Goal: Communication & Community: Answer question/provide support

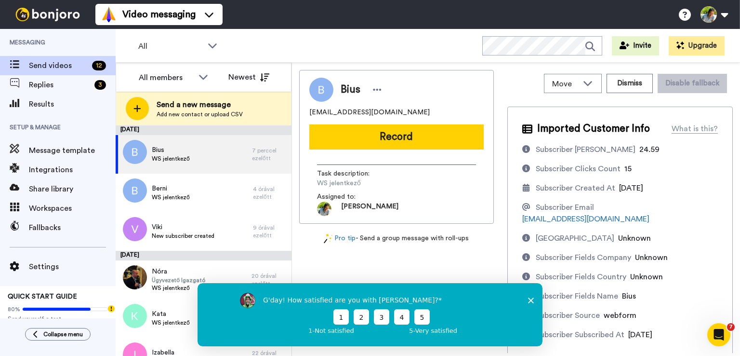
click at [534, 298] on div "G'day! How satisfied are you with Bonjoro? 1 2 3 4 5 1 - Not satisfied 5 - Very…" at bounding box center [370, 313] width 345 height 63
click at [531, 298] on icon "Close survey" at bounding box center [531, 300] width 6 height 6
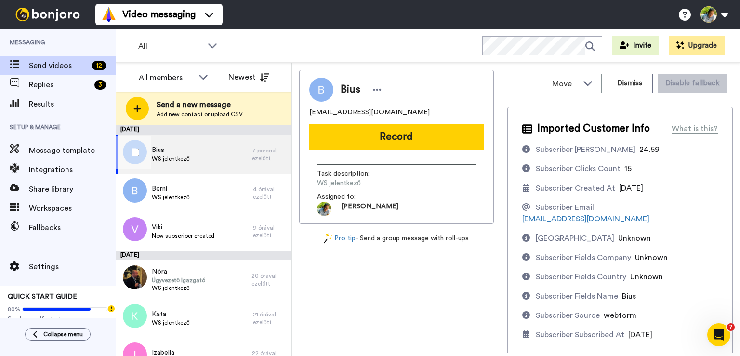
click at [196, 158] on div "Bius WS jelentkező" at bounding box center [184, 154] width 136 height 39
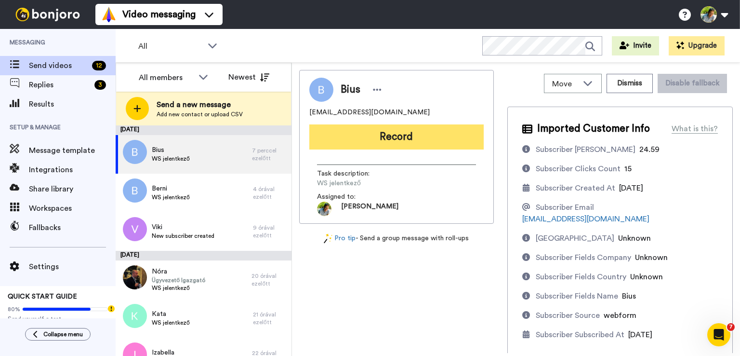
click at [399, 139] on button "Record" at bounding box center [396, 136] width 174 height 25
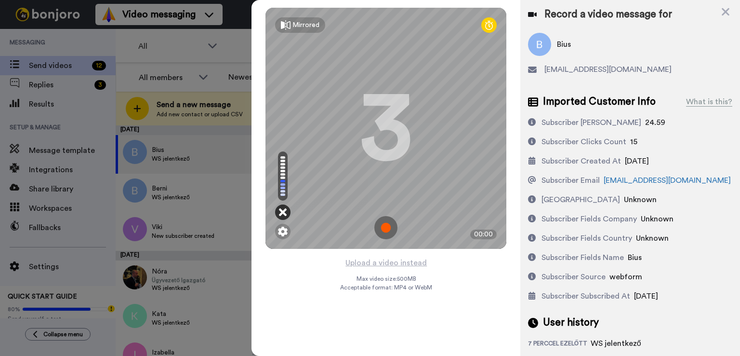
click at [280, 212] on icon at bounding box center [283, 212] width 8 height 10
click at [283, 233] on img at bounding box center [283, 231] width 10 height 10
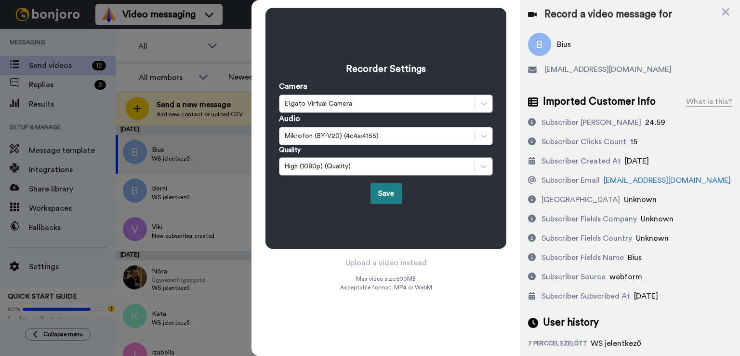
click at [386, 193] on button "Save" at bounding box center [385, 193] width 31 height 21
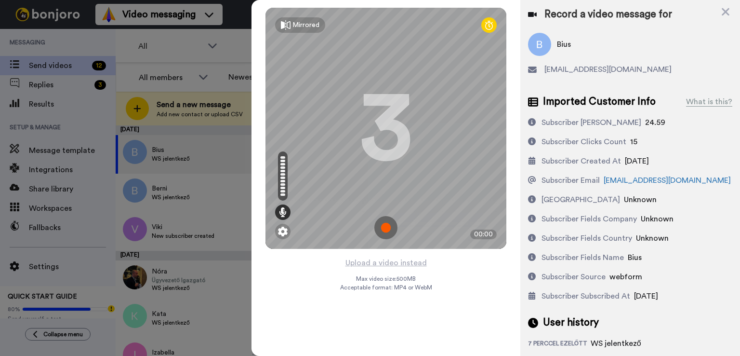
click at [389, 226] on img at bounding box center [385, 227] width 23 height 23
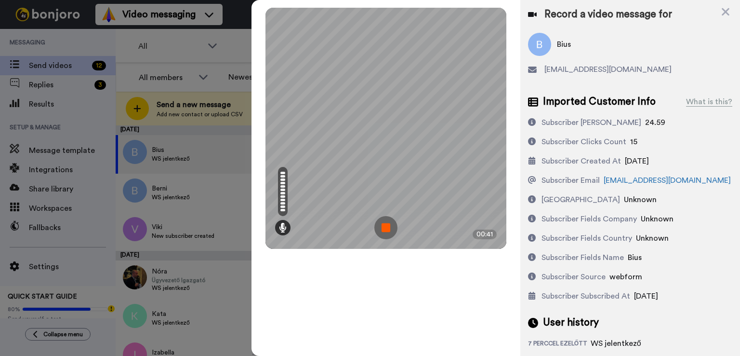
click at [383, 228] on img at bounding box center [385, 227] width 23 height 23
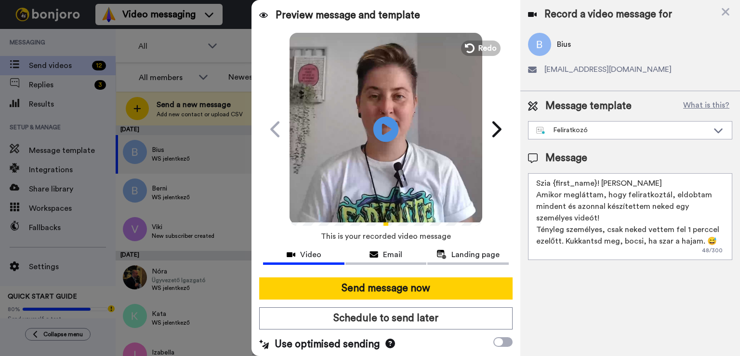
click at [381, 134] on icon at bounding box center [386, 129] width 26 height 26
click at [614, 181] on textarea "Szia {first_name}! [PERSON_NAME] Amikor megláttam, hogy feliratkoztál, eldobtam…" at bounding box center [630, 216] width 204 height 87
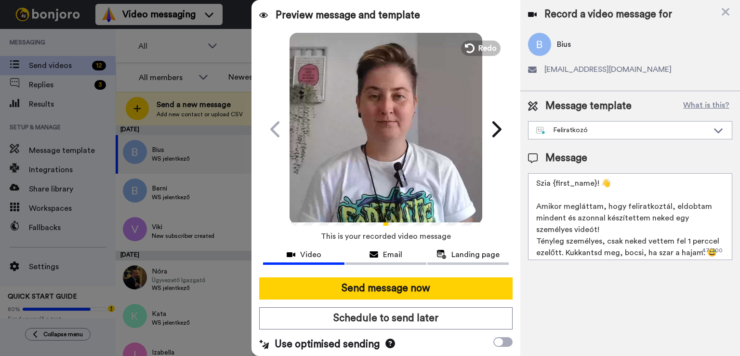
click at [604, 230] on textarea "Szia {first_name}! 👋 Amikor megláttam, hogy feliratkoztál, eldobtam mindent és …" at bounding box center [630, 216] width 204 height 87
drag, startPoint x: 665, startPoint y: 206, endPoint x: 623, endPoint y: 205, distance: 41.9
click at [623, 205] on textarea "Szia {first_name}! 👋 Amikor megláttam, hogy feliratkoztál, eldobtam mindent és …" at bounding box center [630, 216] width 204 height 87
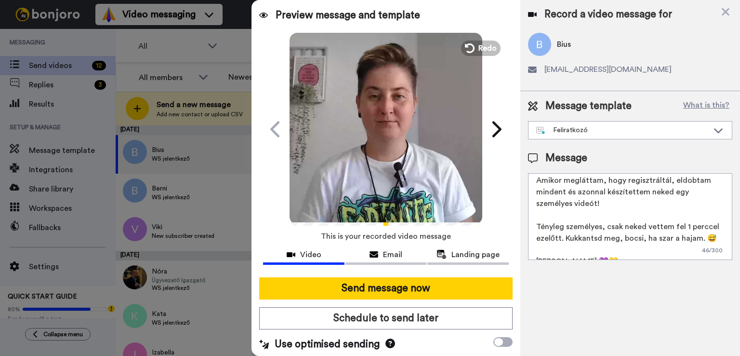
scroll to position [49, 0]
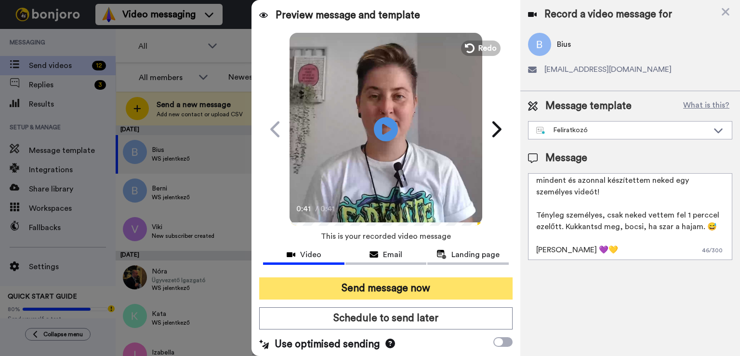
type textarea "Szia {first_name}! 👋 Amikor megláttam, hogy regisztráltál, eldobtam mindent és …"
click at [407, 285] on button "Send message now" at bounding box center [385, 288] width 253 height 22
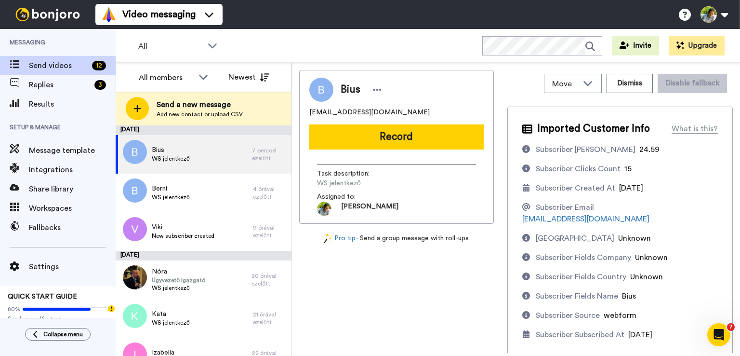
scroll to position [0, 0]
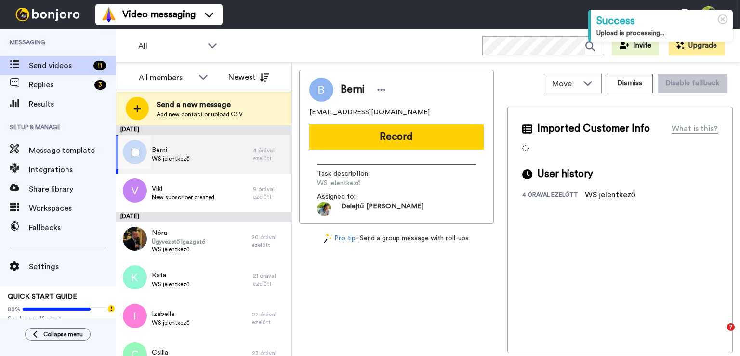
click at [194, 158] on div "Berni WS jelentkező" at bounding box center [184, 154] width 137 height 39
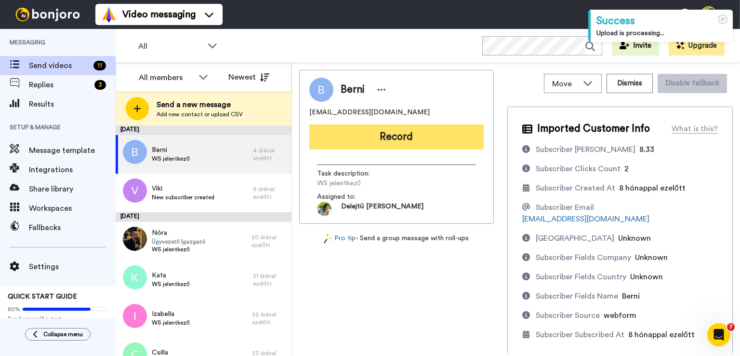
click at [389, 132] on button "Record" at bounding box center [396, 136] width 174 height 25
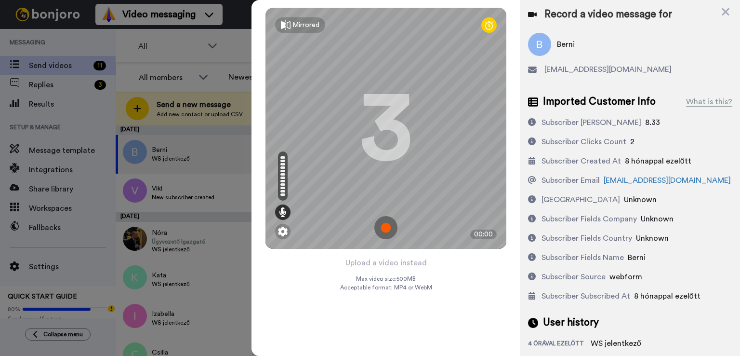
click at [388, 229] on img at bounding box center [385, 227] width 23 height 23
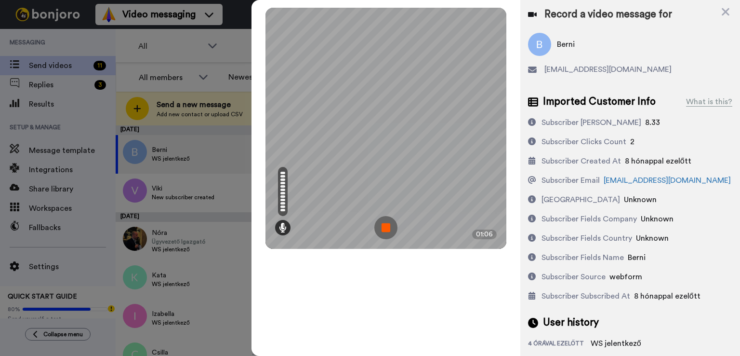
click at [382, 228] on img at bounding box center [385, 227] width 23 height 23
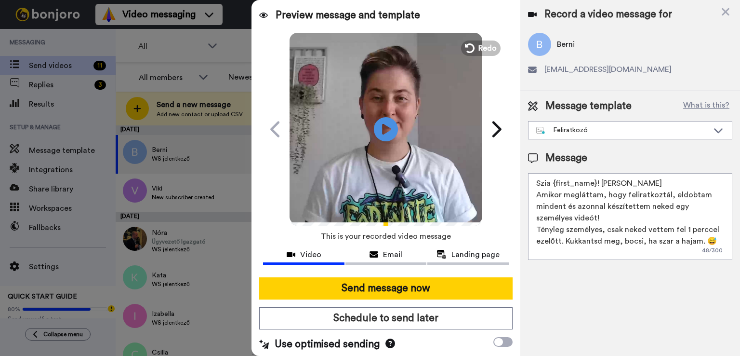
click at [653, 182] on textarea "Szia {first_name}! [PERSON_NAME] Amikor megláttam, hogy feliratkoztál, eldobtam…" at bounding box center [630, 216] width 204 height 87
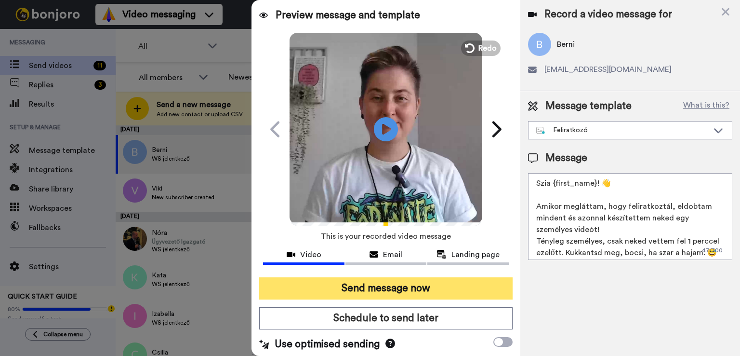
type textarea "Szia {first_name}! 👋 Amikor megláttam, hogy feliratkoztál, eldobtam mindent és …"
click at [444, 291] on button "Send message now" at bounding box center [385, 288] width 253 height 22
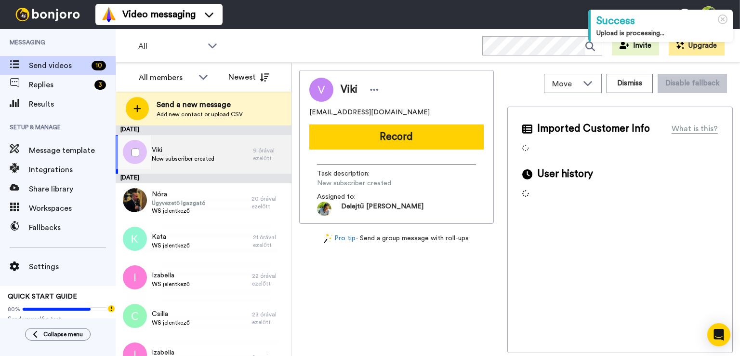
click at [203, 157] on span "New subscriber created" at bounding box center [183, 159] width 63 height 8
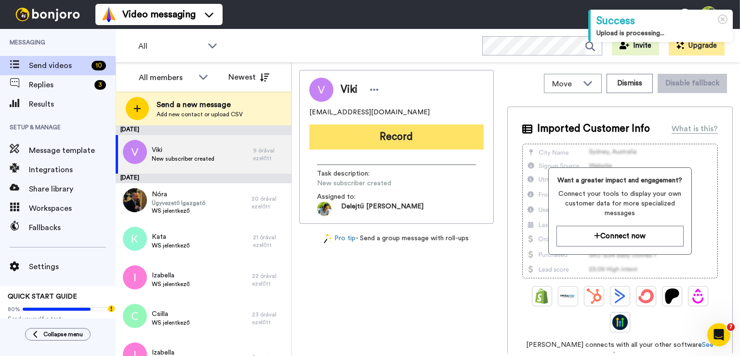
click at [415, 136] on button "Record" at bounding box center [396, 136] width 174 height 25
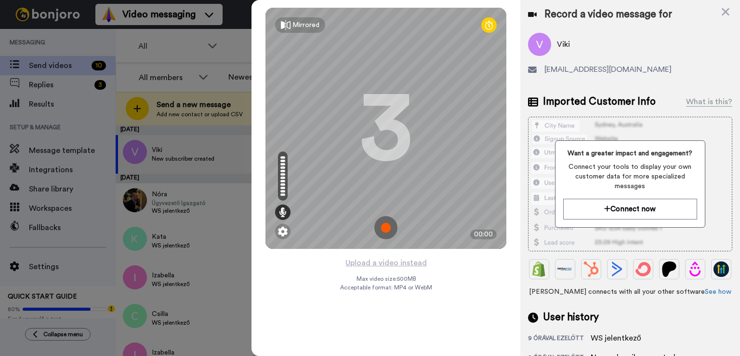
click at [387, 231] on img at bounding box center [385, 227] width 23 height 23
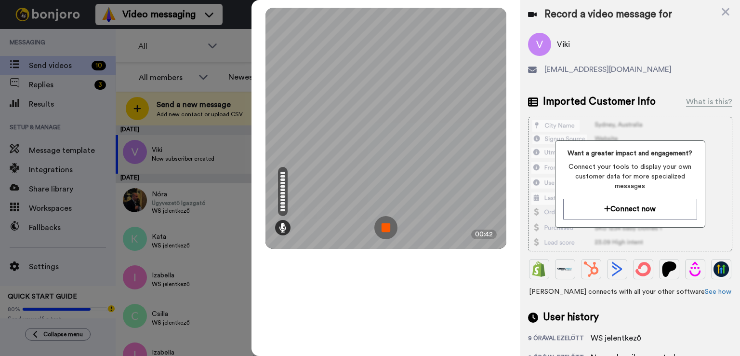
click at [389, 225] on img at bounding box center [385, 227] width 23 height 23
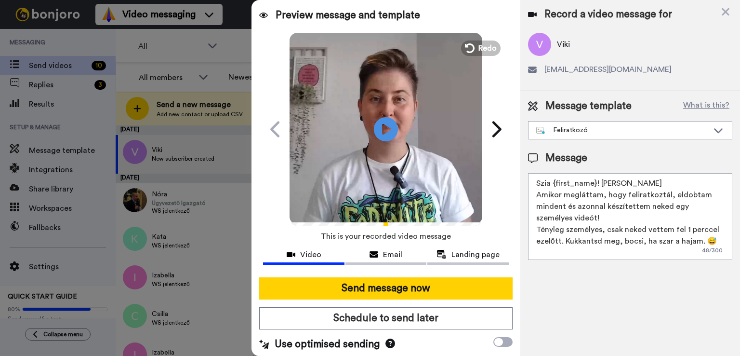
click at [619, 180] on textarea "Szia {first_name}! [PERSON_NAME] Amikor megláttam, hogy feliratkoztál, eldobtam…" at bounding box center [630, 216] width 204 height 87
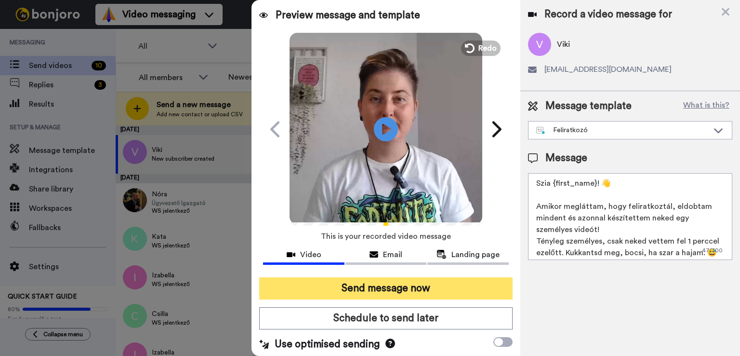
type textarea "Szia {first_name}! 👋 Amikor megláttam, hogy feliratkoztál, eldobtam mindent és …"
click at [455, 294] on button "Send message now" at bounding box center [385, 288] width 253 height 22
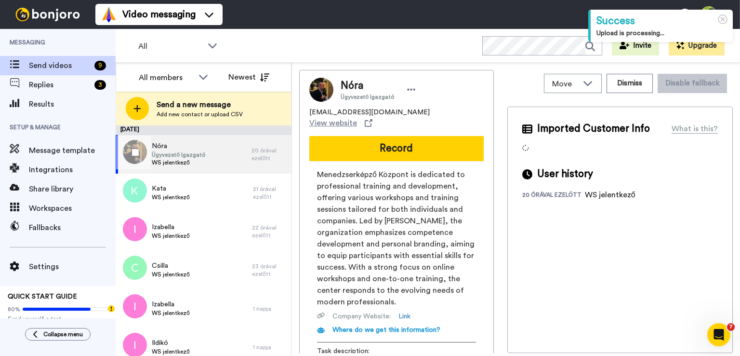
click at [224, 155] on div "Nóra Ügyvezető Igazgató WS jelentkező" at bounding box center [184, 154] width 136 height 39
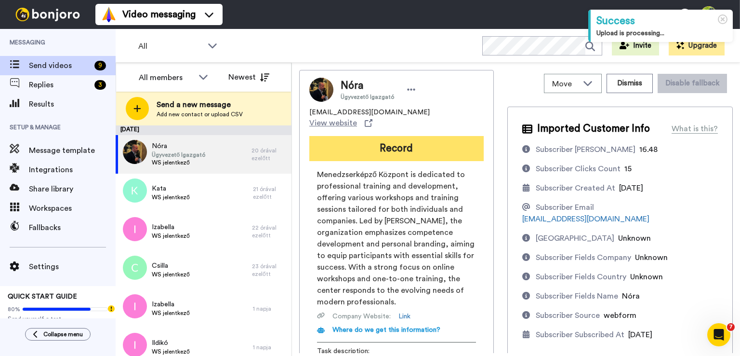
click at [397, 147] on button "Record" at bounding box center [396, 148] width 174 height 25
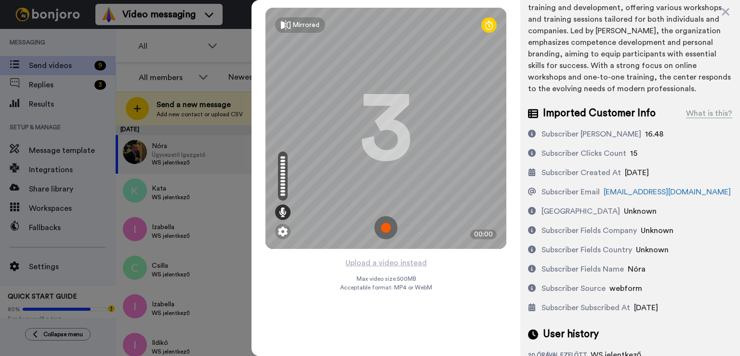
scroll to position [192, 0]
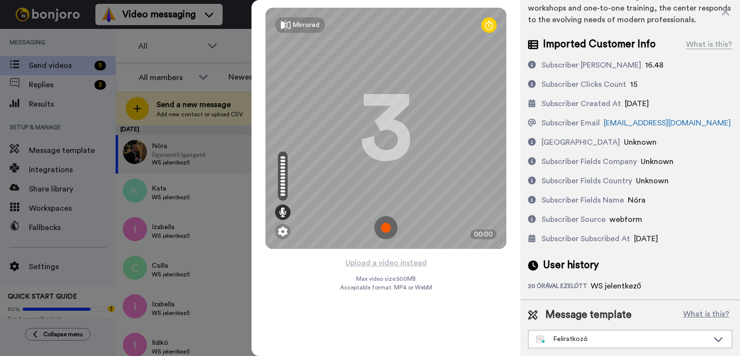
click at [387, 232] on img at bounding box center [385, 227] width 23 height 23
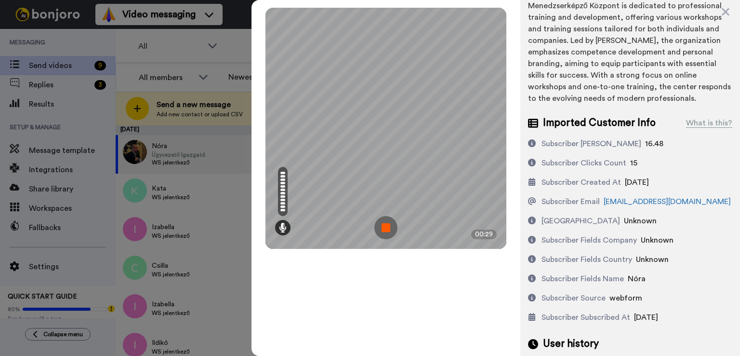
scroll to position [0, 0]
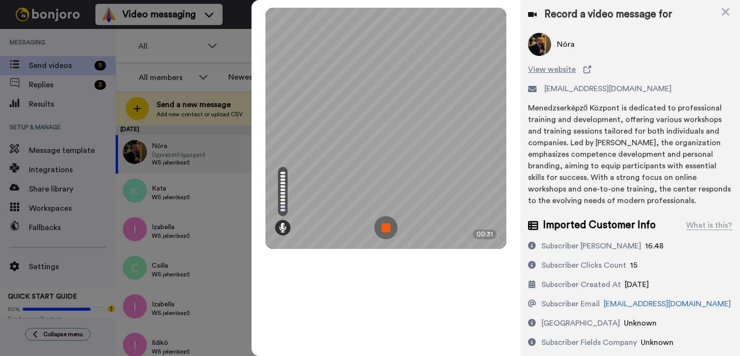
click at [381, 226] on img at bounding box center [385, 227] width 23 height 23
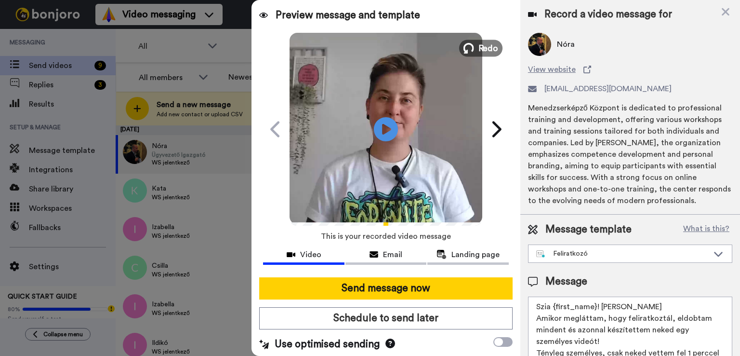
click at [478, 53] on span "Redo" at bounding box center [488, 47] width 20 height 13
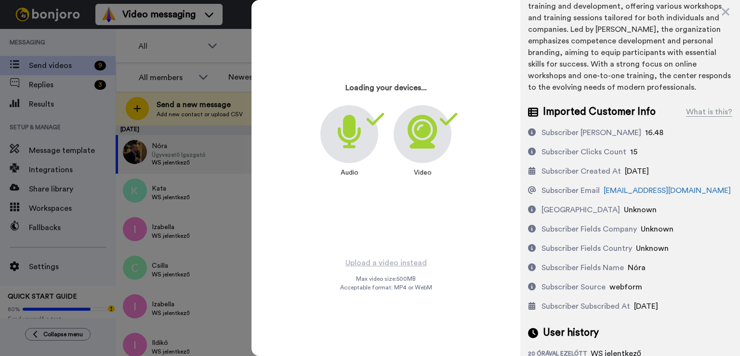
scroll to position [192, 0]
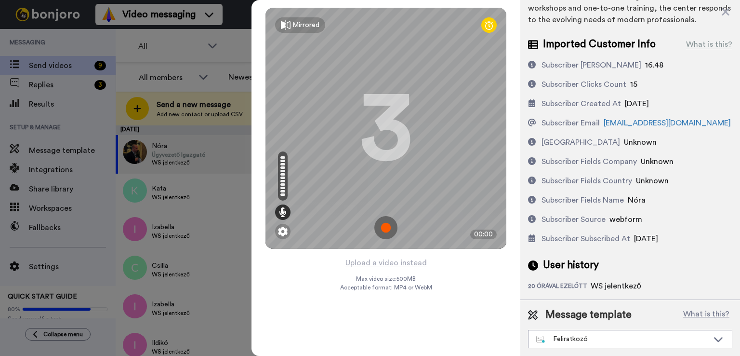
click at [383, 230] on img at bounding box center [385, 227] width 23 height 23
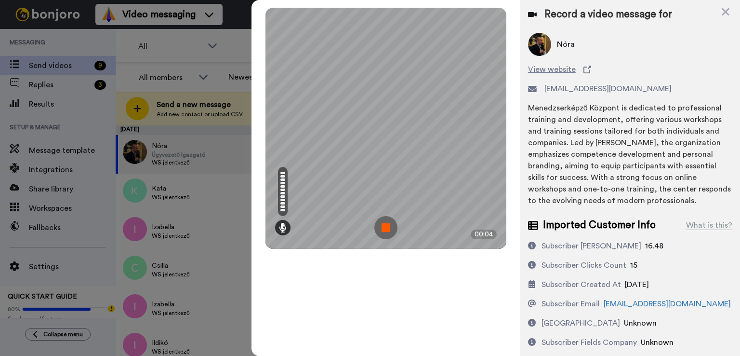
scroll to position [96, 0]
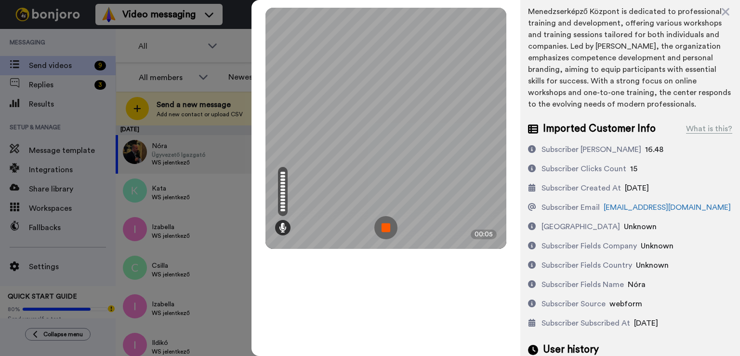
click at [387, 227] on img at bounding box center [385, 227] width 23 height 23
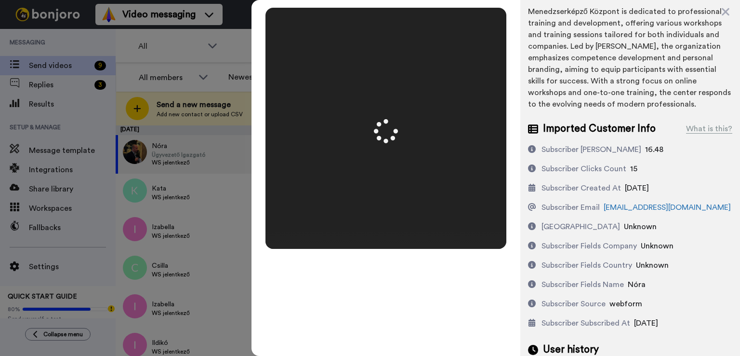
scroll to position [0, 0]
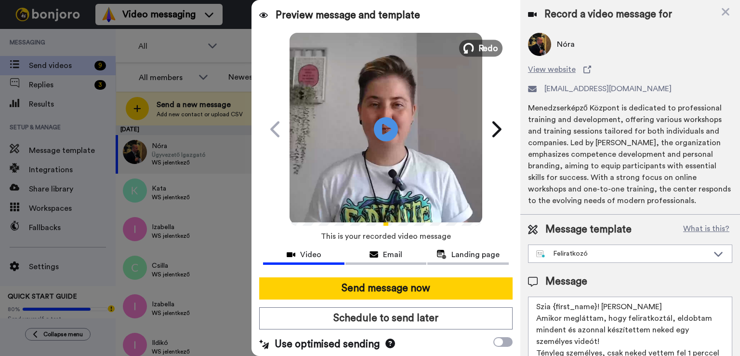
click at [482, 55] on button "Redo" at bounding box center [480, 48] width 43 height 17
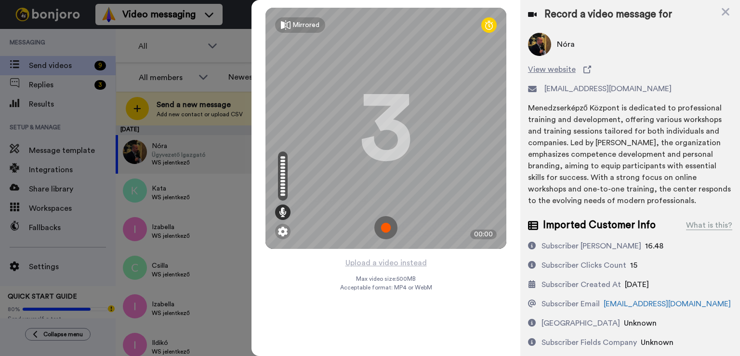
click at [385, 225] on img at bounding box center [385, 227] width 23 height 23
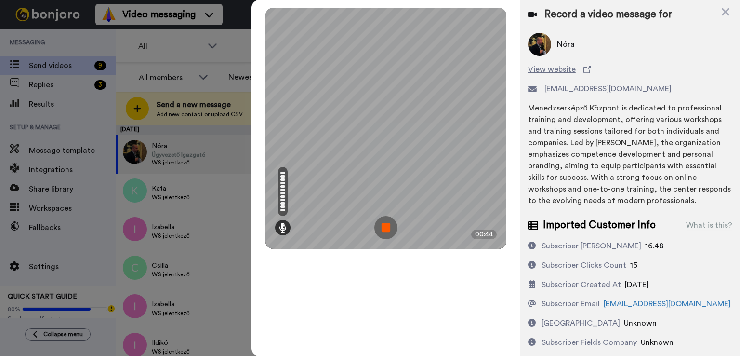
click at [383, 228] on img at bounding box center [385, 227] width 23 height 23
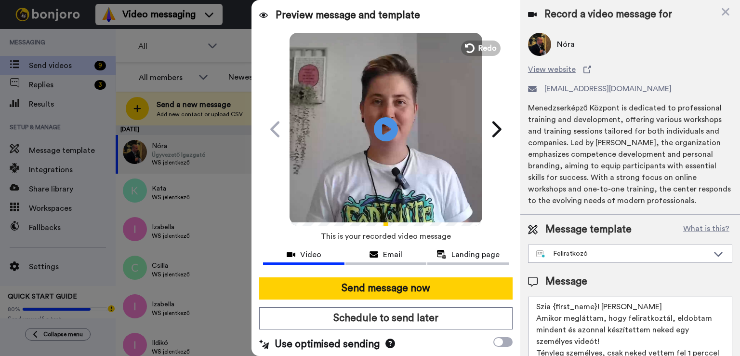
click at [611, 301] on textarea "Szia {first_name}! [PERSON_NAME] Amikor megláttam, hogy feliratkoztál, eldobtam…" at bounding box center [630, 339] width 204 height 87
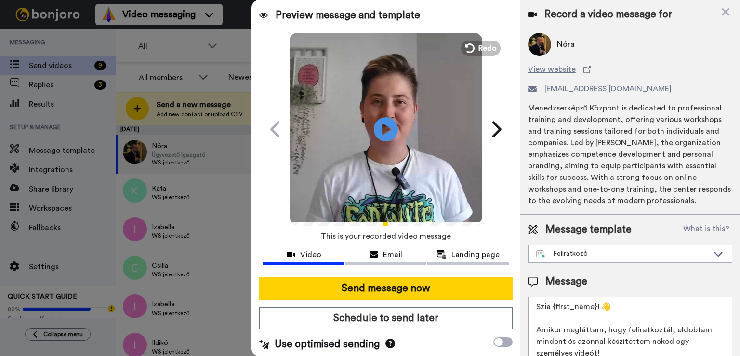
drag, startPoint x: 663, startPoint y: 328, endPoint x: 622, endPoint y: 329, distance: 41.0
click at [622, 329] on textarea "Szia {first_name}! 👋 Amikor megláttam, hogy feliratkoztál, eldobtam mindent és …" at bounding box center [630, 339] width 204 height 87
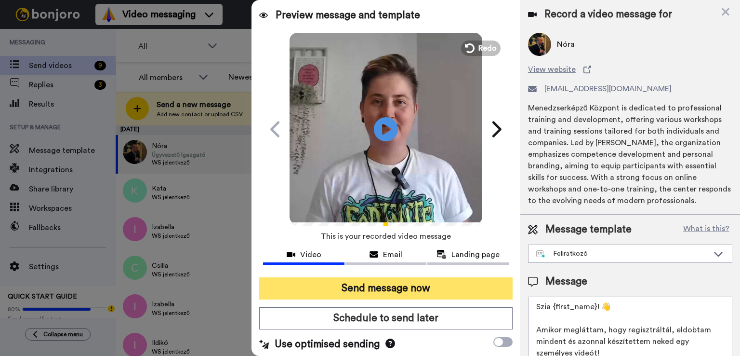
type textarea "Szia {first_name}! 👋 Amikor megláttam, hogy regisztráltál, eldobtam mindent és …"
click at [443, 290] on button "Send message now" at bounding box center [385, 288] width 253 height 22
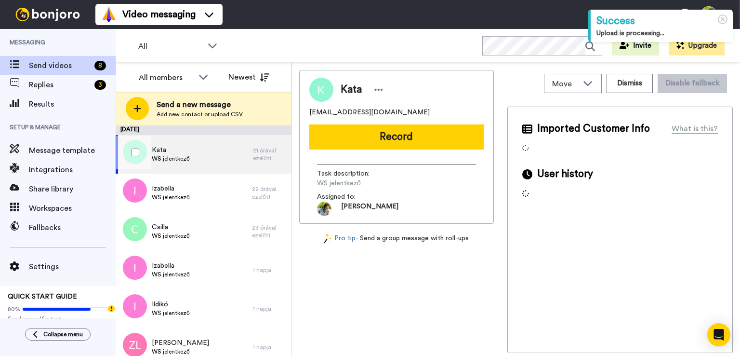
click at [200, 157] on div "Kata WS jelentkező" at bounding box center [184, 154] width 137 height 39
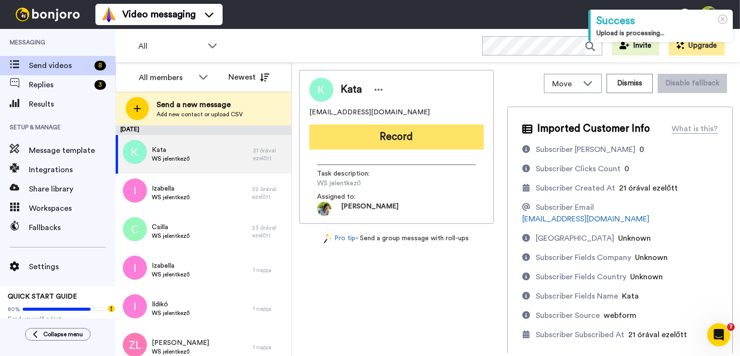
click at [368, 143] on button "Record" at bounding box center [396, 136] width 174 height 25
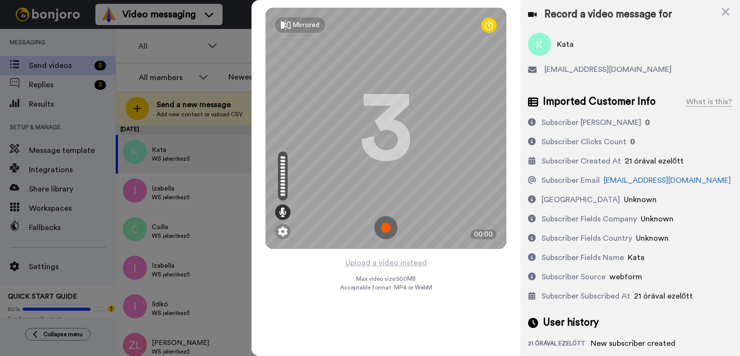
click at [386, 228] on img at bounding box center [385, 227] width 23 height 23
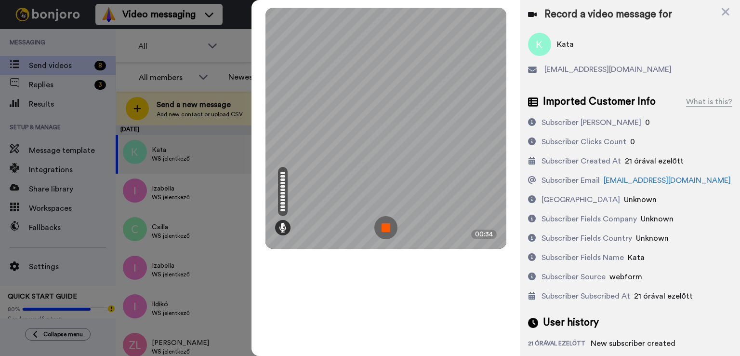
click at [382, 228] on img at bounding box center [385, 227] width 23 height 23
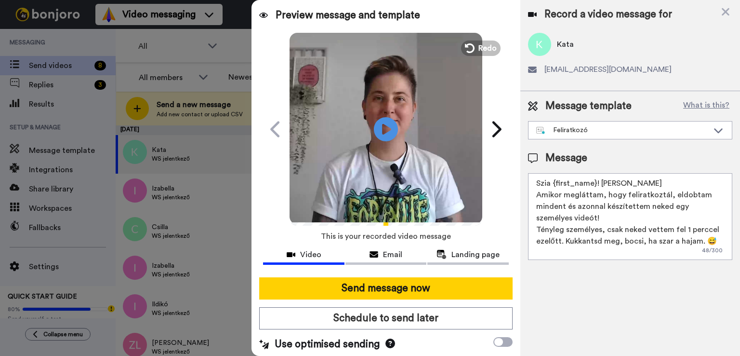
click at [614, 182] on textarea "Szia {first_name}! [PERSON_NAME] Amikor megláttam, hogy feliratkoztál, eldobtam…" at bounding box center [630, 216] width 204 height 87
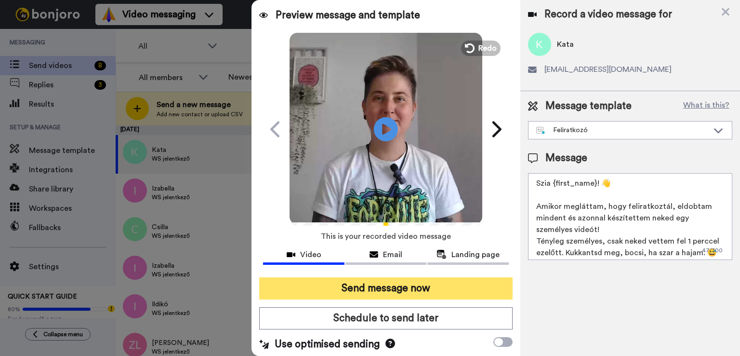
type textarea "Szia {first_name}! 👋 Amikor megláttam, hogy feliratkoztál, eldobtam mindent és …"
click at [460, 285] on button "Send message now" at bounding box center [385, 288] width 253 height 22
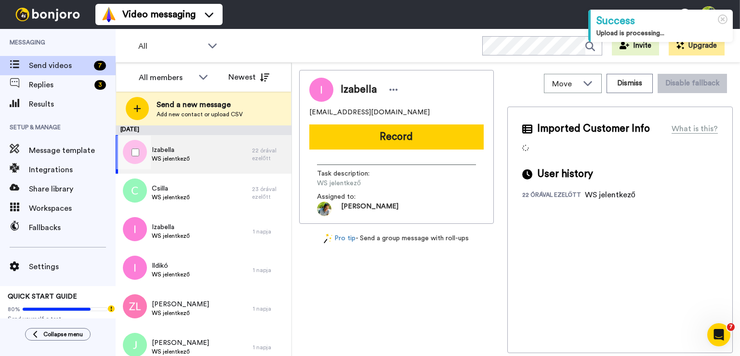
click at [226, 165] on div "[PERSON_NAME] WS jelentkező" at bounding box center [184, 154] width 136 height 39
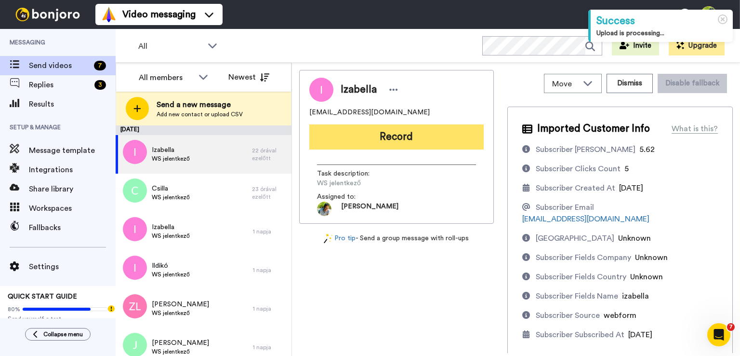
click at [429, 140] on button "Record" at bounding box center [396, 136] width 174 height 25
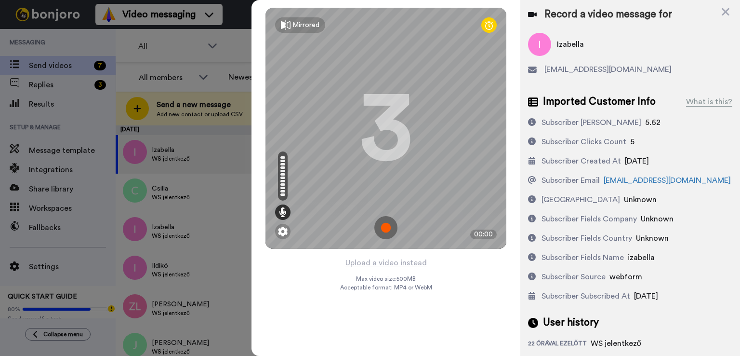
click at [389, 224] on img at bounding box center [385, 227] width 23 height 23
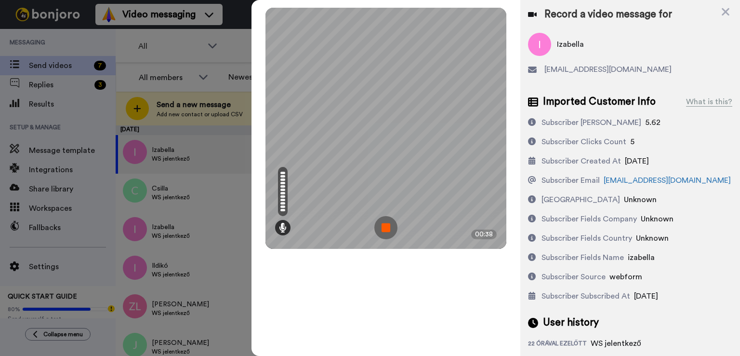
click at [380, 223] on img at bounding box center [385, 227] width 23 height 23
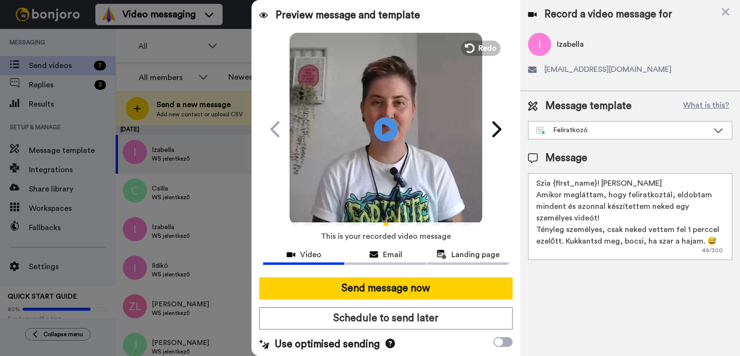
click at [640, 181] on textarea "Szia {first_name}! [PERSON_NAME] Amikor megláttam, hogy feliratkoztál, eldobtam…" at bounding box center [630, 216] width 204 height 87
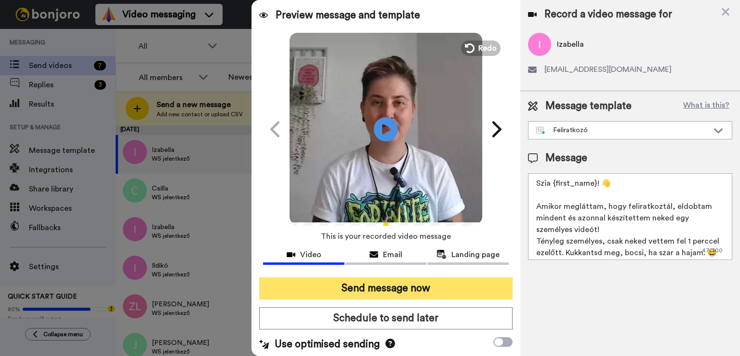
type textarea "Szia {first_name}! 👋 Amikor megláttam, hogy feliratkoztál, eldobtam mindent és …"
click at [400, 288] on button "Send message now" at bounding box center [385, 288] width 253 height 22
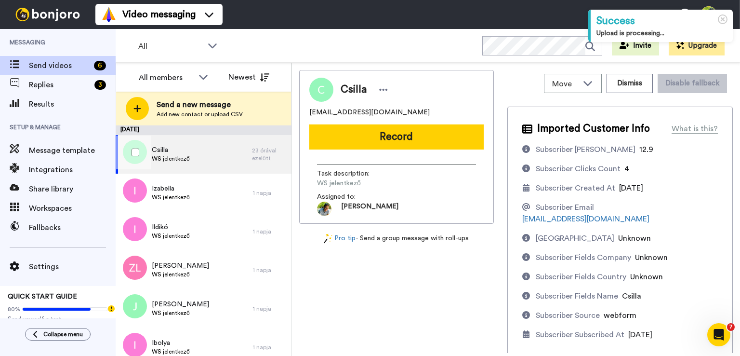
click at [202, 155] on div "Csilla WS jelentkező" at bounding box center [184, 154] width 136 height 39
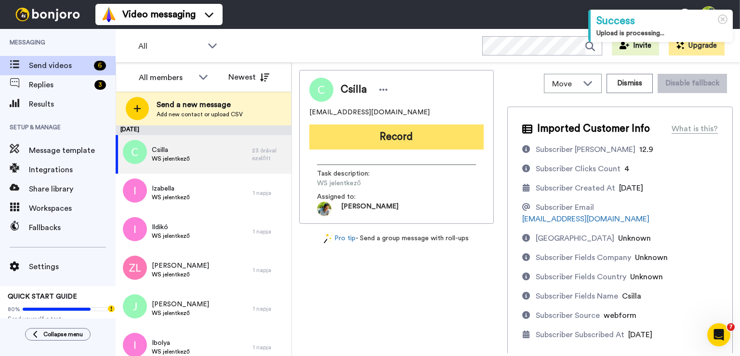
click at [404, 142] on button "Record" at bounding box center [396, 136] width 174 height 25
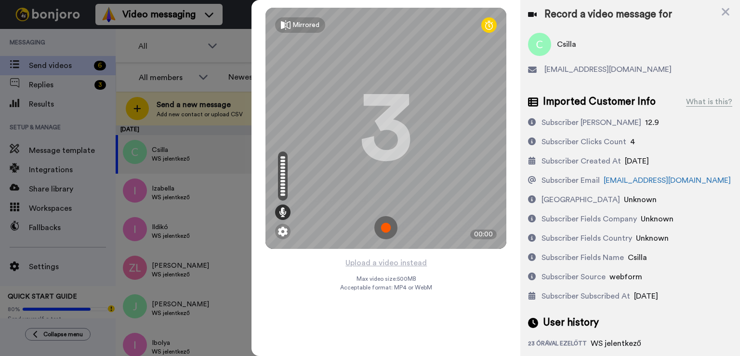
click at [389, 225] on img at bounding box center [385, 227] width 23 height 23
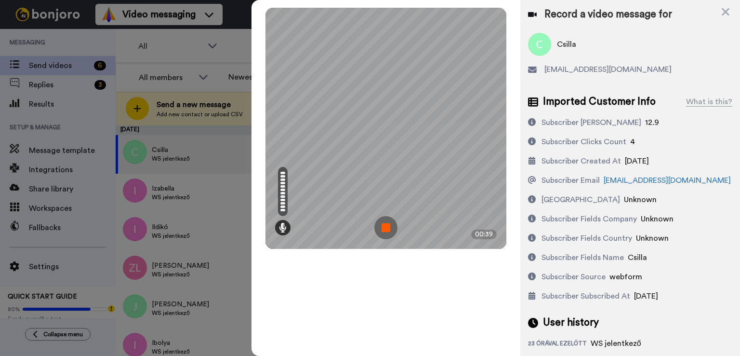
click at [384, 224] on img at bounding box center [385, 227] width 23 height 23
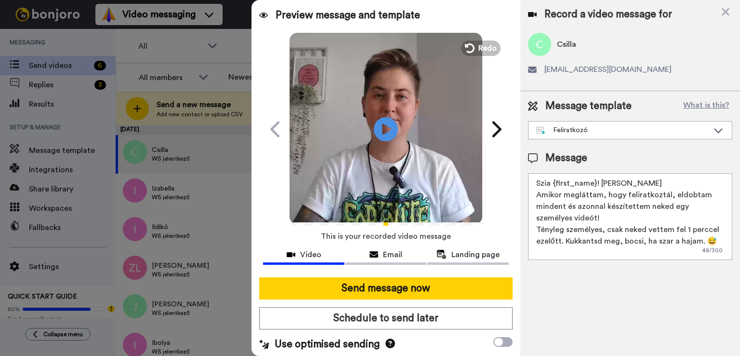
click at [645, 178] on textarea "Szia {first_name}! [PERSON_NAME] Amikor megláttam, hogy feliratkoztál, eldobtam…" at bounding box center [630, 216] width 204 height 87
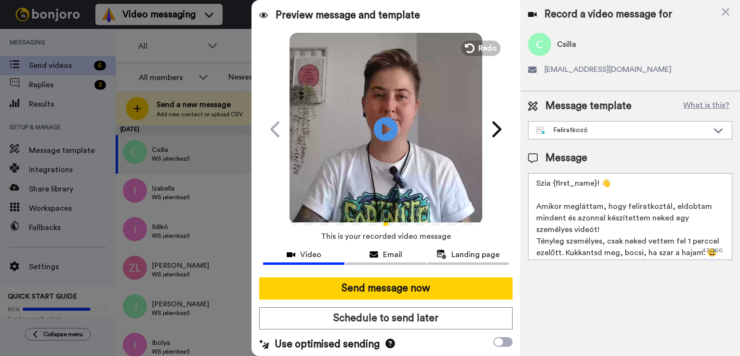
drag, startPoint x: 665, startPoint y: 206, endPoint x: 623, endPoint y: 209, distance: 42.0
click at [623, 209] on textarea "Szia {first_name}! 👋 Amikor megláttam, hogy feliratkoztál, eldobtam mindent és …" at bounding box center [630, 216] width 204 height 87
drag, startPoint x: 623, startPoint y: 206, endPoint x: 665, endPoint y: 204, distance: 41.5
click at [665, 204] on textarea "Szia {first_name}! 👋 Amikor megláttam, hogy regisztráltál, eldobtam mindent és …" at bounding box center [630, 216] width 204 height 87
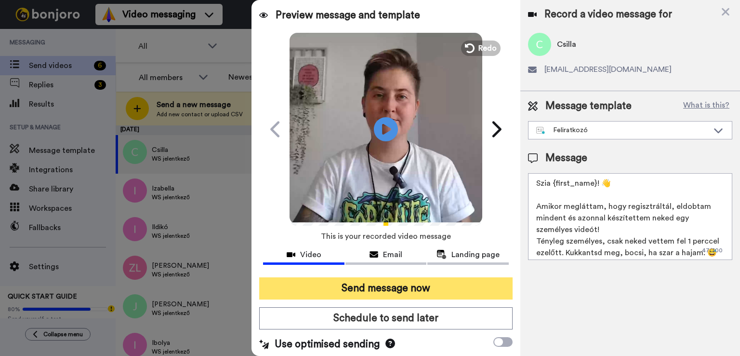
type textarea "Szia {first_name}! 👋 Amikor megláttam, hogy regisztráltál, eldobtam mindent és …"
click at [433, 287] on button "Send message now" at bounding box center [385, 288] width 253 height 22
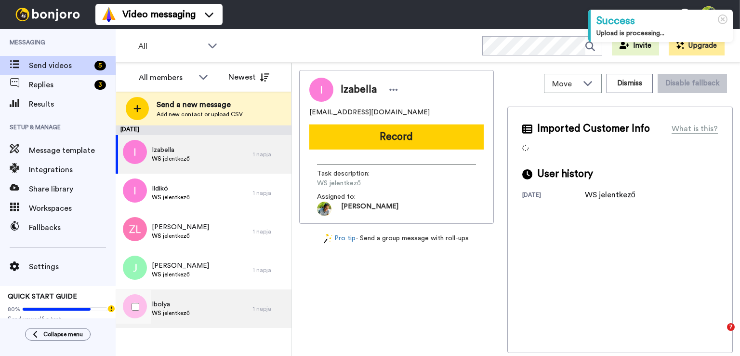
click at [192, 312] on div "Ibolya WS jelentkező" at bounding box center [184, 308] width 137 height 39
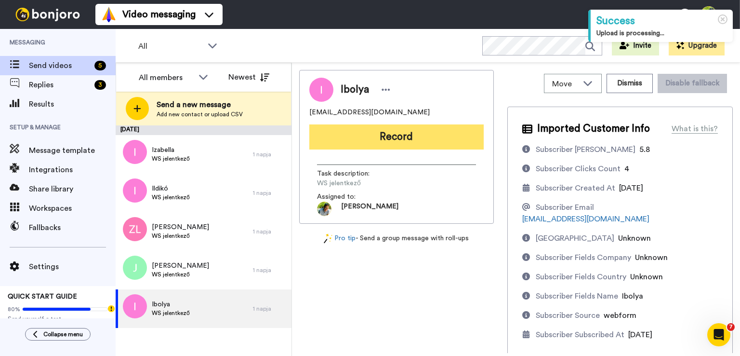
click at [409, 136] on button "Record" at bounding box center [396, 136] width 174 height 25
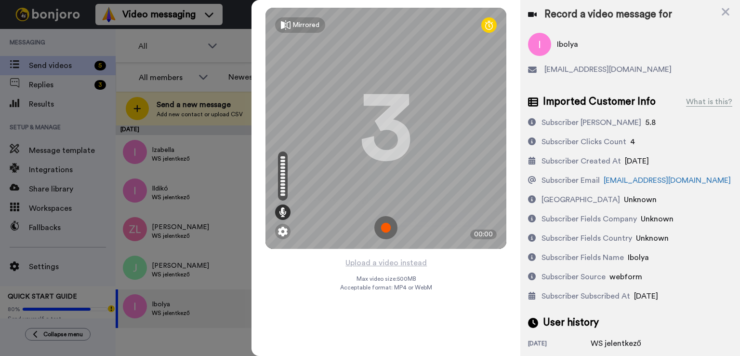
click at [384, 226] on img at bounding box center [385, 227] width 23 height 23
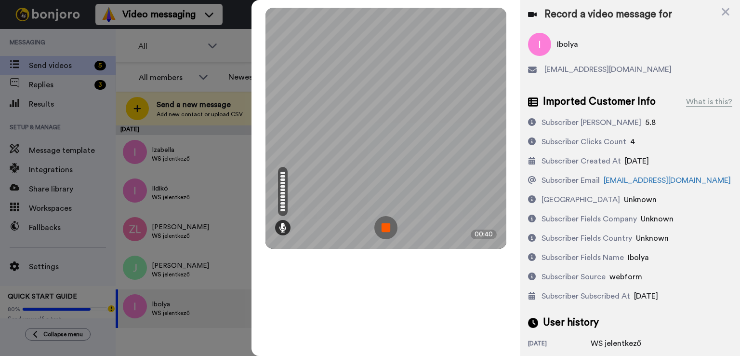
click at [387, 229] on img at bounding box center [385, 227] width 23 height 23
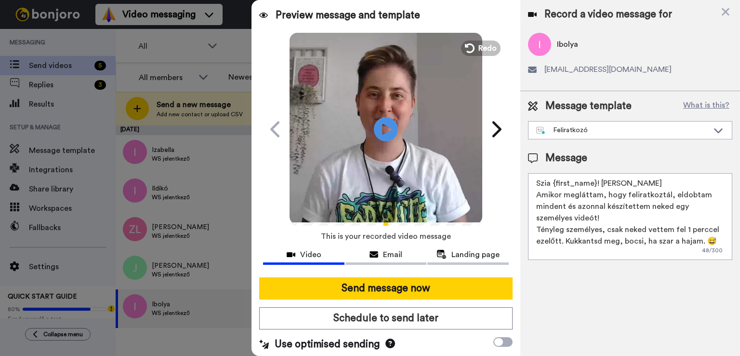
click at [613, 179] on textarea "Szia {first_name}! [PERSON_NAME] Amikor megláttam, hogy feliratkoztál, eldobtam…" at bounding box center [630, 216] width 204 height 87
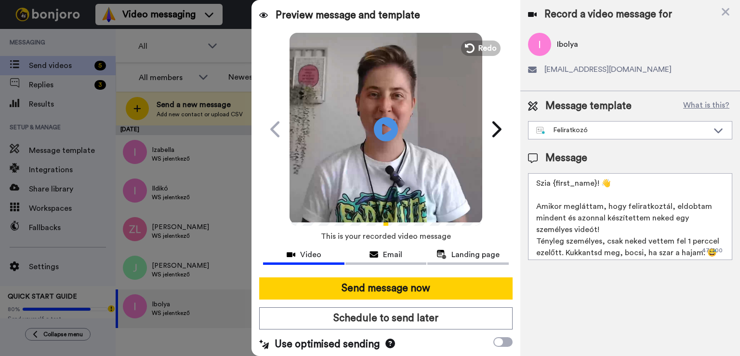
drag, startPoint x: 665, startPoint y: 204, endPoint x: 623, endPoint y: 208, distance: 42.6
click at [623, 207] on textarea "Szia {first_name}! 👋 Amikor megláttam, hogy feliratkoztál, eldobtam mindent és …" at bounding box center [630, 216] width 204 height 87
paste textarea "regisztráltál"
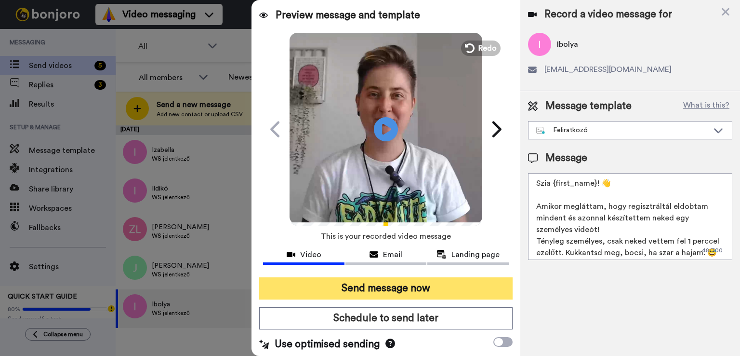
type textarea "Szia {first_name}! 👋 Amikor megláttam, hogy regisztráltál eldobtam mindent és a…"
click at [433, 288] on button "Send message now" at bounding box center [385, 288] width 253 height 22
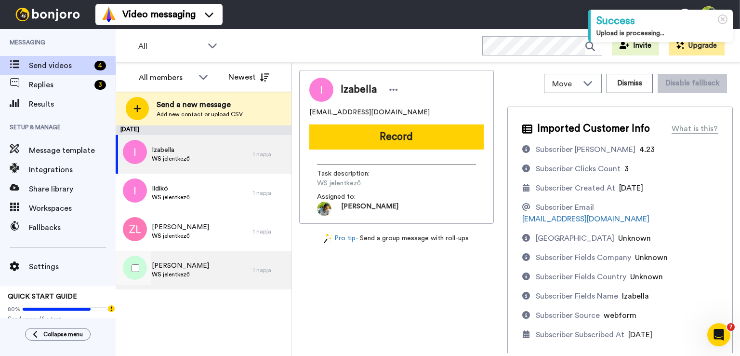
click at [200, 264] on div "[PERSON_NAME] WS jelentkező" at bounding box center [184, 269] width 137 height 39
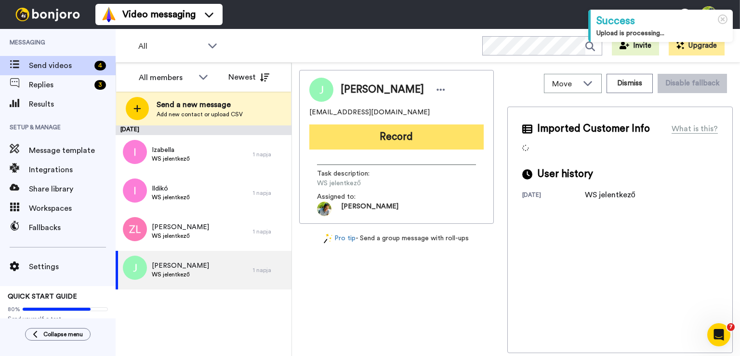
click at [399, 134] on button "Record" at bounding box center [396, 136] width 174 height 25
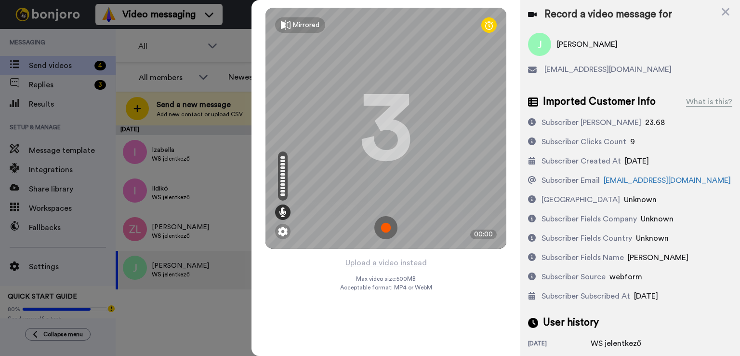
click at [389, 222] on img at bounding box center [385, 227] width 23 height 23
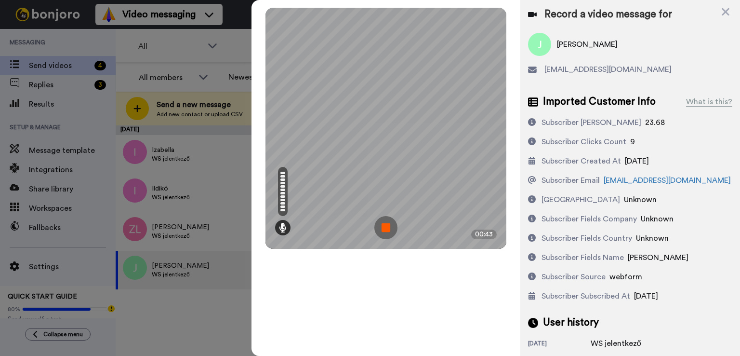
click at [382, 232] on img at bounding box center [385, 227] width 23 height 23
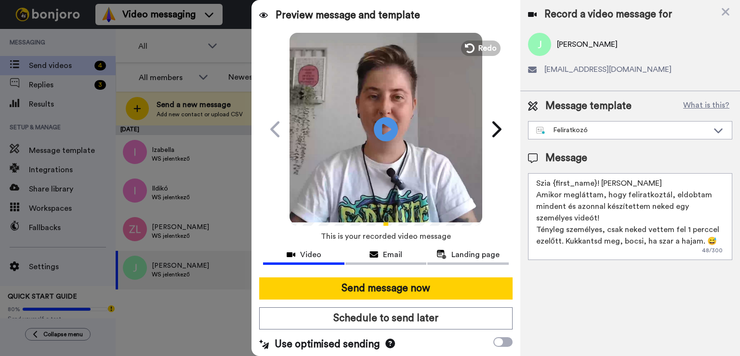
click at [622, 184] on textarea "Szia {first_name}! [PERSON_NAME] Amikor megláttam, hogy feliratkoztál, eldobtam…" at bounding box center [630, 216] width 204 height 87
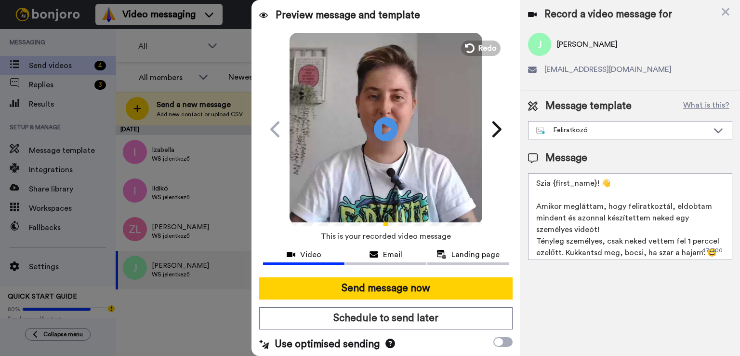
drag, startPoint x: 663, startPoint y: 205, endPoint x: 623, endPoint y: 207, distance: 40.0
click at [623, 207] on textarea "Szia {first_name}! 👋 Amikor megláttam, hogy feliratkoztál, eldobtam mindent és …" at bounding box center [630, 216] width 204 height 87
paste textarea "regisztrál"
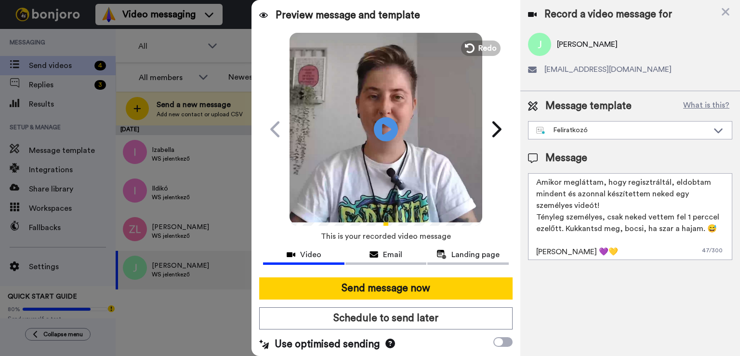
scroll to position [37, 0]
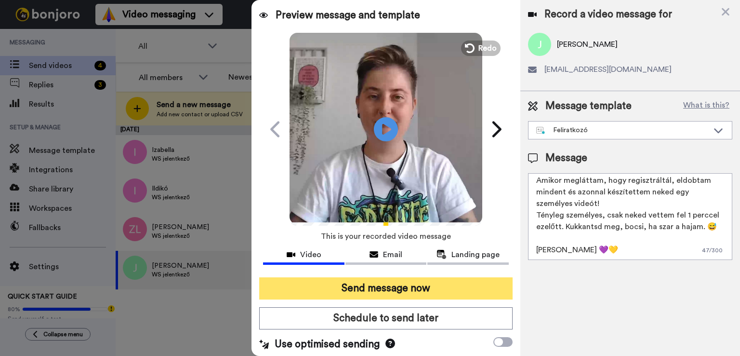
type textarea "Szia {first_name}! 👋 Amikor megláttam, hogy regisztráltál, eldobtam mindent és …"
click at [429, 290] on button "Send message now" at bounding box center [385, 288] width 253 height 22
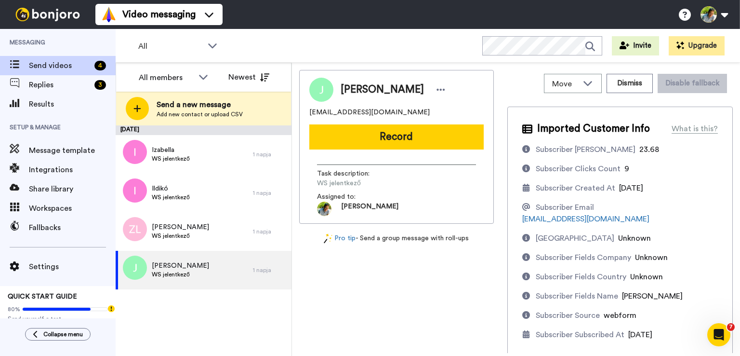
scroll to position [0, 0]
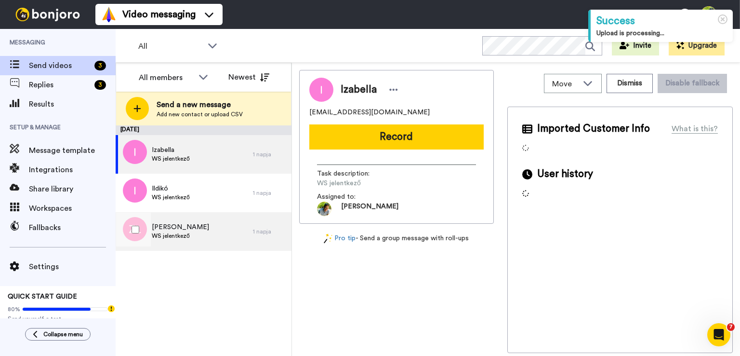
click at [209, 236] on span "WS jelentkező" at bounding box center [180, 236] width 57 height 8
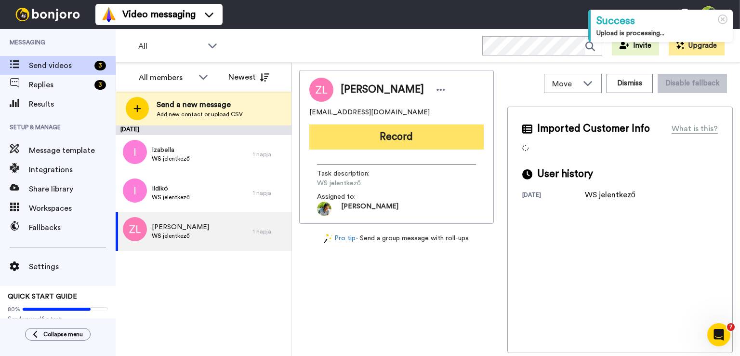
click at [406, 138] on button "Record" at bounding box center [396, 136] width 174 height 25
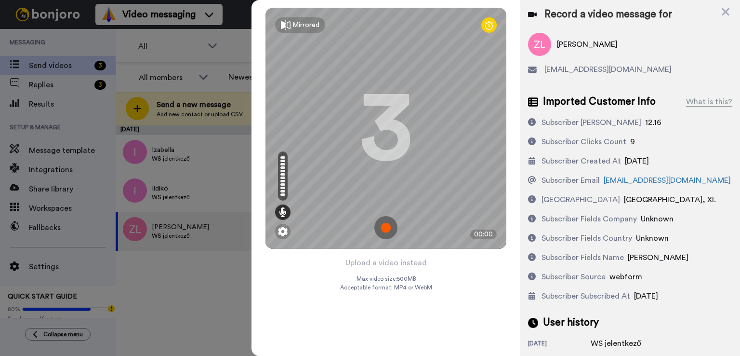
click at [387, 224] on img at bounding box center [385, 227] width 23 height 23
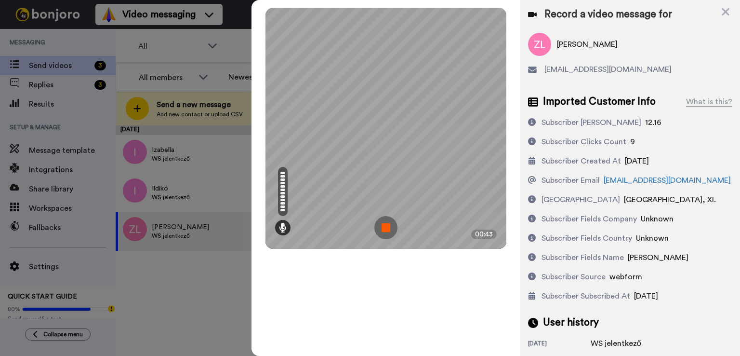
click at [385, 224] on img at bounding box center [385, 227] width 23 height 23
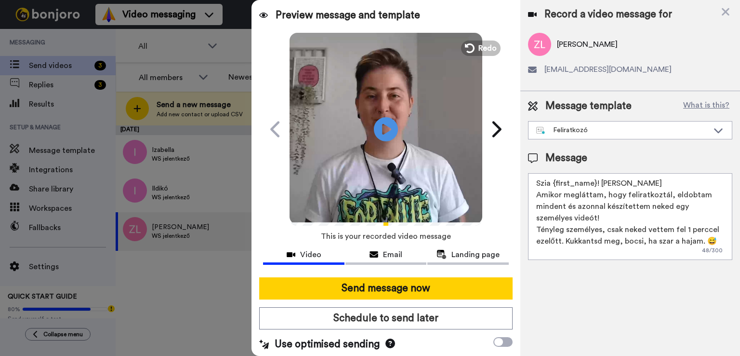
drag, startPoint x: 664, startPoint y: 193, endPoint x: 624, endPoint y: 197, distance: 40.7
click at [624, 197] on textarea "Szia {first_name}! [PERSON_NAME] Amikor megláttam, hogy feliratkoztál, eldobtam…" at bounding box center [630, 216] width 204 height 87
paste textarea "regisztrál"
click at [625, 184] on textarea "Szia {first_name}! 👋 Amikor megláttam, hogy regisztráltál, eldobtam mindent és …" at bounding box center [630, 216] width 204 height 87
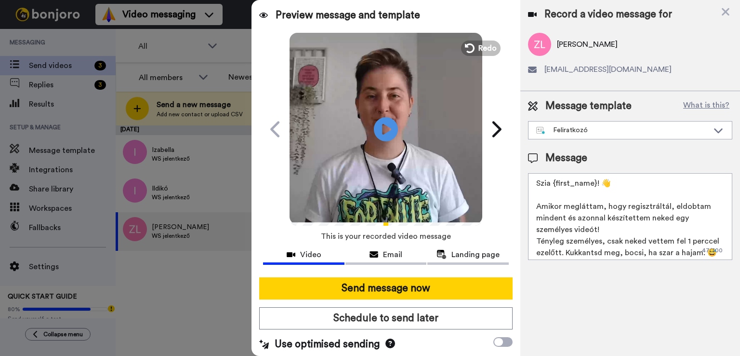
drag, startPoint x: 551, startPoint y: 185, endPoint x: 594, endPoint y: 183, distance: 42.9
click at [594, 183] on textarea "Szia {first_name}! 👋 Amikor megláttam, hogy regisztráltál, eldobtam mindent és …" at bounding box center [630, 216] width 204 height 87
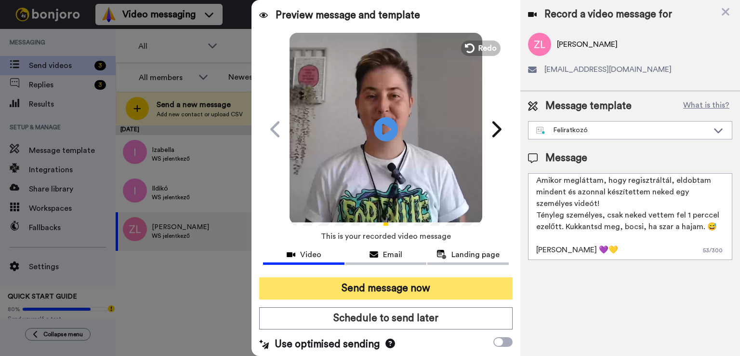
type textarea "Szia Zsuzsa! 👋 Amikor megláttam, hogy regisztráltál, eldobtam mindent és azonna…"
click at [426, 291] on button "Send message now" at bounding box center [385, 288] width 253 height 22
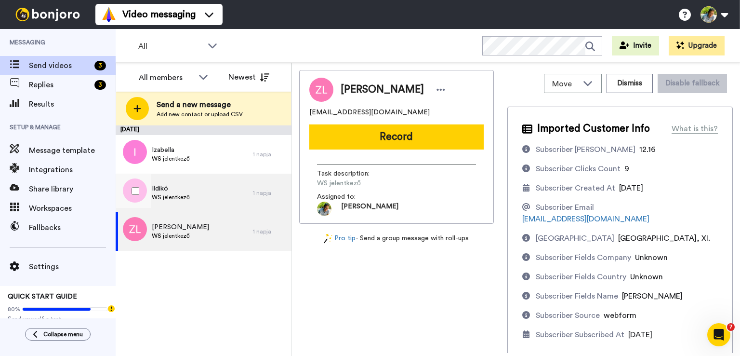
scroll to position [0, 0]
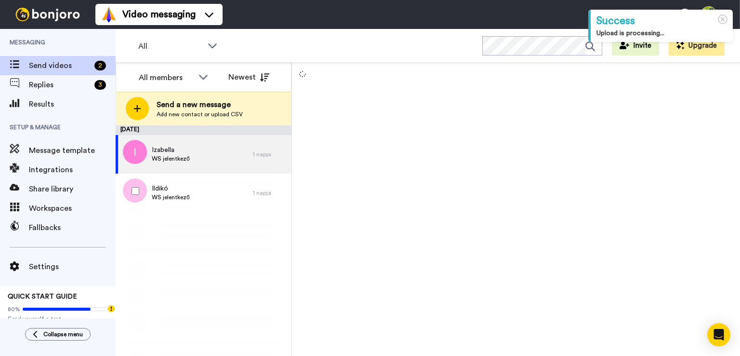
click at [206, 194] on div "Ildikó WS jelentkező" at bounding box center [184, 192] width 137 height 39
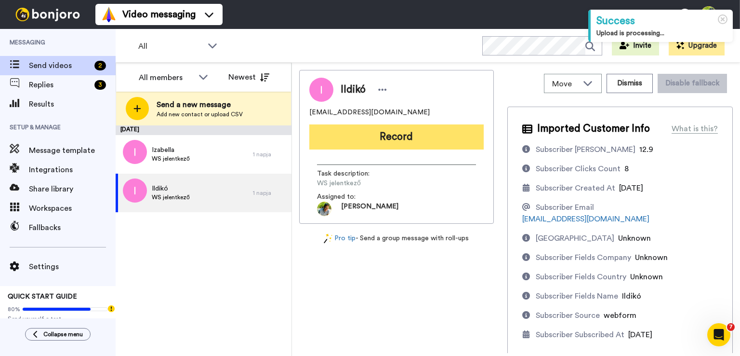
click at [422, 139] on button "Record" at bounding box center [396, 136] width 174 height 25
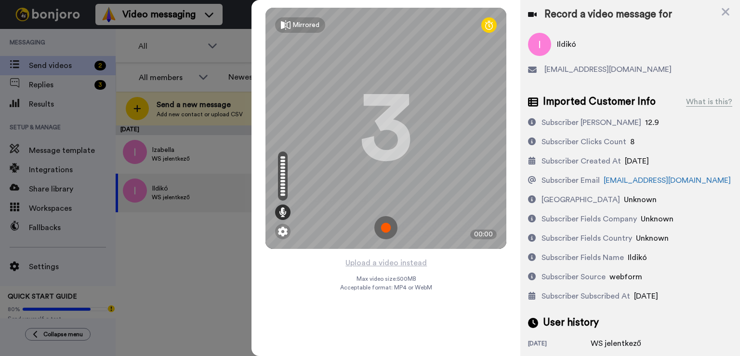
click at [382, 228] on img at bounding box center [385, 227] width 23 height 23
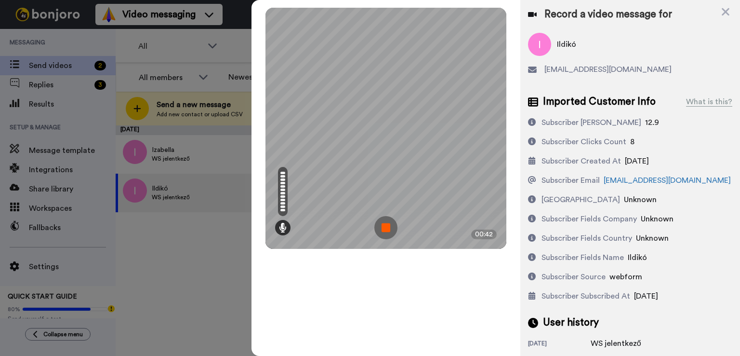
click at [392, 226] on img at bounding box center [385, 227] width 23 height 23
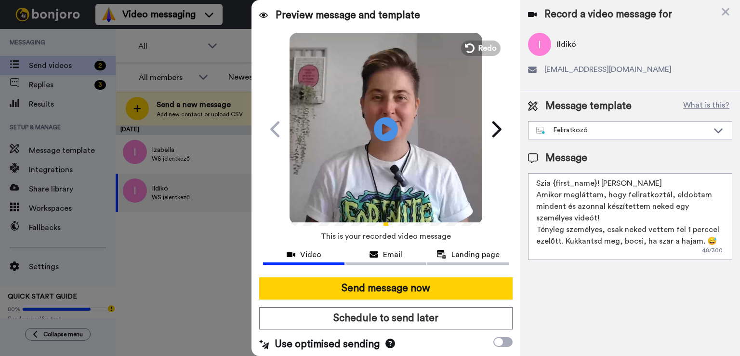
click at [621, 182] on textarea "Szia {first_name}! [PERSON_NAME] Amikor megláttam, hogy feliratkoztál, eldobtam…" at bounding box center [630, 216] width 204 height 87
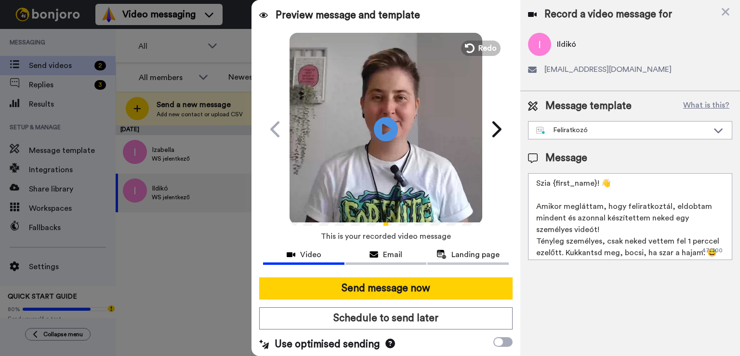
drag, startPoint x: 664, startPoint y: 205, endPoint x: 624, endPoint y: 207, distance: 40.1
click at [624, 207] on textarea "Szia {first_name}! 👋 Amikor megláttam, hogy feliratkoztál, eldobtam mindent és …" at bounding box center [630, 216] width 204 height 87
paste textarea "regisztrál"
click at [621, 228] on textarea "Szia {first_name}! 👋 Amikor megláttam, hogy regisztráltál, eldobtam mindent és …" at bounding box center [630, 216] width 204 height 87
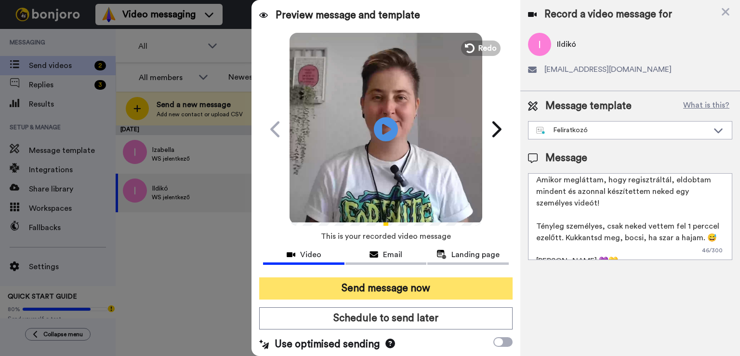
scroll to position [49, 0]
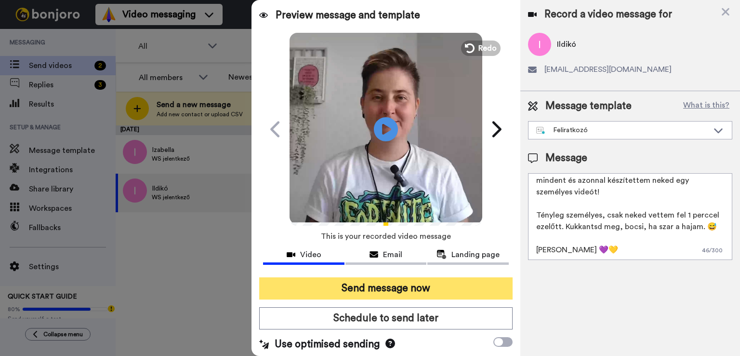
type textarea "Szia {first_name}! 👋 Amikor megláttam, hogy regisztráltál, eldobtam mindent és …"
click at [438, 291] on button "Send message now" at bounding box center [385, 288] width 253 height 22
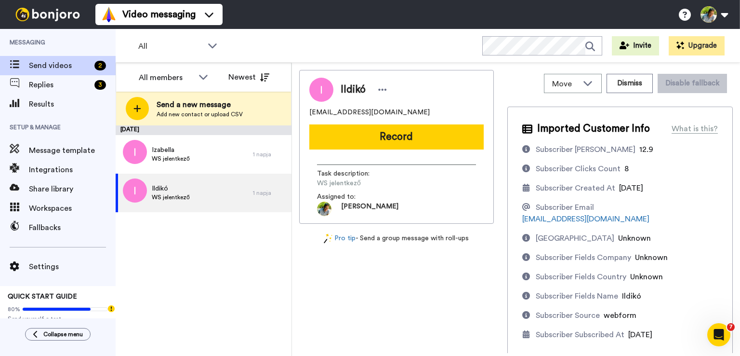
scroll to position [0, 0]
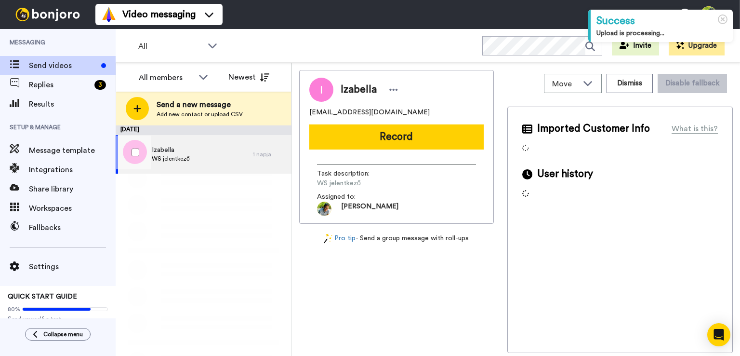
click at [215, 152] on div "[PERSON_NAME] WS jelentkező" at bounding box center [184, 154] width 137 height 39
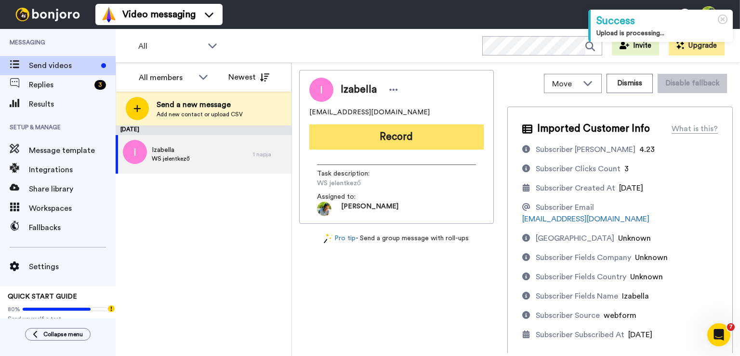
click at [409, 134] on button "Record" at bounding box center [396, 136] width 174 height 25
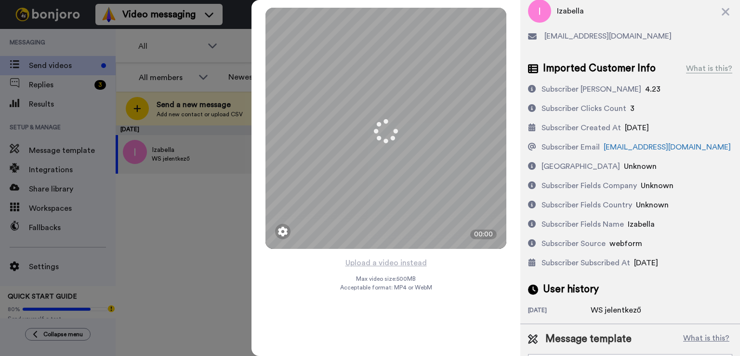
scroll to position [57, 0]
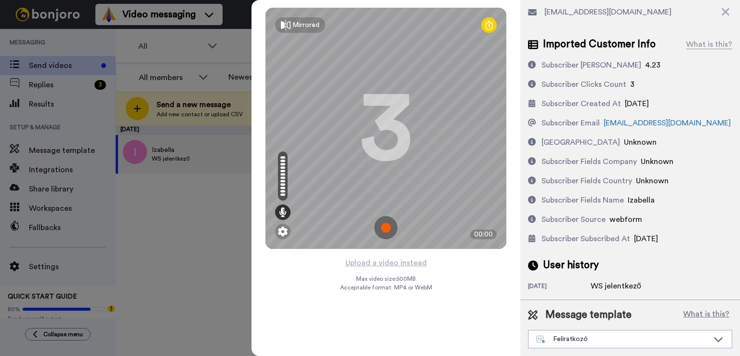
click at [386, 224] on img at bounding box center [385, 227] width 23 height 23
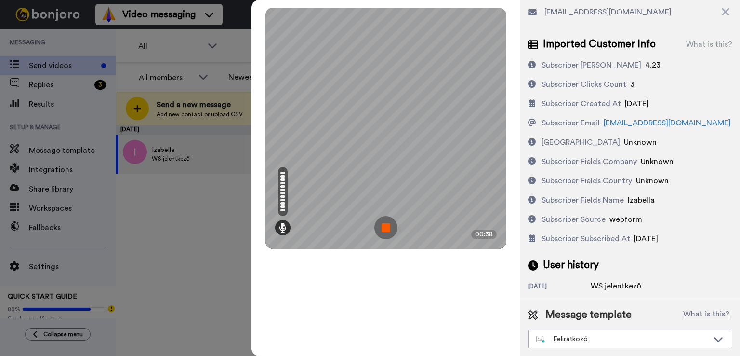
click at [380, 222] on img at bounding box center [385, 227] width 23 height 23
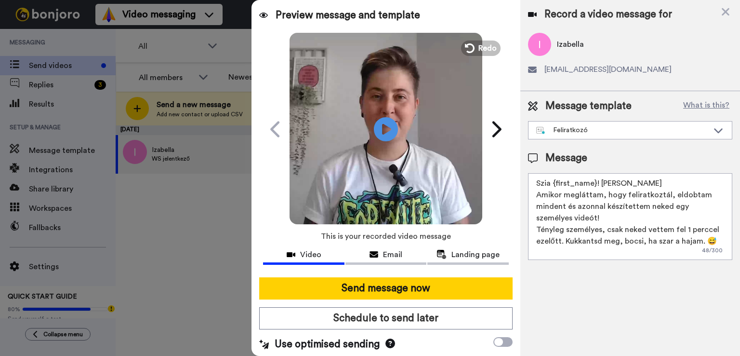
scroll to position [0, 0]
click at [614, 183] on textarea "Szia {first_name}! [PERSON_NAME] Amikor megláttam, hogy feliratkoztál, eldobtam…" at bounding box center [630, 216] width 204 height 87
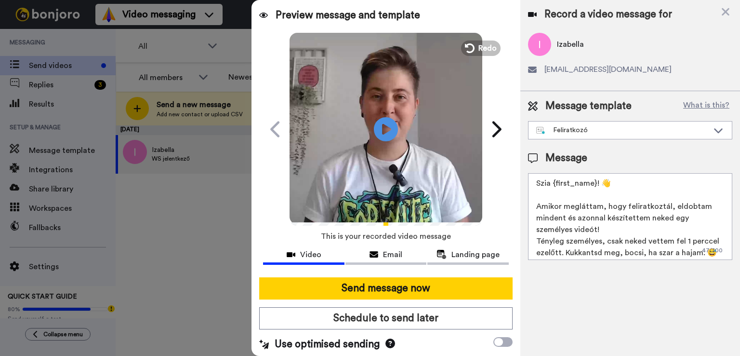
click at [619, 228] on textarea "Szia {first_name}! 👋 Amikor megláttam, hogy feliratkoztál, eldobtam mindent és …" at bounding box center [630, 216] width 204 height 87
drag, startPoint x: 665, startPoint y: 204, endPoint x: 623, endPoint y: 207, distance: 42.0
click at [623, 207] on textarea "Szia {first_name}! 👋 Amikor megláttam, hogy feliratkoztál, eldobtam mindent és …" at bounding box center [630, 216] width 204 height 87
paste textarea "regisztrál"
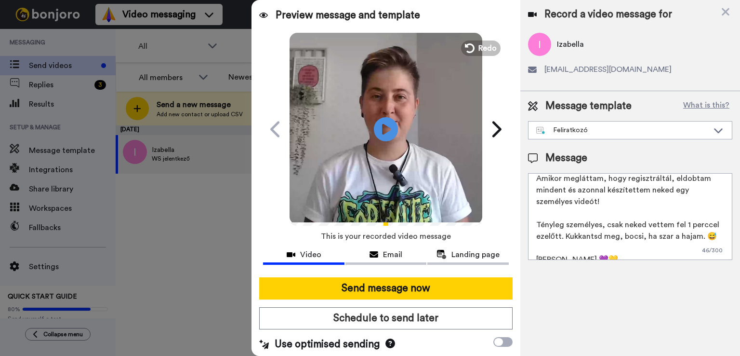
scroll to position [49, 0]
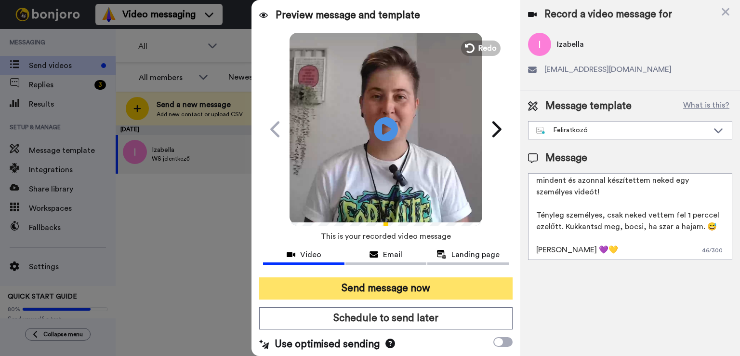
type textarea "Szia {first_name}! 👋 Amikor megláttam, hogy regisztráltál, eldobtam mindent és …"
click at [393, 286] on button "Send message now" at bounding box center [385, 288] width 253 height 22
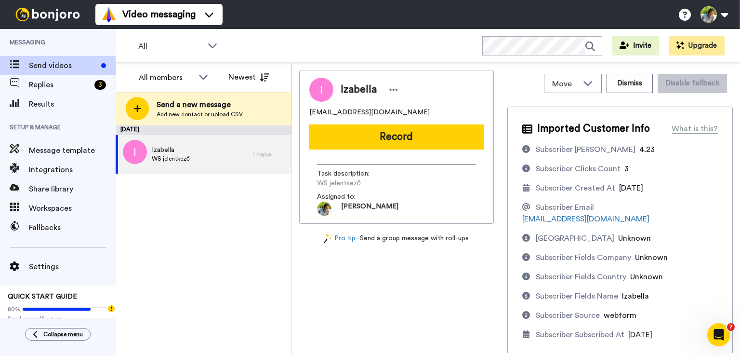
scroll to position [0, 0]
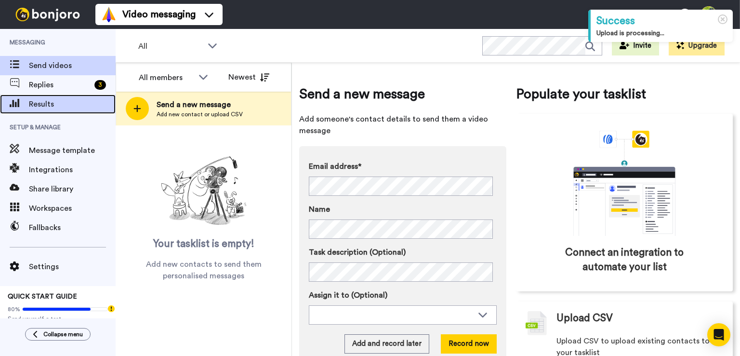
click at [53, 107] on span "Results" at bounding box center [72, 104] width 87 height 12
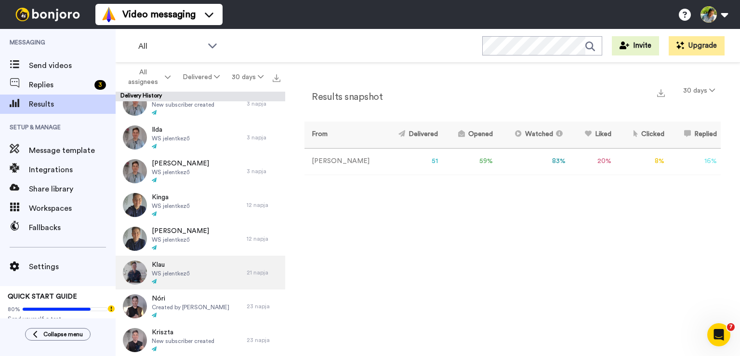
scroll to position [482, 0]
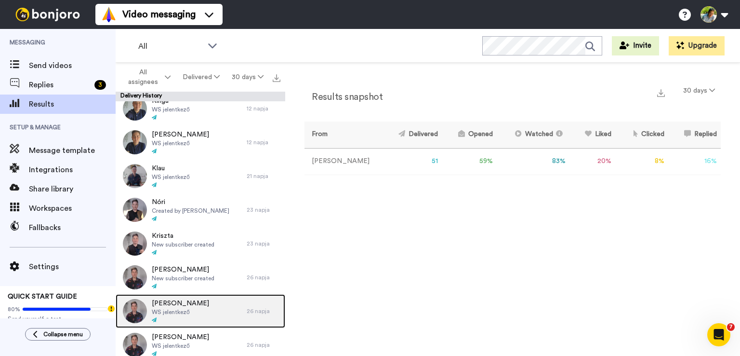
click at [172, 312] on span "WS jelentkező" at bounding box center [180, 312] width 57 height 8
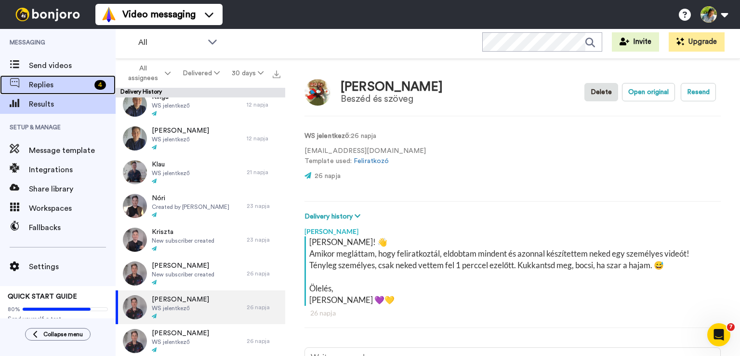
click at [49, 85] on span "Replies" at bounding box center [60, 85] width 62 height 12
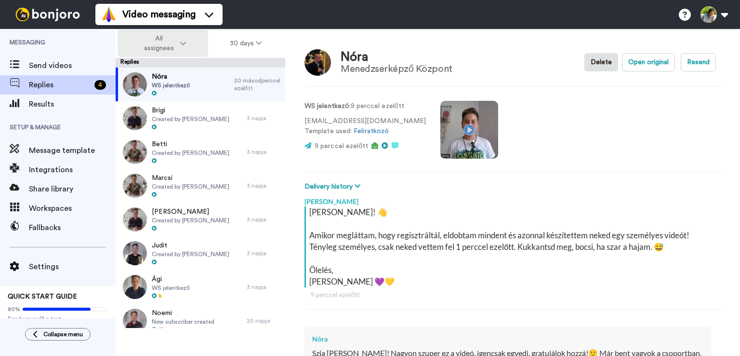
click at [190, 45] on button "All assignees" at bounding box center [163, 43] width 91 height 27
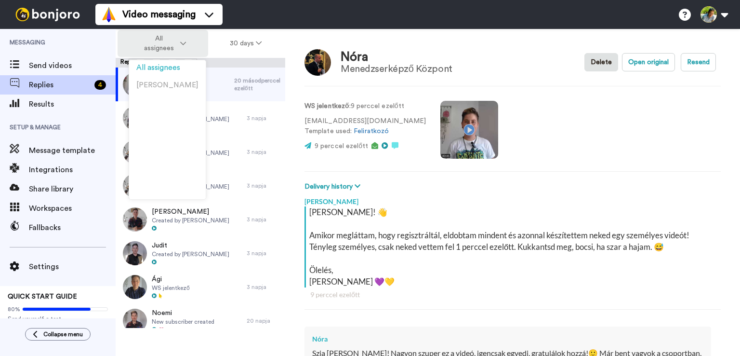
click at [187, 44] on button "All assignees" at bounding box center [163, 43] width 91 height 27
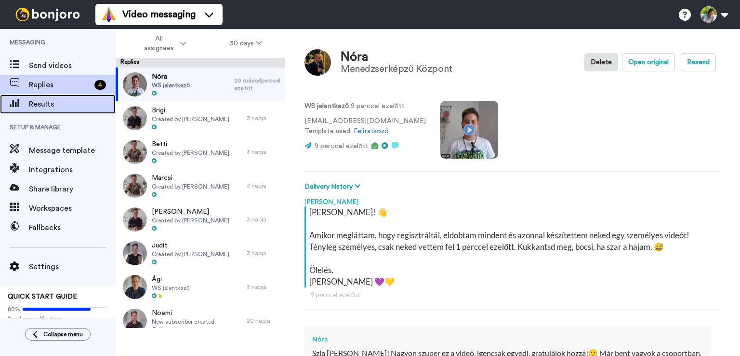
click at [70, 103] on span "Results" at bounding box center [72, 104] width 87 height 12
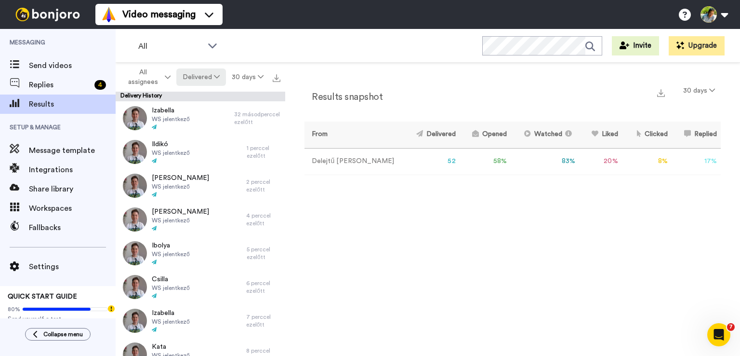
click at [197, 76] on button "Delivered" at bounding box center [200, 76] width 49 height 17
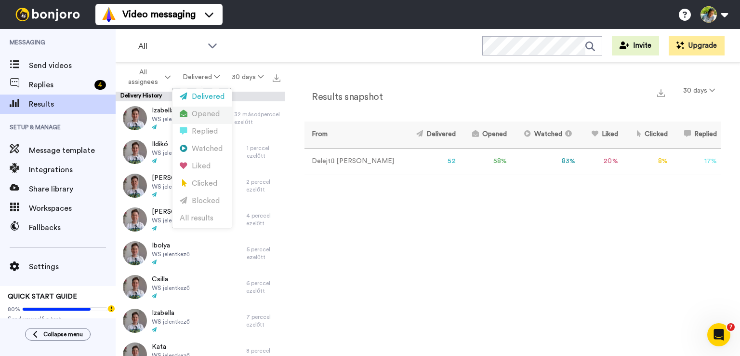
click at [202, 116] on div "Opened" at bounding box center [202, 114] width 45 height 11
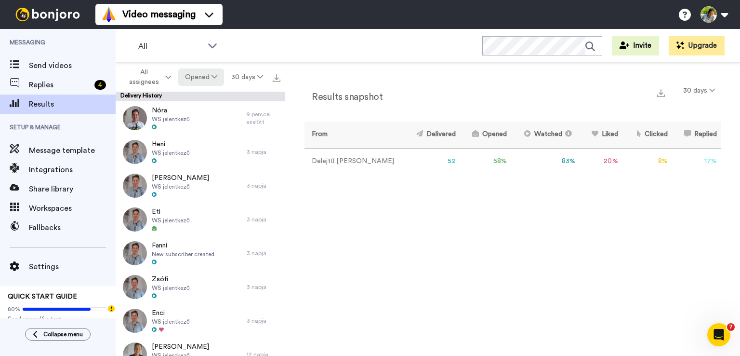
click at [204, 77] on button "Opened" at bounding box center [201, 76] width 46 height 17
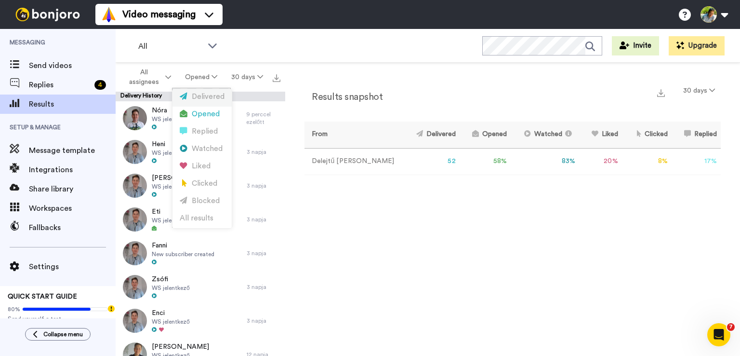
click at [200, 98] on div "Delivered" at bounding box center [202, 97] width 45 height 11
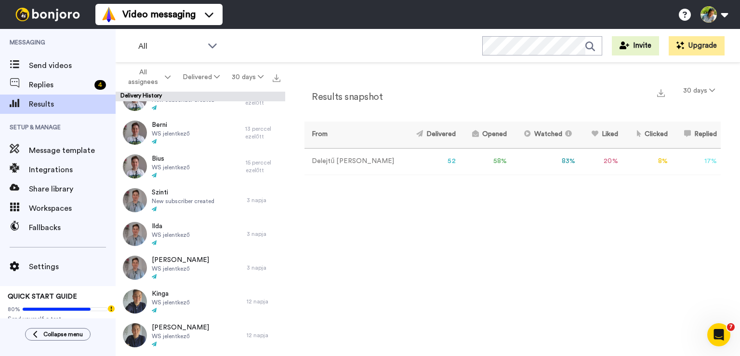
scroll to position [482, 0]
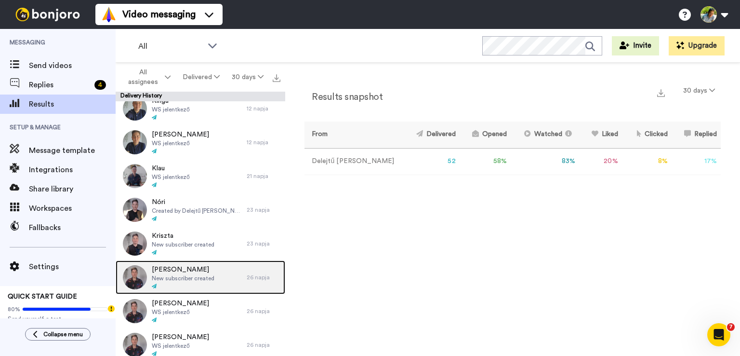
click at [202, 276] on span "New subscriber created" at bounding box center [183, 278] width 63 height 8
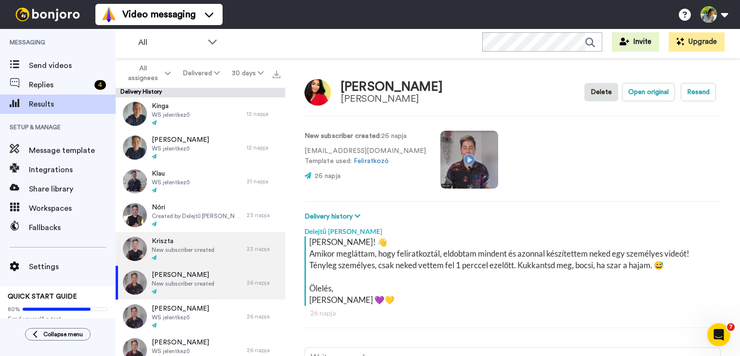
scroll to position [482, 0]
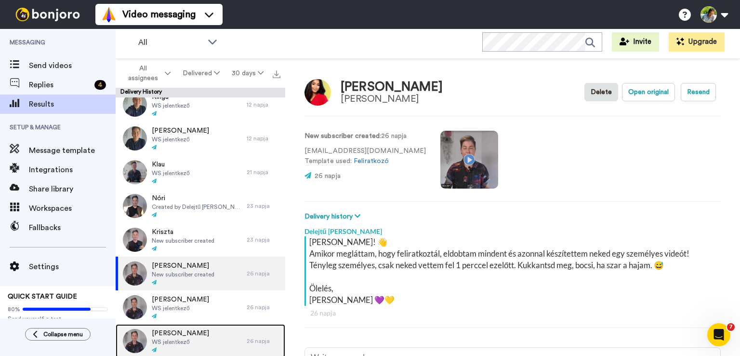
click at [193, 334] on span "Mazsola Rádai" at bounding box center [180, 333] width 57 height 10
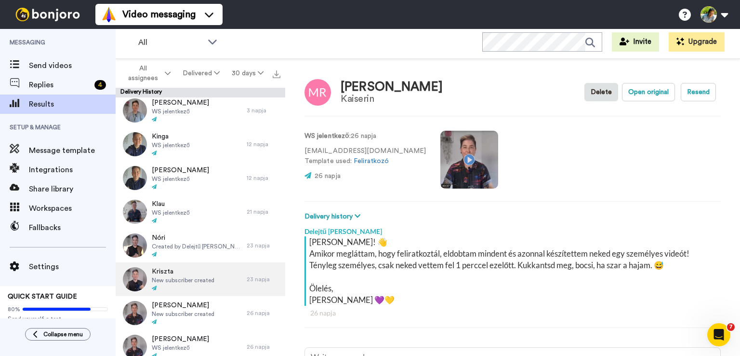
scroll to position [482, 0]
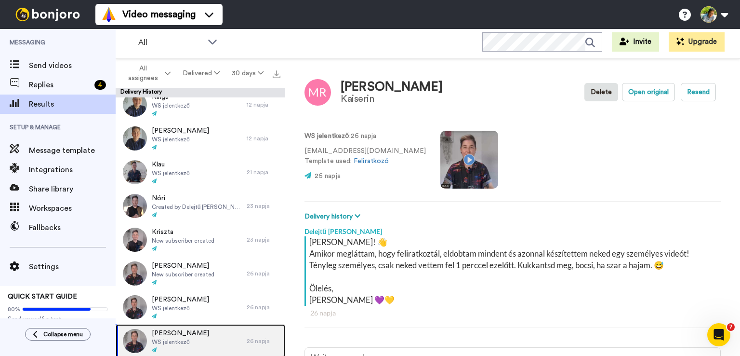
click at [204, 336] on div "Mazsola Rádai WS jelentkező" at bounding box center [181, 341] width 131 height 34
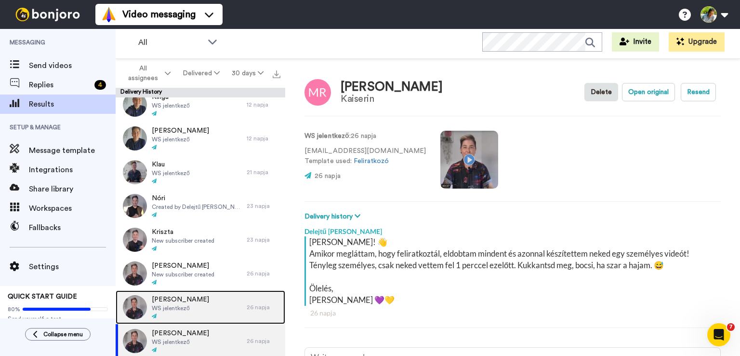
click at [198, 303] on div "[PERSON_NAME] WS jelentkező" at bounding box center [181, 307] width 131 height 34
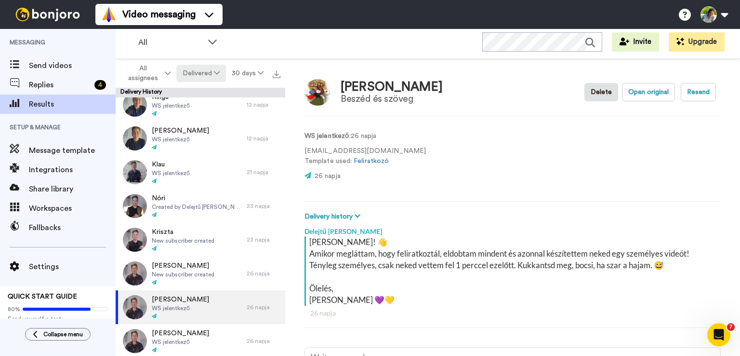
click at [213, 74] on button "Delivered" at bounding box center [200, 73] width 49 height 17
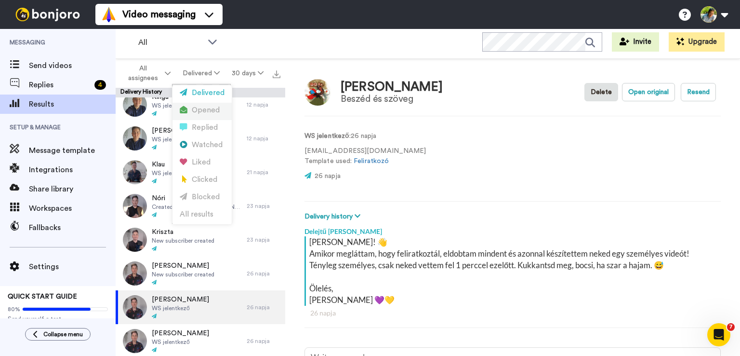
click at [206, 110] on div "Opened" at bounding box center [202, 110] width 45 height 11
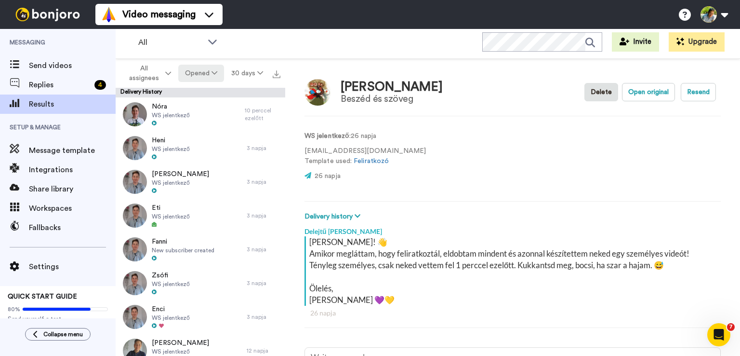
click at [210, 70] on button "Opened" at bounding box center [201, 73] width 46 height 17
click at [203, 89] on div "Delivered" at bounding box center [202, 93] width 45 height 11
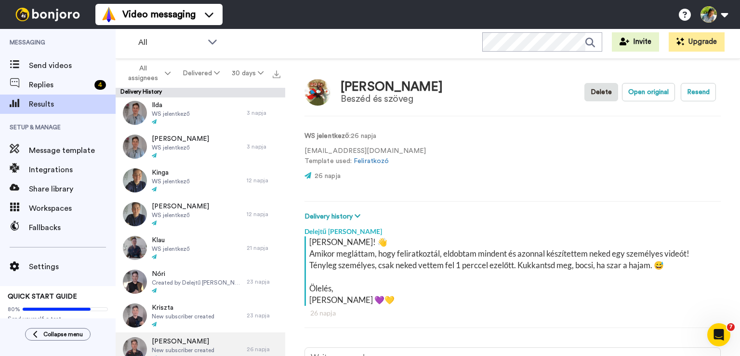
scroll to position [482, 0]
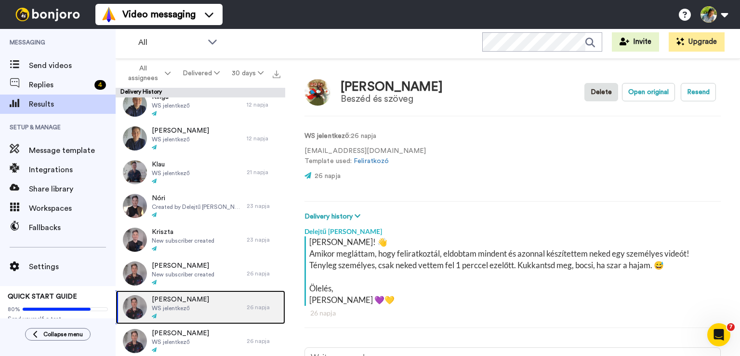
click at [193, 301] on span "[PERSON_NAME]" at bounding box center [180, 299] width 57 height 10
type textarea "x"
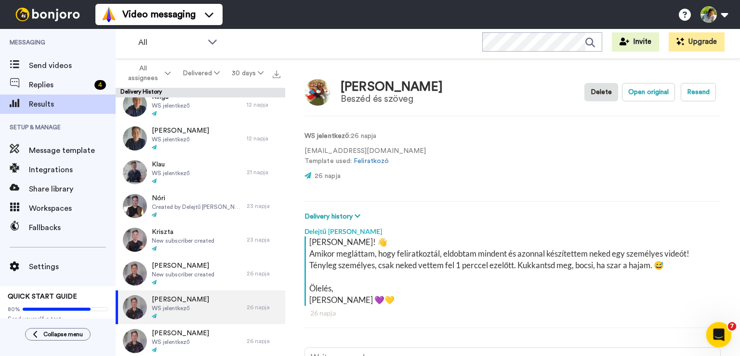
click at [713, 339] on div "Open Intercom Messenger" at bounding box center [717, 333] width 32 height 32
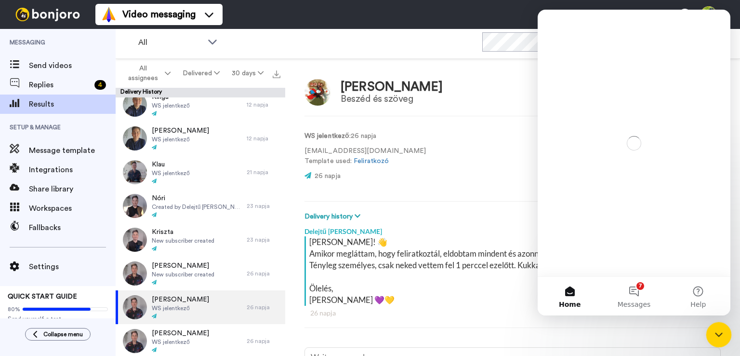
scroll to position [0, 0]
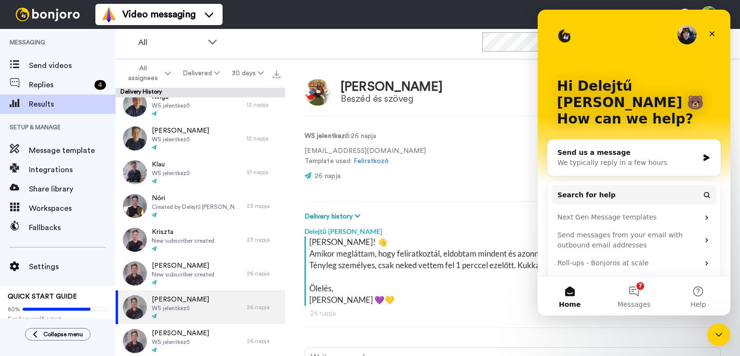
click at [595, 158] on div "We typically reply in a few hours" at bounding box center [627, 163] width 141 height 10
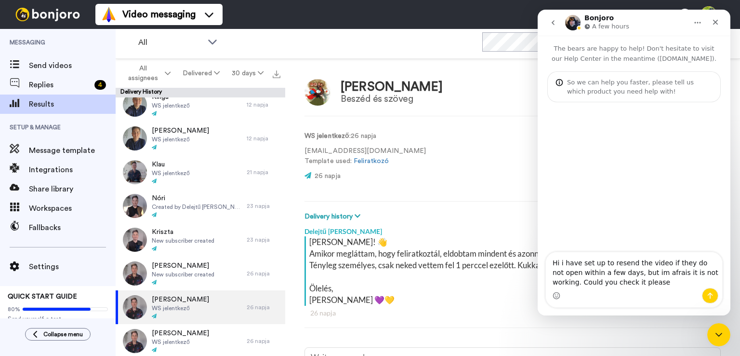
type textarea "Hi i have set up to resend the video if they do not open within a few days, but…"
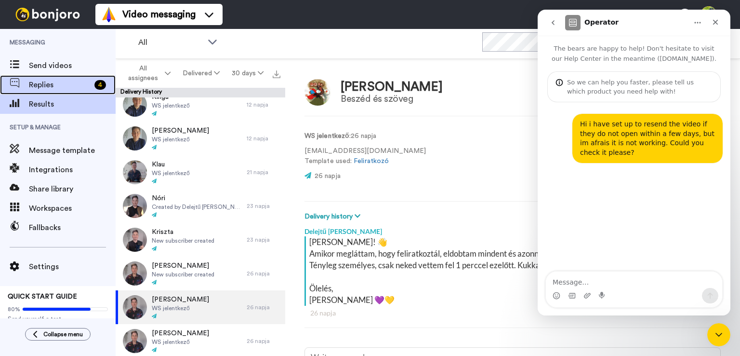
click at [49, 83] on span "Replies" at bounding box center [60, 85] width 62 height 12
type textarea "x"
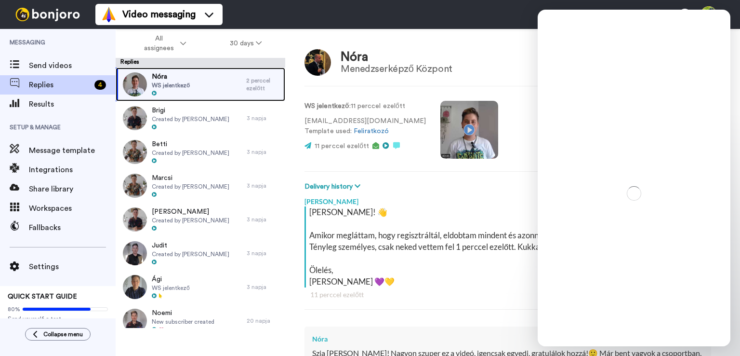
click at [211, 88] on div "Nóra WS jelentkező" at bounding box center [181, 84] width 131 height 34
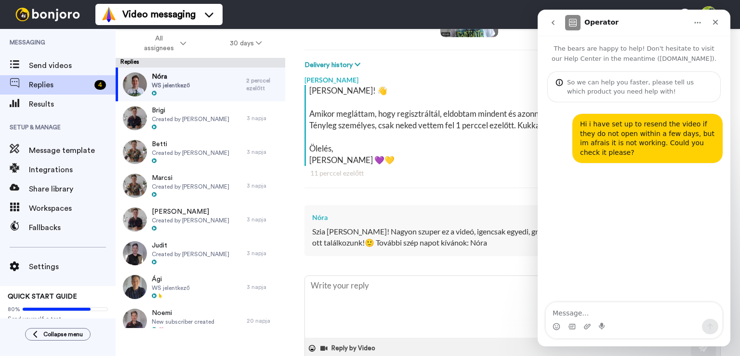
scroll to position [145, 0]
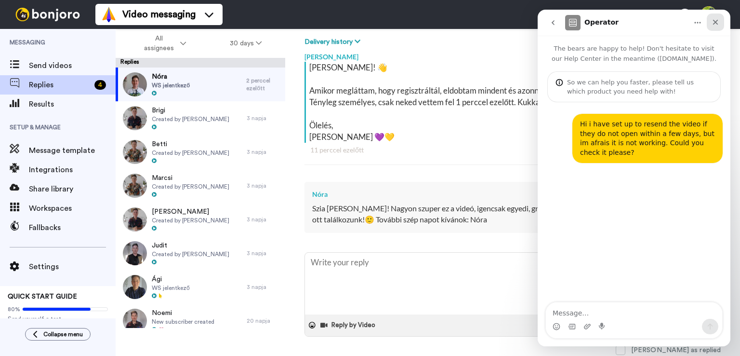
click at [713, 22] on icon "Close" at bounding box center [716, 22] width 8 height 8
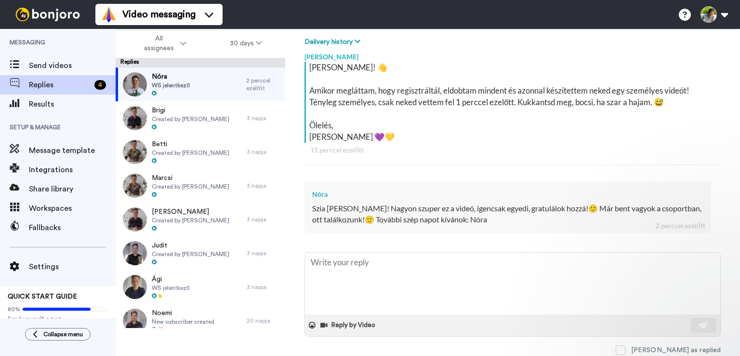
scroll to position [0, 0]
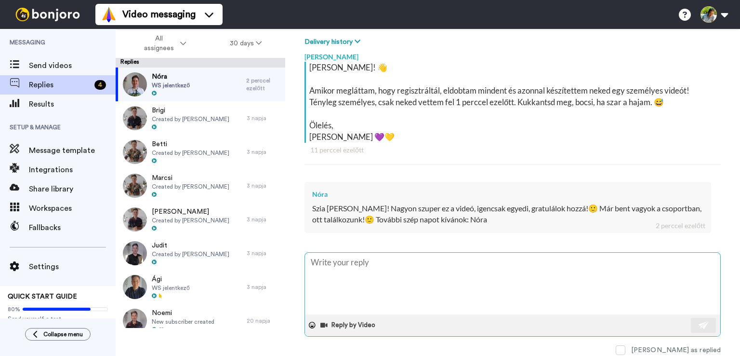
click at [349, 270] on textarea at bounding box center [512, 283] width 415 height 62
type textarea "x"
type textarea "J"
type textarea "x"
type textarea "Ja"
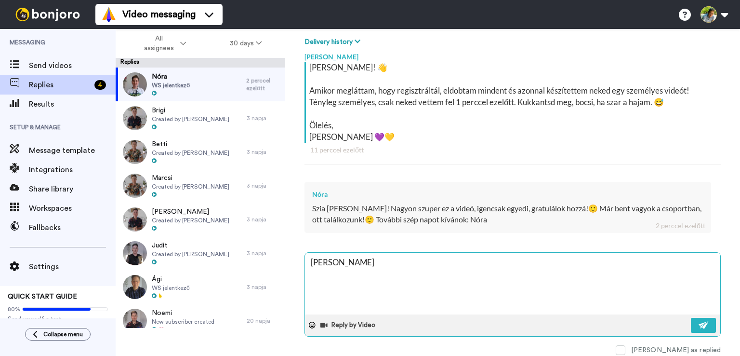
type textarea "x"
type textarea "Jaj"
type textarea "x"
type textarea "Jaj d"
type textarea "x"
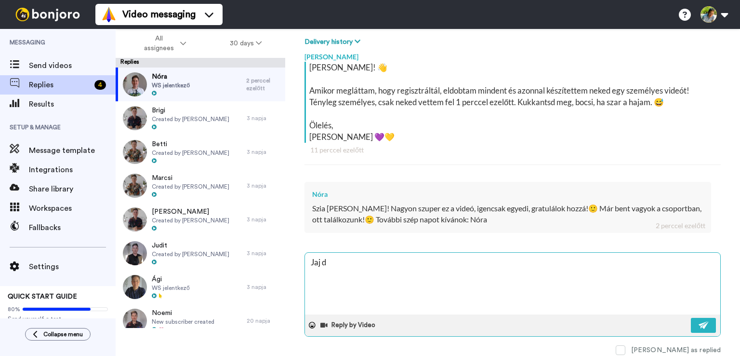
type textarea "Jaj de"
type textarea "x"
type textarea "Jaj de"
type textarea "x"
type textarea "Jaj de s"
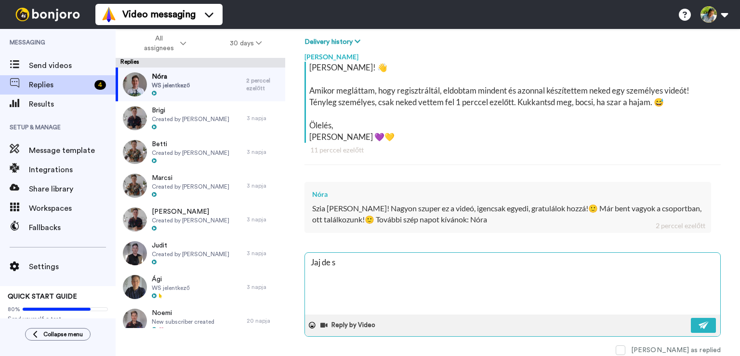
type textarea "x"
type textarea "Jaj de sz"
type textarea "x"
type textarea "Jaj de szu"
type textarea "x"
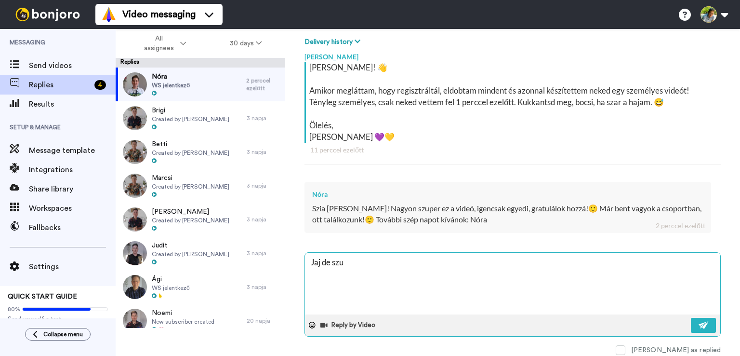
type textarea "Jaj de szup"
type textarea "x"
type textarea "Jaj de szupe"
type textarea "x"
type textarea "Jaj de szuper"
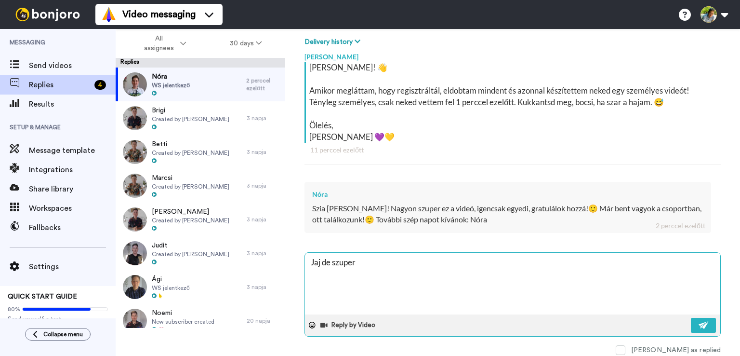
type textarea "x"
type textarea "Jaj de szuper,"
type textarea "x"
type textarea "Jaj de szuper,"
type textarea "x"
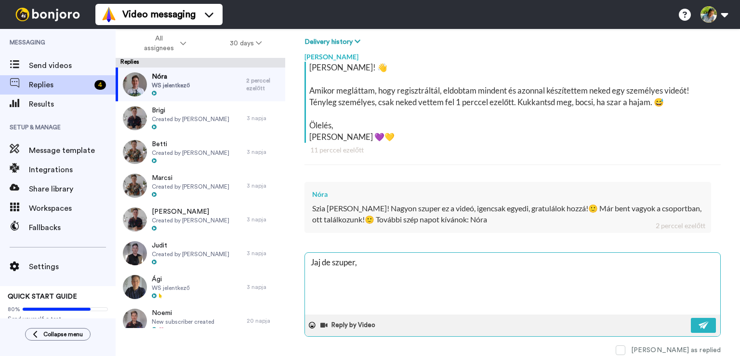
type textarea "Jaj de szuper, ö"
type textarea "x"
type textarea "Jaj de szuper, ör"
type textarea "x"
type textarea "Jaj de szuper, örl"
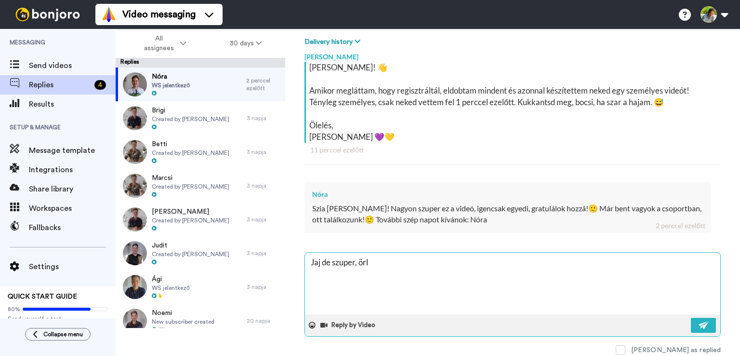
type textarea "x"
type textarea "Jaj de szuper, ör"
type textarea "x"
type textarea "Jaj de szuper, örö"
type textarea "x"
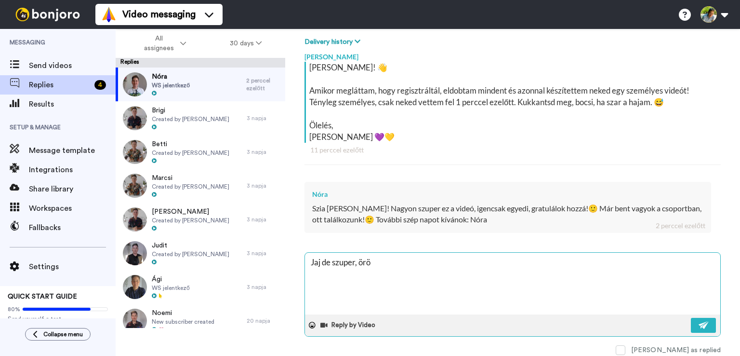
type textarea "Jaj de szuper, öröl"
type textarea "x"
type textarea "Jaj de szuper, örö"
type textarea "x"
type textarea "Jaj de szuper, ör"
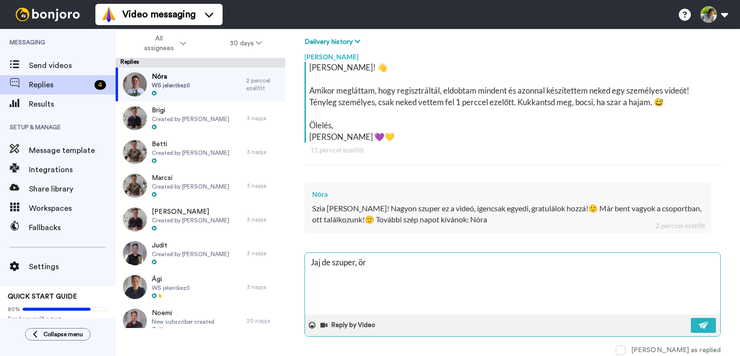
type textarea "x"
type textarea "Jaj de szuper, örü"
type textarea "x"
type textarea "Jaj de szuper, örül"
type textarea "x"
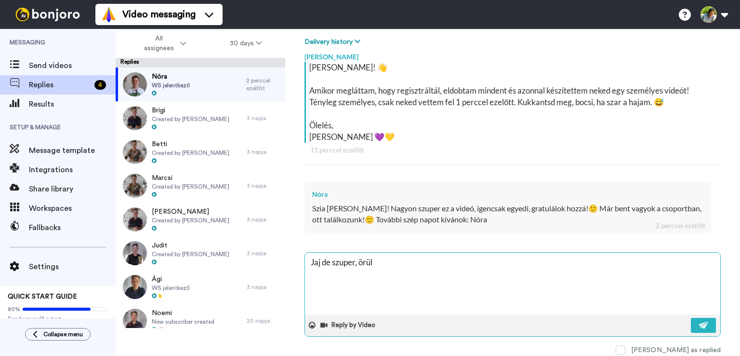
type textarea "Jaj de szuper, örülö"
type textarea "x"
type textarea "Jaj de szuper, örülök"
type textarea "x"
type textarea "Jaj de szuper, örülök"
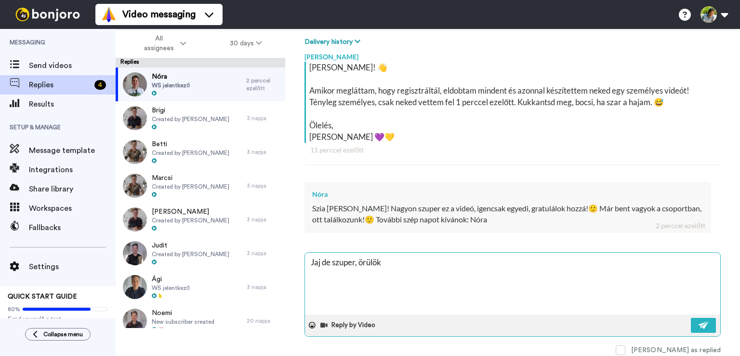
type textarea "x"
type textarea "Jaj de szuper, örülök n"
type textarea "x"
type textarea "Jaj de szuper, örülök ne"
type textarea "x"
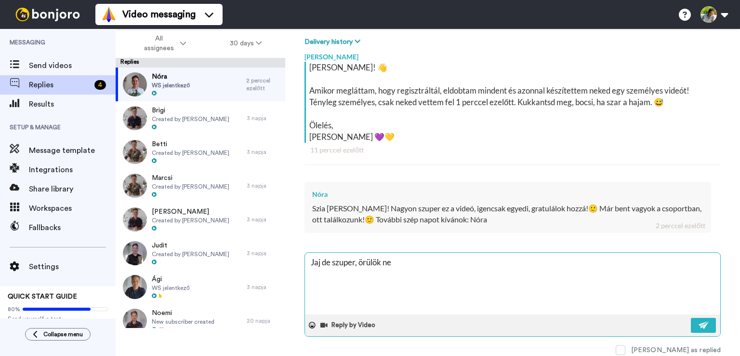
type textarea "Jaj de szuper, örülök nek"
type textarea "x"
type textarea "Jaj de szuper, örülök neke"
type textarea "x"
type textarea "Jaj de szuper, örülök neked"
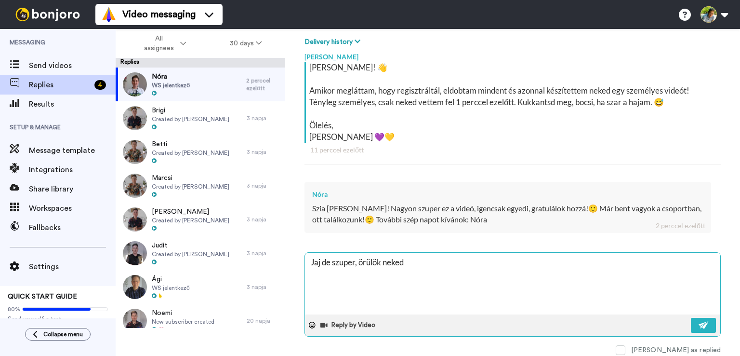
type textarea "x"
type textarea "Jaj de szuper, örülök neked!"
type textarea "x"
type textarea "Jaj de szuper, örülök neked!"
type textarea "x"
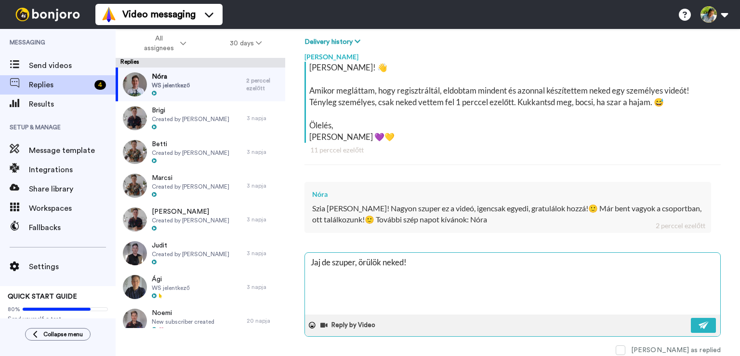
type textarea "Jaj de szuper, örülök neked! K"
type textarea "x"
type textarea "Jaj de szuper, örülök neked! Kö"
type textarea "x"
type textarea "Jaj de szuper, örülök neked! Kös"
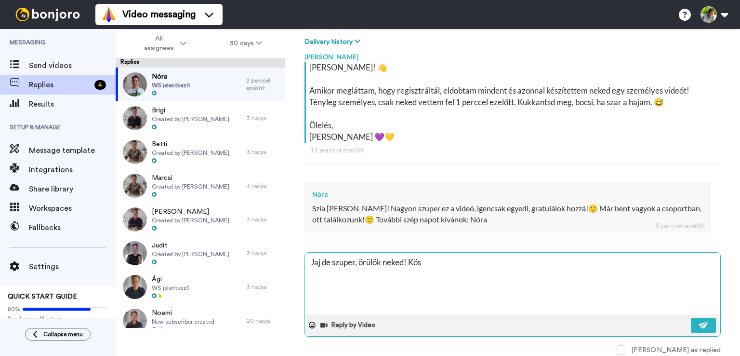
type textarea "x"
type textarea "Jaj de szuper, örülök neked! Kösz"
type textarea "x"
type textarea "Jaj de szuper, örülök neked! Köszö"
type textarea "x"
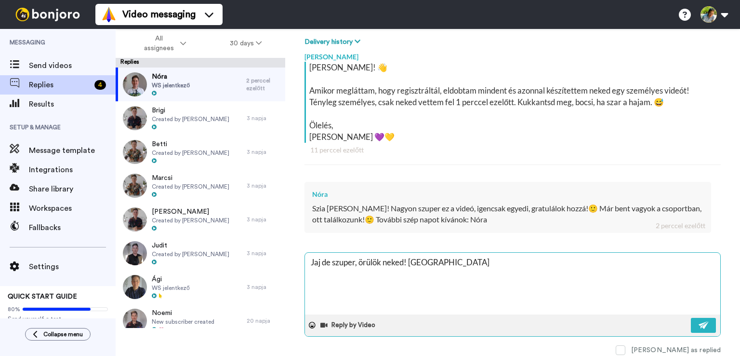
type textarea "Jaj de szuper, örülök neked! Köszön"
type textarea "x"
type textarea "Jaj de szuper, örülök neked! Köszönö"
type textarea "x"
type textarea "Jaj de szuper, örülök neked! Köszönöm"
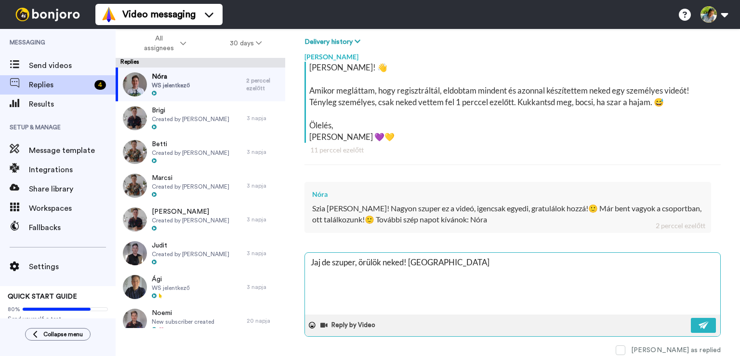
type textarea "x"
type textarea "Jaj de szuper, örülök neked! Köszönöm"
type textarea "x"
type textarea "Jaj de szuper, örülök neked! Köszönöm a"
type textarea "x"
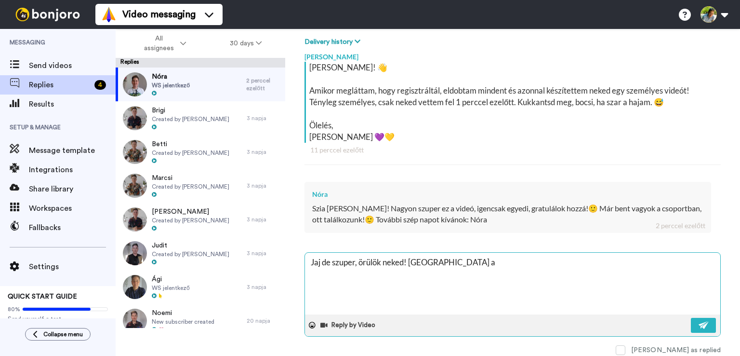
type textarea "Jaj de szuper, örülök neked! Köszönöm a"
type textarea "x"
type textarea "Jaj de szuper, örülök neked! Köszönöm a k"
type textarea "x"
type textarea "Jaj de szuper, örülök neked! Köszönöm a ke"
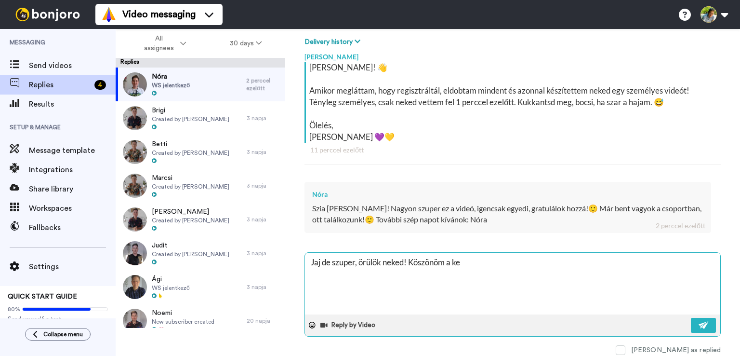
type textarea "x"
type textarea "Jaj de szuper, örülök neked! Köszönöm a ked"
type textarea "x"
type textarea "Jaj de szuper, örülök neked! Köszönöm a kedv"
type textarea "x"
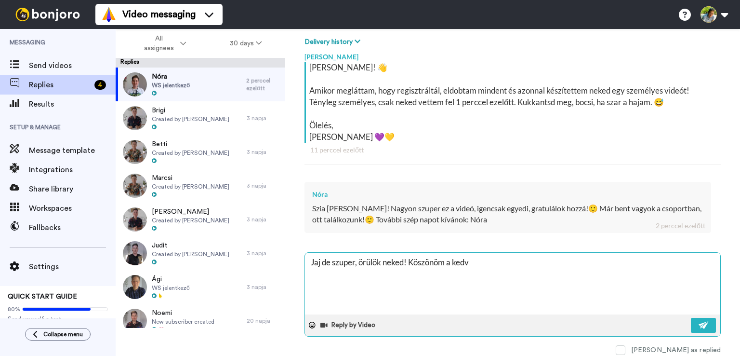
type textarea "Jaj de szuper, örülök neked! Köszönöm a kedve"
type textarea "x"
type textarea "Jaj de szuper, örülök neked! Köszönöm a kedves"
type textarea "x"
type textarea "Jaj de szuper, örülök neked! Köszönöm a kedves"
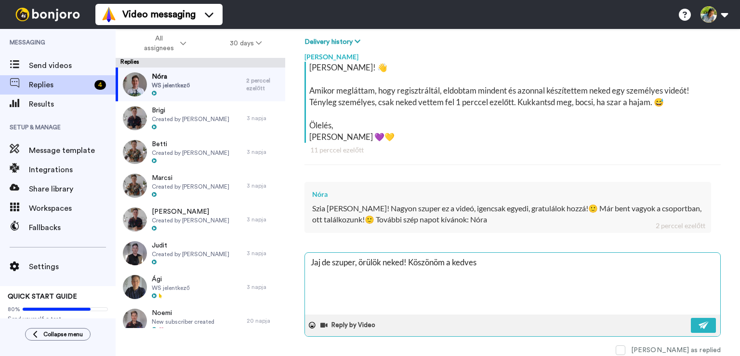
type textarea "x"
type textarea "Jaj de szuper, örülök neked! Köszönöm a kedves sz"
type textarea "x"
type textarea "Jaj de szuper, örülök neked! Köszönöm a kedves sza"
type textarea "x"
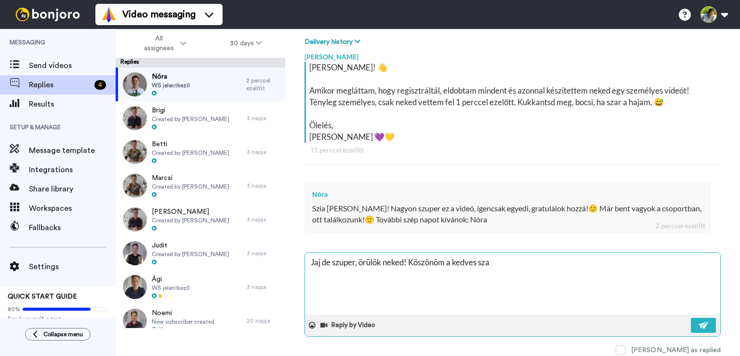
type textarea "Jaj de szuper, örülök neked! Köszönöm a kedves szav"
type textarea "x"
type textarea "Jaj de szuper, örülök neked! Köszönöm a kedves szava"
type textarea "x"
type textarea "Jaj de szuper, örülök neked! Köszönöm a kedves szavai"
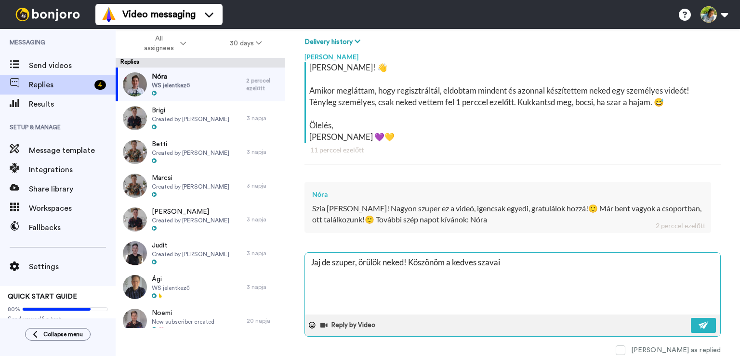
type textarea "x"
type textarea "Jaj de szuper, örülök neked! Köszönöm a kedves szavaid"
type textarea "x"
type textarea "Jaj de szuper, örülök neked! Köszönöm a kedves szavaid."
type textarea "x"
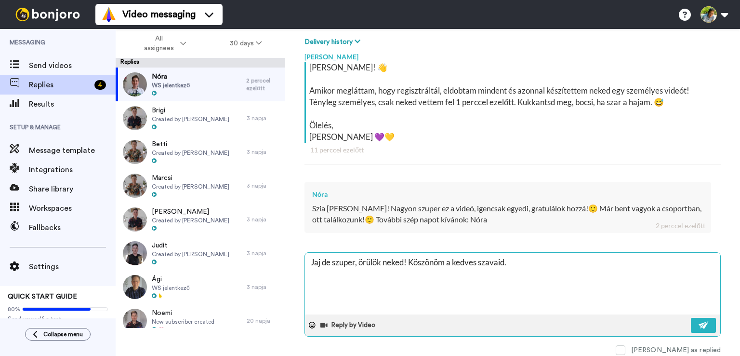
type textarea "Jaj de szuper, örülök neked! Köszönöm a kedves szavaid."
type textarea "x"
type textarea "Jaj de szuper, örülök neked! Köszönöm a kedves szavaid. Í"
type textarea "x"
type textarea "Jaj de szuper, örülök neked! Köszönöm a kedves szavaid. Íg"
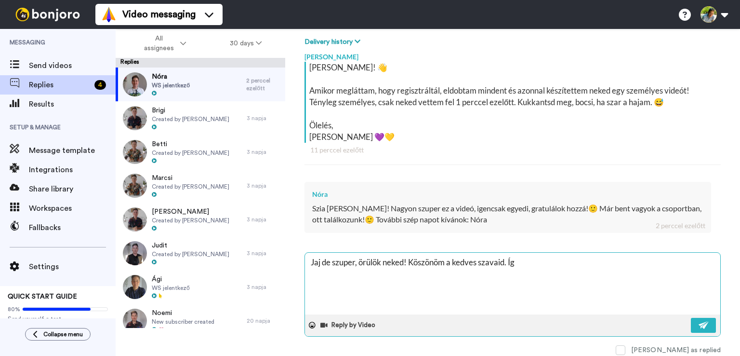
type textarea "x"
type textarea "Jaj de szuper, örülök neked! Köszönöm a kedves szavaid. Ígé"
type textarea "x"
type textarea "Jaj de szuper, örülök neked! Köszönöm a kedves szavaid. Ígér"
type textarea "x"
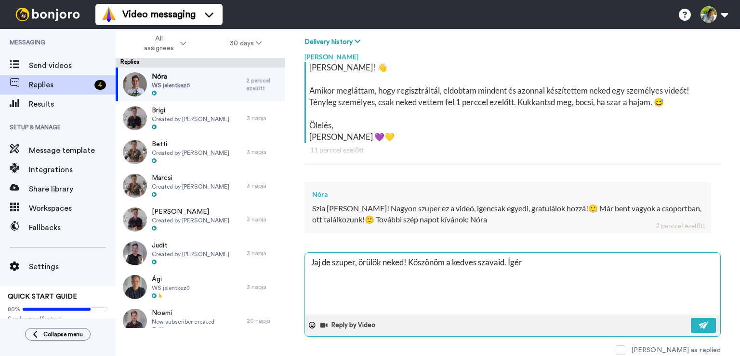
type textarea "Jaj de szuper, örülök neked! Köszönöm a kedves szavaid. Ígére"
type textarea "x"
type textarea "Jaj de szuper, örülök neked! Köszönöm a kedves szavaid. Ígérem"
type textarea "x"
type textarea "Jaj de szuper, örülök neked! Köszönöm a kedves szavaid. Ígérem"
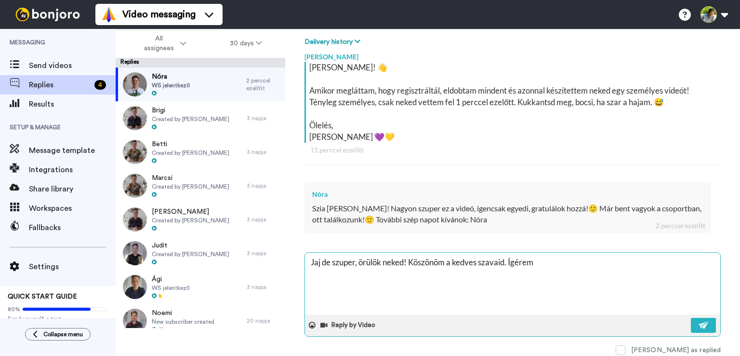
type textarea "x"
type textarea "Jaj de szuper, örülök neked! Köszönöm a kedves szavaid. Ígérem n"
type textarea "x"
type textarea "Jaj de szuper, örülök neked! Köszönöm a kedves szavaid. Ígérem ne"
type textarea "x"
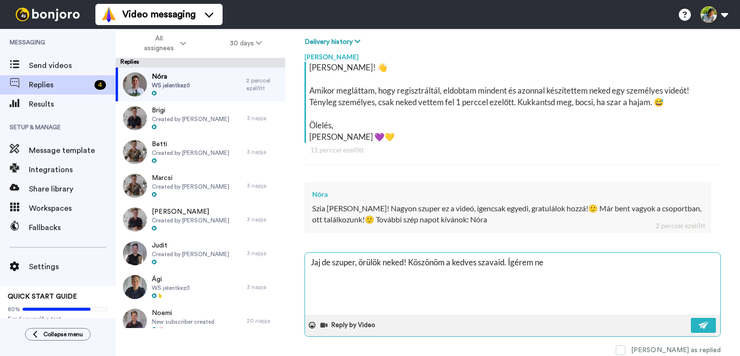
type textarea "Jaj de szuper, örülök neked! Köszönöm a kedves szavaid. Ígérem nem"
type textarea "x"
type textarea "Jaj de szuper, örülök neked! Köszönöm a kedves szavaid. Ígérem nem"
type textarea "x"
type textarea "Jaj de szuper, örülök neked! Köszönöm a kedves szavaid. Ígérem nem A"
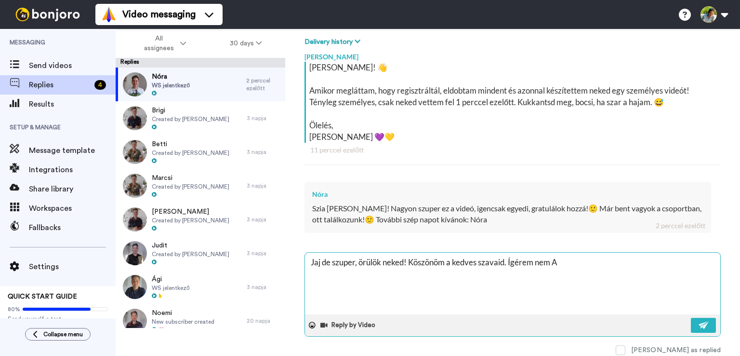
type textarea "x"
type textarea "Jaj de szuper, örülök neked! Köszönöm a kedves szavaid. Ígérem nem AI"
type textarea "x"
type textarea "Jaj de szuper, örülök neked! Köszönöm a kedves szavaid. Ígérem nem AI,"
type textarea "x"
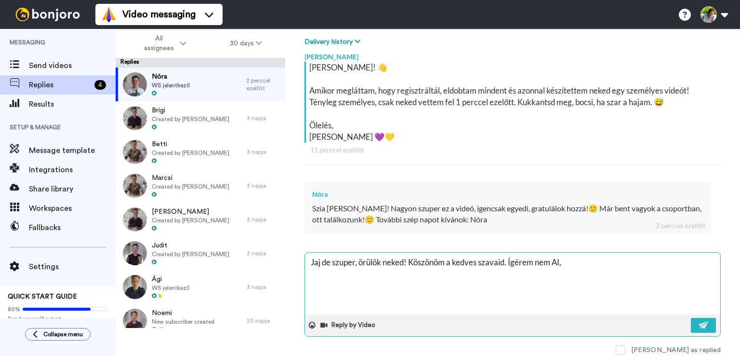
type textarea "Jaj de szuper, örülök neked! Köszönöm a kedves szavaid. Ígérem nem AI,"
type textarea "x"
type textarea "Jaj de szuper, örülök neked! Köszönöm a kedves szavaid. Ígérem nem AI, e"
type textarea "x"
type textarea "Jaj de szuper, örülök neked! Köszönöm a kedves szavaid. Ígérem nem AI, eg"
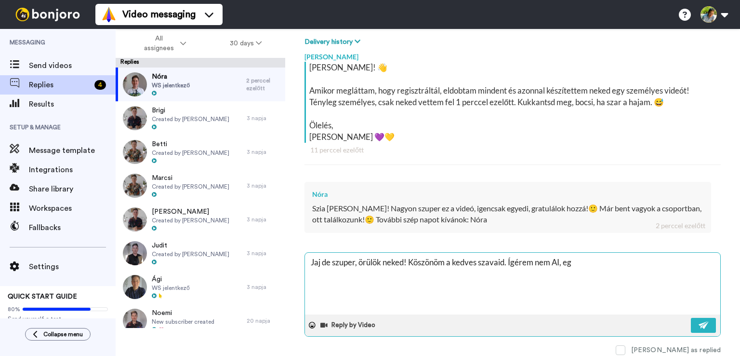
type textarea "x"
type textarea "Jaj de szuper, örülök neked! Köszönöm a kedves szavaid. Ígérem nem AI, egy"
type textarea "x"
type textarea "Jaj de szuper, örülök neked! Köszönöm a kedves szavaid. Ígérem nem AI, egye"
type textarea "x"
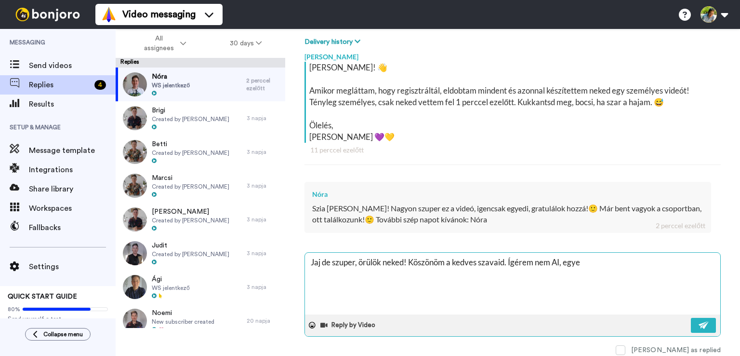
type textarea "Jaj de szuper, örülök neked! Köszönöm a kedves szavaid. Ígérem nem AI, egyes"
type textarea "x"
type textarea "Jaj de szuper, örülök neked! Köszönöm a kedves szavaid. Ígérem nem AI, egyesé"
type textarea "x"
type textarea "Jaj de szuper, örülök neked! Köszönöm a kedves szavaid. Ígérem nem AI, egyesév"
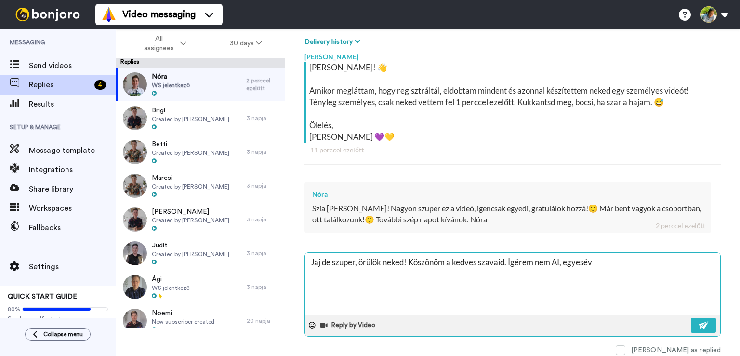
type textarea "x"
type textarea "Jaj de szuper, örülök neked! Köszönöm a kedves szavaid. Ígérem nem AI, egyeséve"
type textarea "x"
type textarea "Jaj de szuper, örülök neked! Köszönöm a kedves szavaid. Ígérem nem AI, egyesével"
type textarea "x"
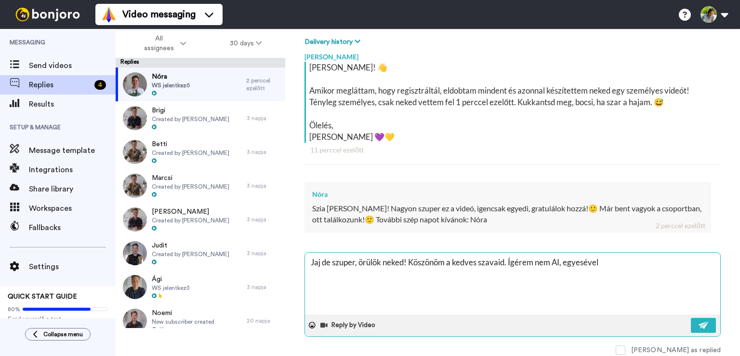
type textarea "Jaj de szuper, örülök neked! Köszönöm a kedves szavaid. Ígérem nem AI, egyesével"
type textarea "x"
type textarea "Jaj de szuper, örülök neked! Köszönöm a kedves szavaid. Ígérem nem AI, egyeséve…"
type textarea "x"
type textarea "Jaj de szuper, örülök neked! Köszönöm a kedves szavaid. Ígérem nem AI, egyeséve…"
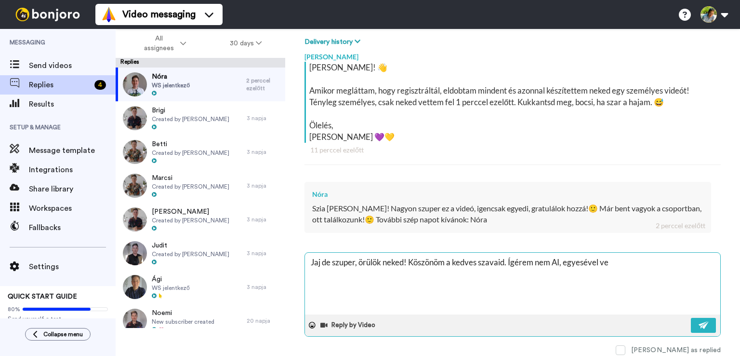
type textarea "x"
type textarea "Jaj de szuper, örülök neked! Köszönöm a kedves szavaid. Ígérem nem AI, egyeséve…"
type textarea "x"
type textarea "Jaj de szuper, örülök neked! Köszönöm a kedves szavaid. Ígérem nem AI, egyeséve…"
type textarea "x"
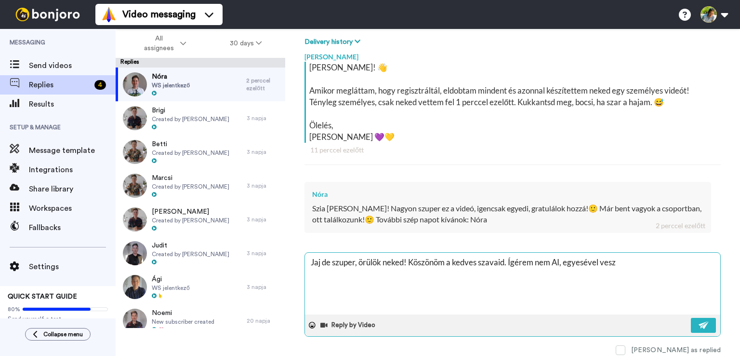
type textarea "Jaj de szuper, örülök neked! Köszönöm a kedves szavaid. Ígérem nem AI, egyeséve…"
type textarea "x"
type textarea "Jaj de szuper, örülök neked! Köszönöm a kedves szavaid. Ígérem nem AI, egyeséve…"
type textarea "x"
type textarea "Jaj de szuper, örülök neked! Köszönöm a kedves szavaid. Ígérem nem AI, egyeséve…"
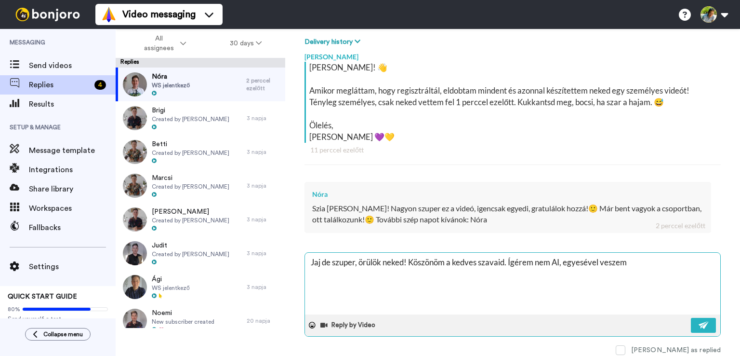
type textarea "x"
type textarea "Jaj de szuper, örülök neked! Köszönöm a kedves szavaid. Ígérem nem AI, egyeséve…"
type textarea "x"
type textarea "Jaj de szuper, örülök neked! Köszönöm a kedves szavaid. Ígérem nem AI, egyeséve…"
type textarea "x"
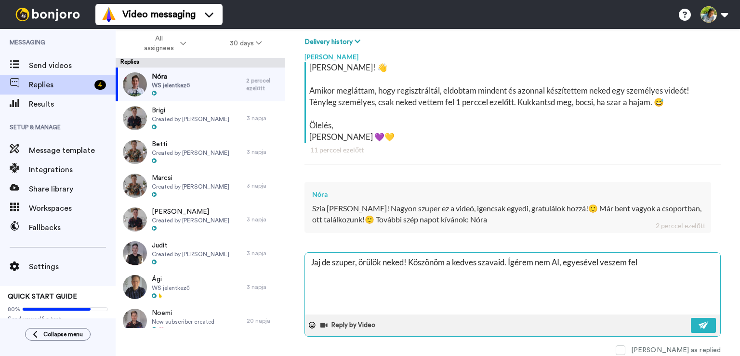
type textarea "Jaj de szuper, örülök neked! Köszönöm a kedves szavaid. Ígérem nem AI, egyeséve…"
type textarea "x"
type textarea "Jaj de szuper, örülök neked! Köszönöm a kedves szavaid. Ígérem nem AI, egyeséve…"
click at [314, 325] on icon at bounding box center [312, 324] width 7 height 7
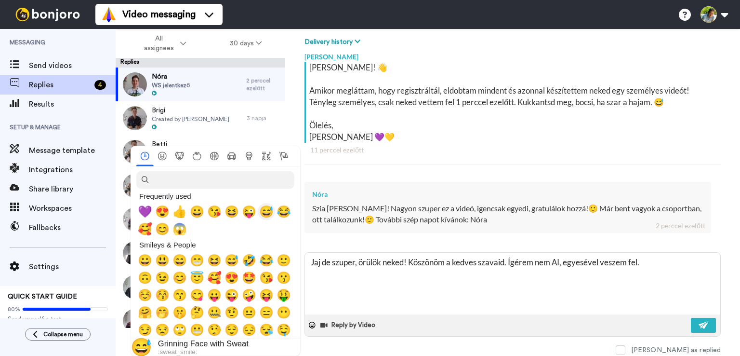
click at [264, 214] on span "😅" at bounding box center [266, 210] width 14 height 13
type textarea "x"
type textarea "Jaj de szuper, örülök neked! Köszönöm a kedves szavaid. Ígérem nem AI, egyeséve…"
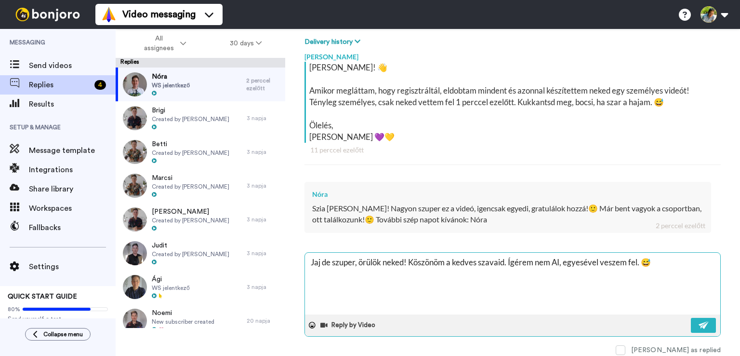
click at [510, 260] on textarea "Jaj de szuper, örülök neked! Köszönöm a kedves szavaid. Ígérem nem AI, egyeséve…" at bounding box center [512, 283] width 415 height 62
type textarea "x"
type textarea "Jaj de szuper, örülök neked! Köszönöm a kedves szavaid. SÍgérem nem AI, egyesév…"
type textarea "x"
type textarea "Jaj de szuper, örülök neked! Köszönöm a kedves szavaid. SoÍgérem nem AI, egyesé…"
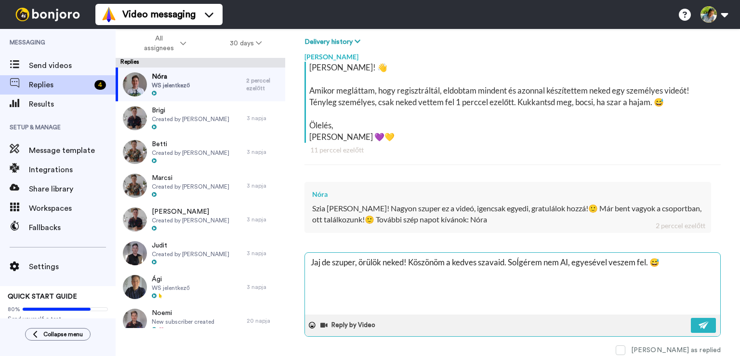
type textarea "x"
type textarea "Jaj de szuper, örülök neked! Köszönöm a kedves szavaid. SokÍgérem nem AI, egyes…"
click at [339, 272] on textarea "Jaj de szuper, örülök neked! Köszönöm a kedves szavaid. Sokan kérdezték: Ígérem…" at bounding box center [512, 283] width 415 height 62
click at [311, 325] on icon at bounding box center [312, 325] width 7 height 7
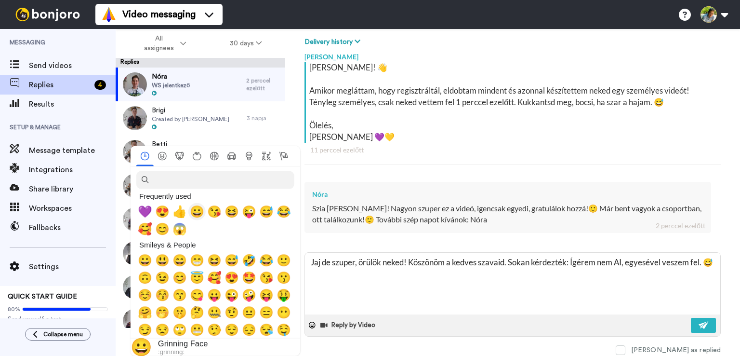
click at [195, 212] on span "😀" at bounding box center [197, 210] width 14 height 13
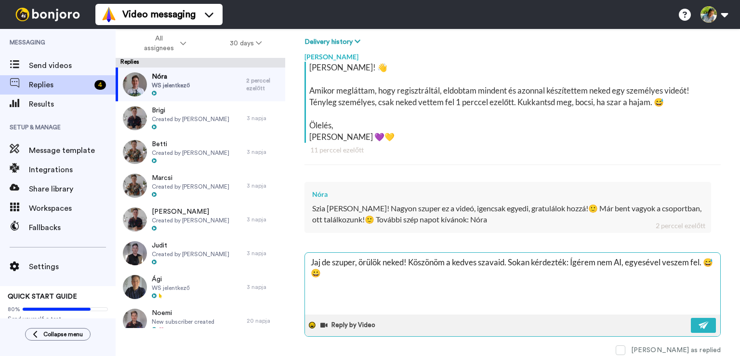
click at [313, 324] on icon at bounding box center [312, 325] width 7 height 7
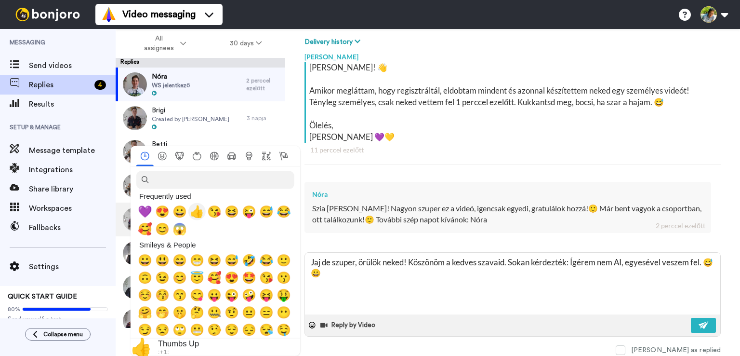
click at [195, 212] on span "👍" at bounding box center [197, 210] width 14 height 13
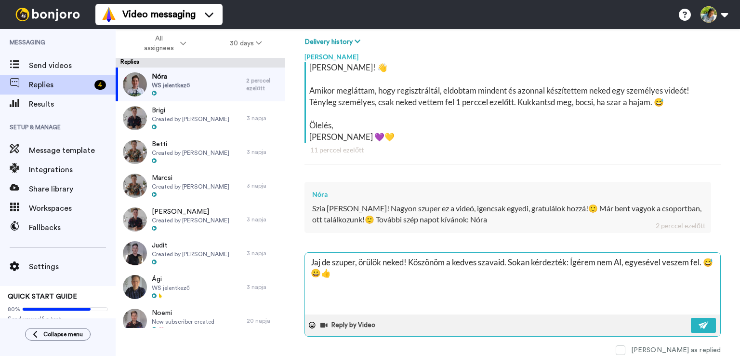
click at [324, 275] on textarea "Jaj de szuper, örülök neked! Köszönöm a kedves szavaid. Sokan kérdezték: Ígérem…" at bounding box center [512, 283] width 415 height 62
click at [701, 261] on textarea "Jaj de szuper, örülök neked! Köszönöm a kedves szavaid. Sokan kérdezték: Ígérem…" at bounding box center [512, 283] width 415 height 62
click at [313, 322] on icon at bounding box center [312, 324] width 7 height 7
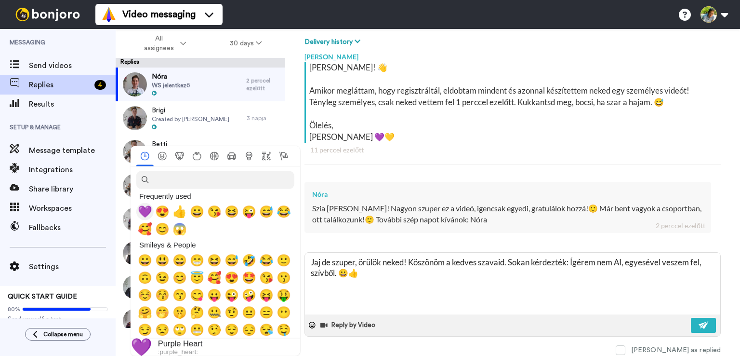
click at [145, 212] on span "💜" at bounding box center [145, 210] width 14 height 13
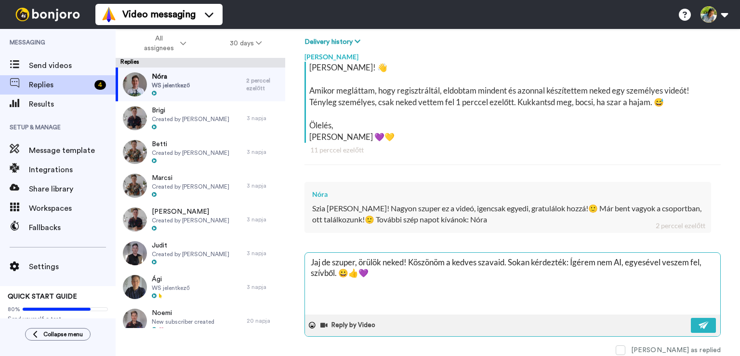
drag, startPoint x: 373, startPoint y: 273, endPoint x: 364, endPoint y: 272, distance: 9.6
click at [364, 272] on textarea "Jaj de szuper, örülök neked! Köszönöm a kedves szavaid. Sokan kérdezték: Ígérem…" at bounding box center [512, 283] width 415 height 62
click at [340, 272] on textarea "Jaj de szuper, örülök neked! Köszönöm a kedves szavaid. Sokan kérdezték: Ígérem…" at bounding box center [512, 283] width 415 height 62
paste textarea
drag, startPoint x: 335, startPoint y: 272, endPoint x: 318, endPoint y: 276, distance: 17.3
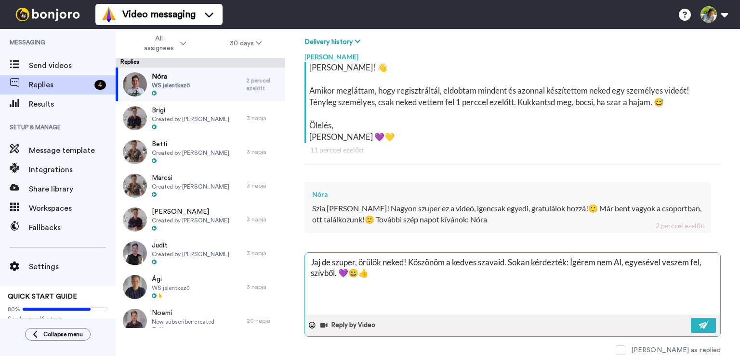
click at [318, 276] on textarea "Jaj de szuper, örülök neked! Köszönöm a kedves szavaid. Sokan kérdezték: Ígérem…" at bounding box center [512, 283] width 415 height 62
click at [699, 326] on img at bounding box center [704, 325] width 11 height 8
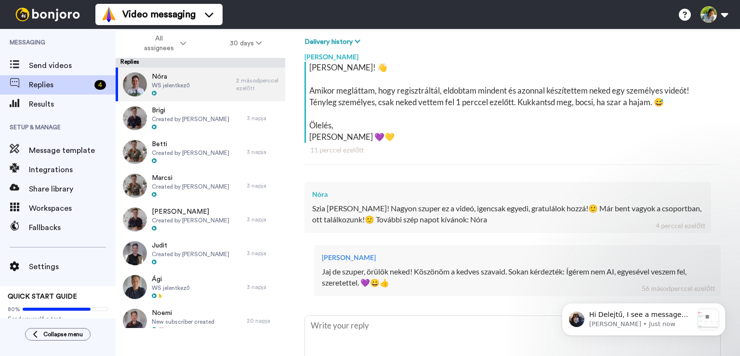
scroll to position [54, 0]
click at [637, 319] on p "Johann • Just now" at bounding box center [641, 323] width 104 height 9
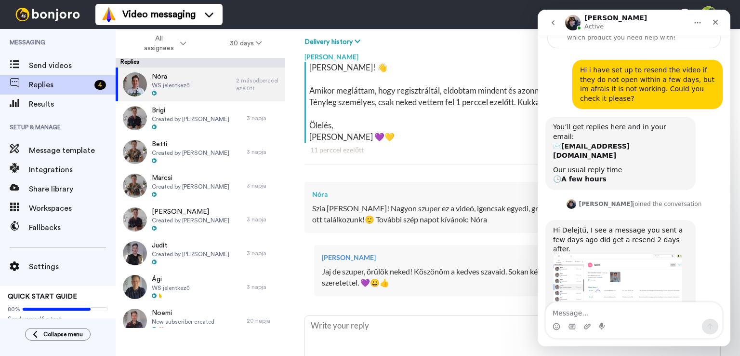
click at [625, 254] on img "Johann says…" at bounding box center [617, 284] width 129 height 61
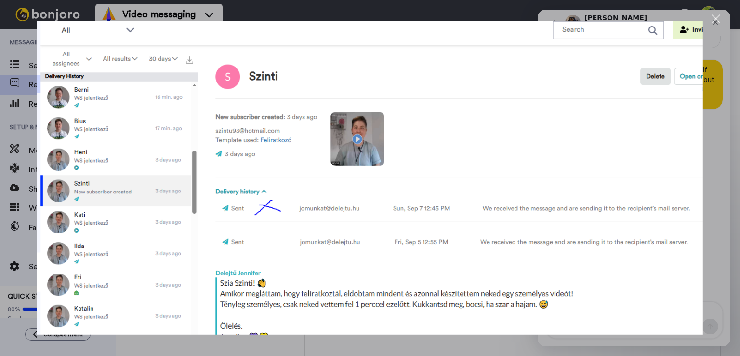
click at [716, 18] on div "Close" at bounding box center [716, 18] width 9 height 9
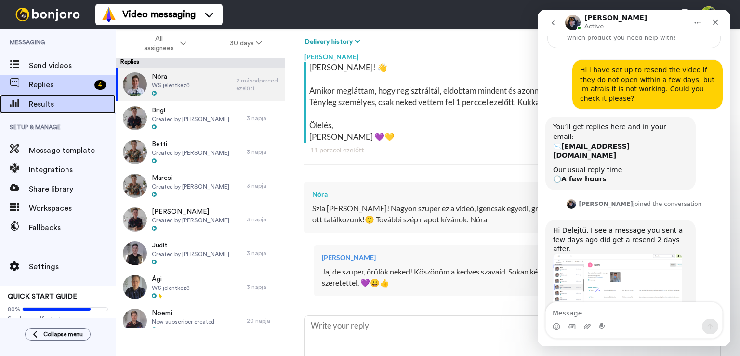
click at [44, 104] on span "Results" at bounding box center [72, 104] width 87 height 12
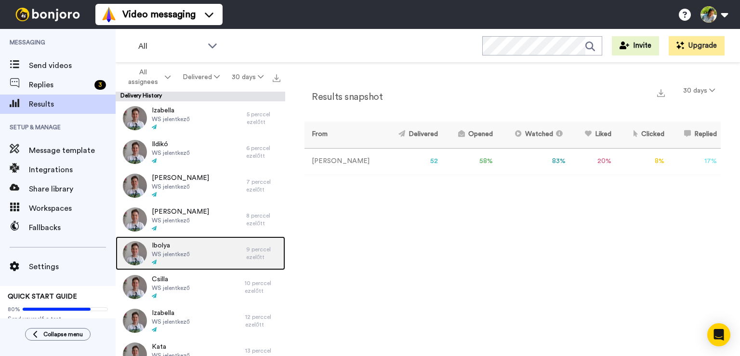
click at [196, 249] on div "Ibolya WS jelentkező" at bounding box center [181, 253] width 131 height 34
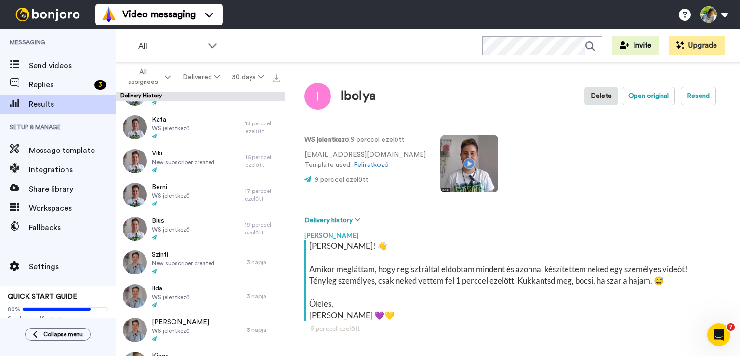
scroll to position [289, 0]
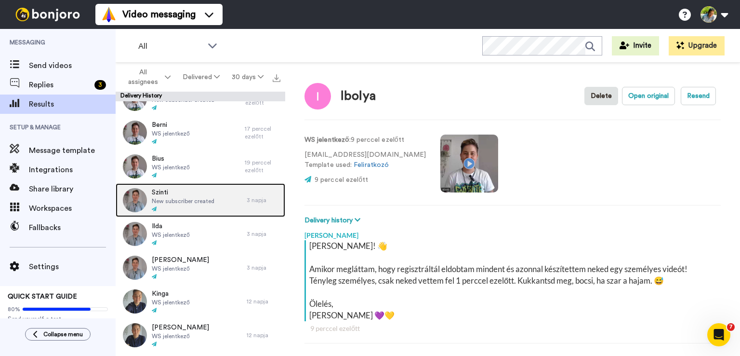
click at [197, 191] on span "Szinti" at bounding box center [183, 192] width 63 height 10
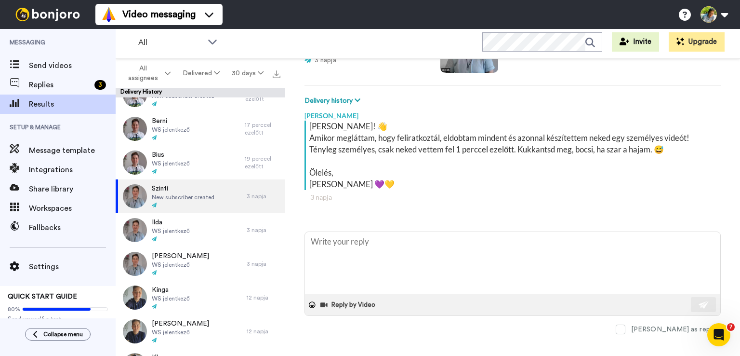
scroll to position [126, 0]
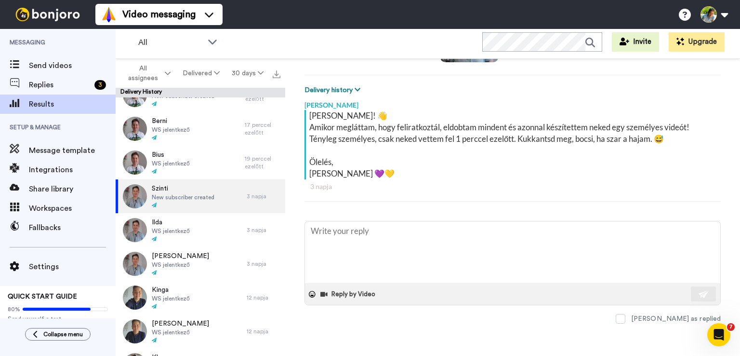
click at [356, 87] on icon at bounding box center [358, 89] width 6 height 7
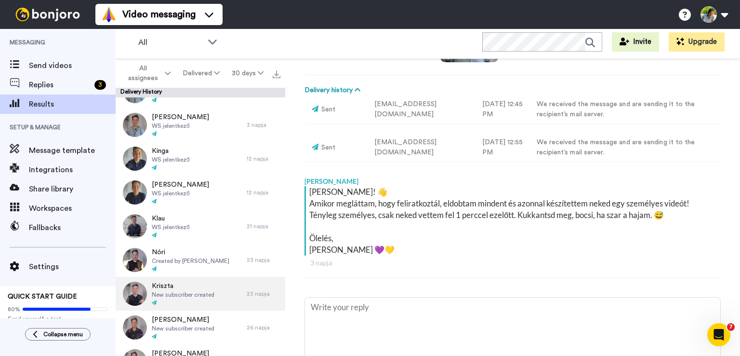
scroll to position [482, 0]
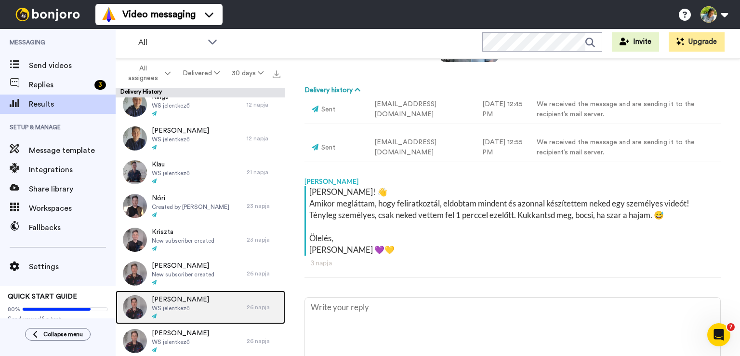
click at [209, 301] on div "Rózsa Széman WS jelentkező" at bounding box center [181, 307] width 131 height 34
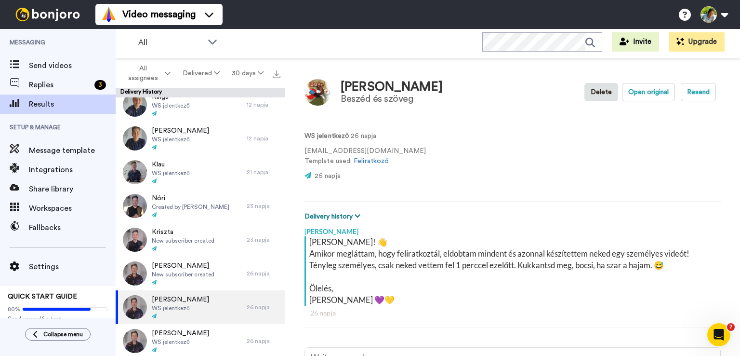
click at [347, 212] on button "Delivery history" at bounding box center [333, 216] width 59 height 11
type textarea "x"
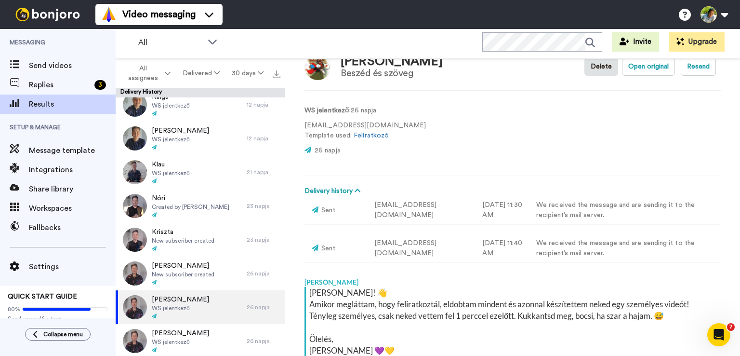
scroll to position [48, 0]
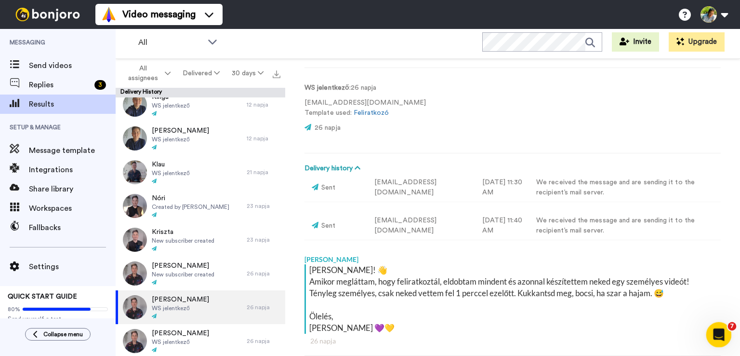
click at [717, 337] on icon "Open Intercom Messenger" at bounding box center [718, 333] width 16 height 16
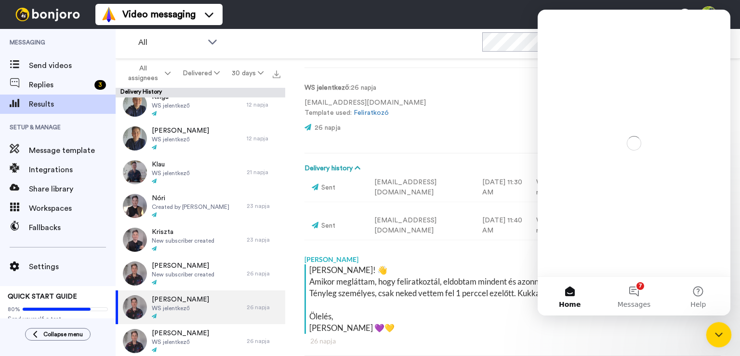
scroll to position [0, 0]
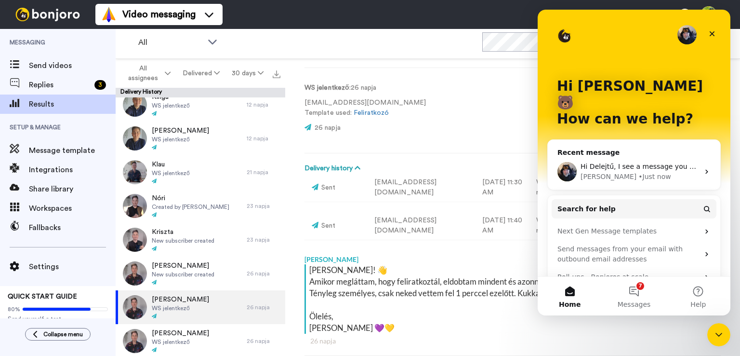
click at [600, 161] on div "Hi Delejtű, I see a message you sent a few days ago did get a resend 2 days aft…" at bounding box center [639, 166] width 119 height 10
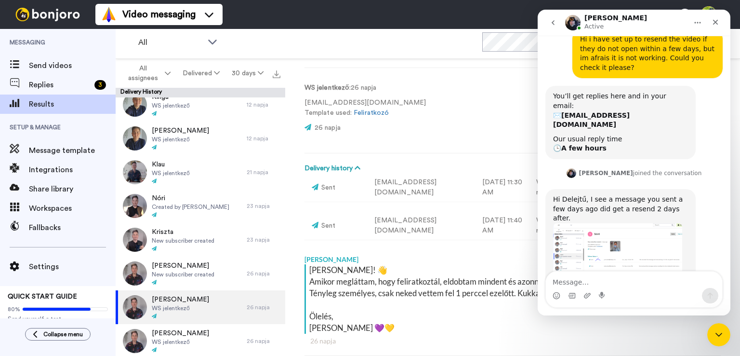
scroll to position [85, 0]
click at [590, 278] on textarea "Message…" at bounding box center [634, 279] width 176 height 16
drag, startPoint x: 591, startPoint y: 282, endPoint x: 526, endPoint y: 285, distance: 64.6
click at [538, 285] on html "Johann Active The bears are happy to help! Don't hesitate to visit our Help Cen…" at bounding box center [634, 162] width 193 height 305
drag, startPoint x: 626, startPoint y: 284, endPoint x: 608, endPoint y: 283, distance: 17.4
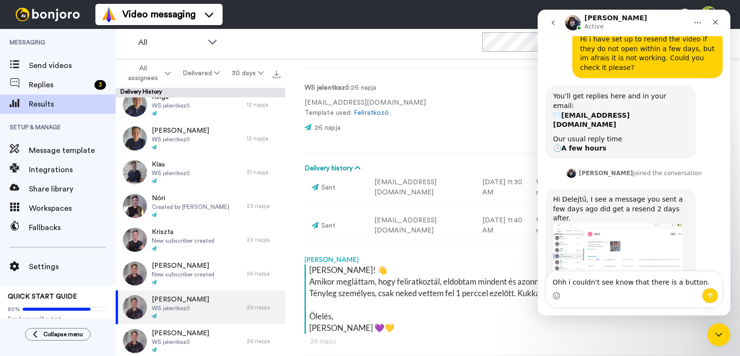
click at [609, 284] on textarea "Ohh i couldn't see know that there is a button." at bounding box center [634, 279] width 176 height 16
drag, startPoint x: 624, startPoint y: 282, endPoint x: 650, endPoint y: 282, distance: 26.0
click at [650, 282] on textarea "Ohh i couldn't see that there is a button." at bounding box center [634, 279] width 176 height 16
click at [646, 285] on textarea "Ohh i couldn't see that button." at bounding box center [634, 279] width 176 height 16
type textarea "Ohh i couldn't see that button. Thank you amazing"
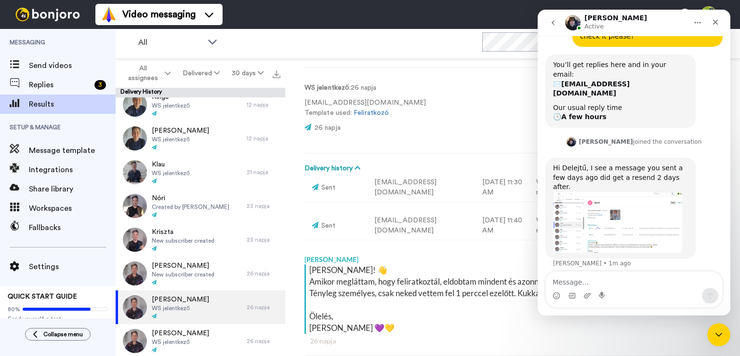
scroll to position [123, 0]
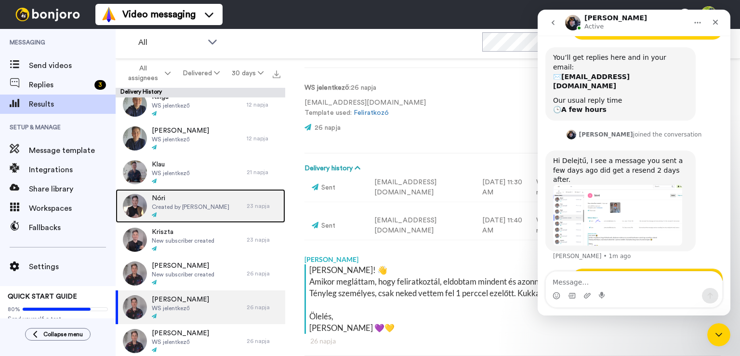
click at [210, 208] on span "Created by [PERSON_NAME]" at bounding box center [191, 207] width 78 height 8
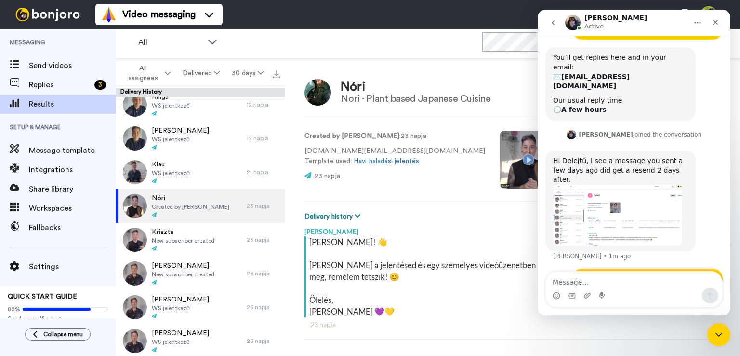
click at [351, 216] on button "Delivery history" at bounding box center [333, 216] width 59 height 11
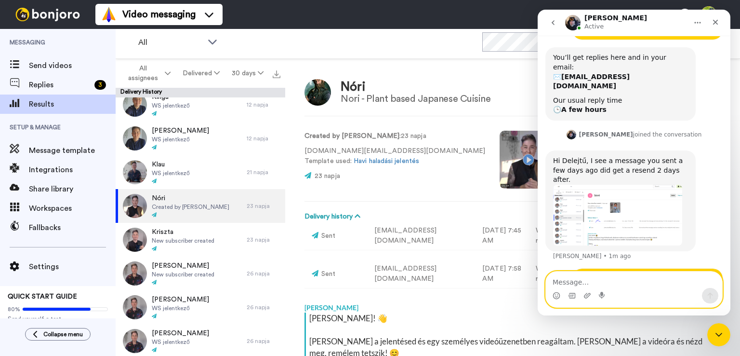
click at [577, 277] on textarea "Message…" at bounding box center [634, 279] width 176 height 16
click at [716, 22] on icon "Close" at bounding box center [715, 22] width 5 height 5
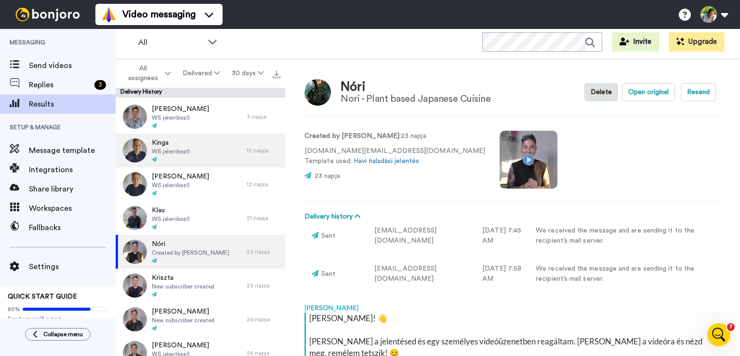
scroll to position [385, 0]
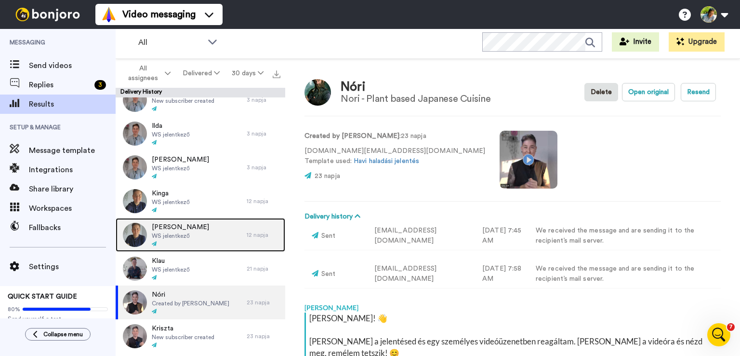
click at [200, 228] on div "[PERSON_NAME] WS jelentkező" at bounding box center [181, 235] width 131 height 34
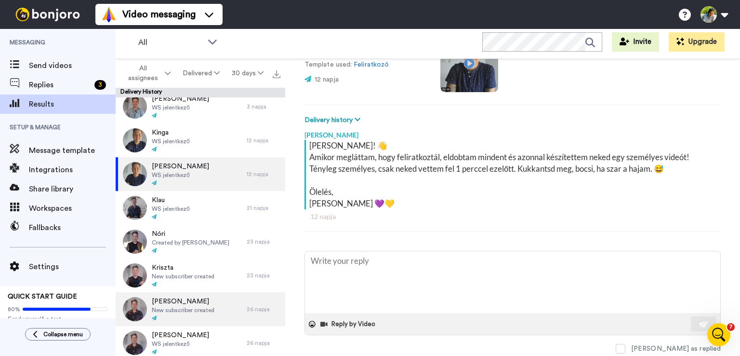
scroll to position [482, 0]
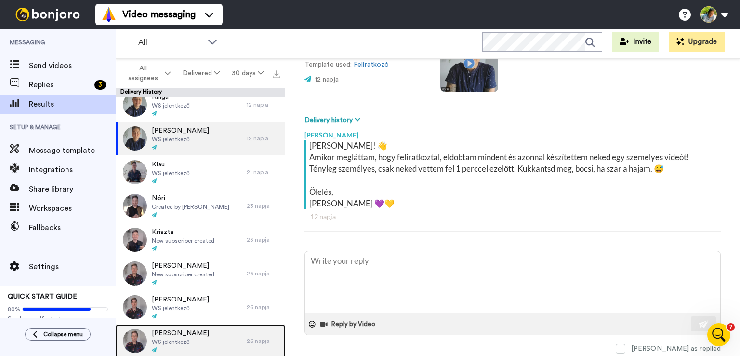
click at [187, 339] on span "WS jelentkező" at bounding box center [180, 342] width 57 height 8
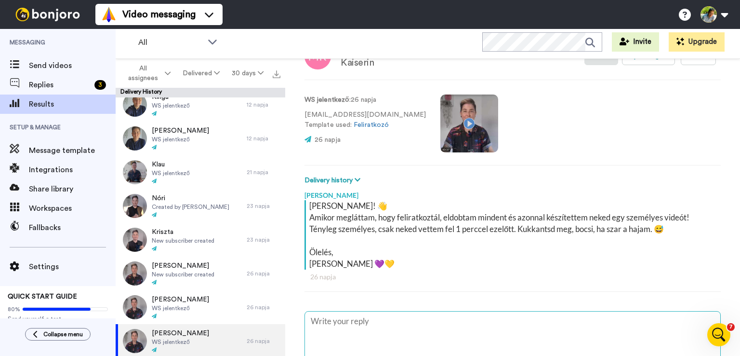
scroll to position [126, 0]
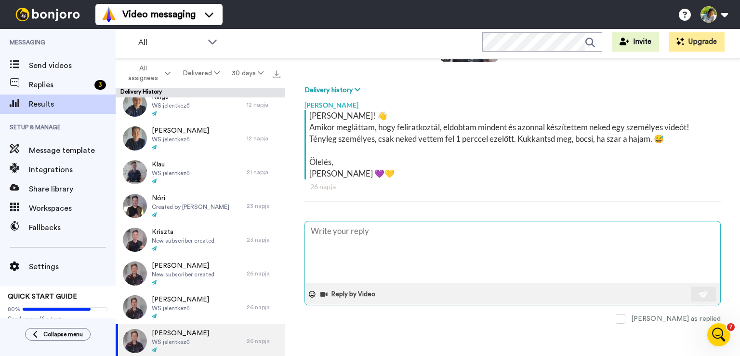
click at [351, 248] on textarea at bounding box center [512, 252] width 415 height 62
type textarea "x"
type textarea "S"
type textarea "x"
type textarea "Sz"
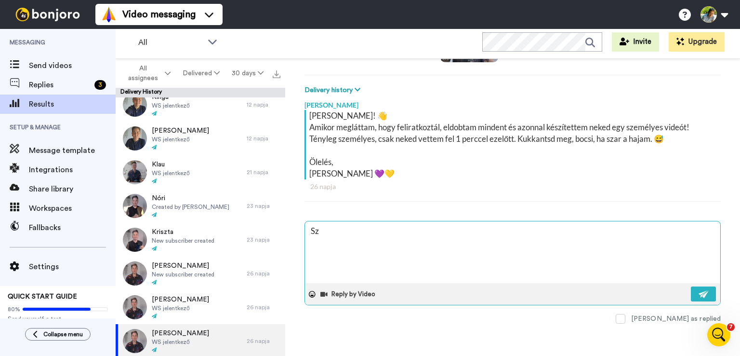
type textarea "x"
type textarea "Szi"
type textarea "x"
type textarea "Szia"
type textarea "x"
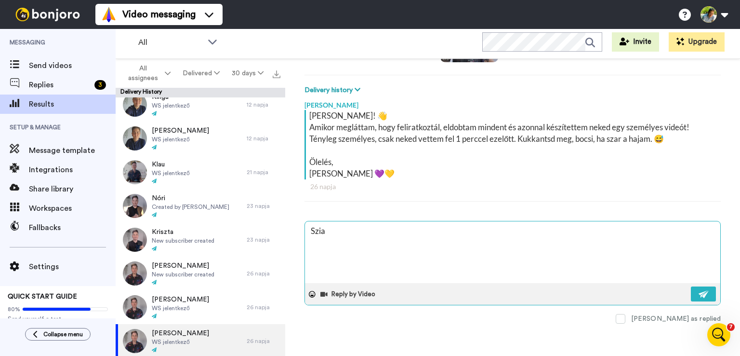
type textarea "Szia"
type textarea "x"
type textarea "Szia M"
type textarea "x"
type textarea "Szia Ma"
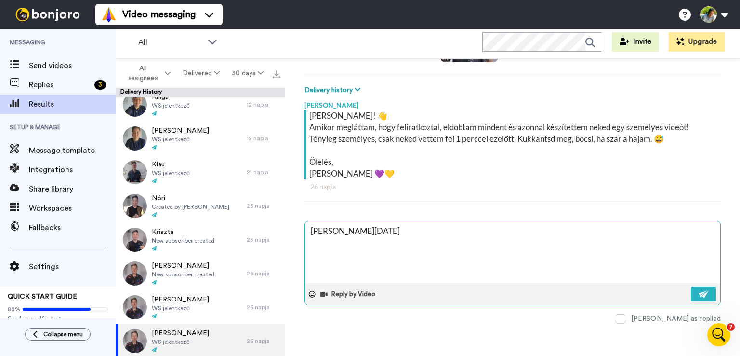
type textarea "x"
type textarea "Szia Maz"
type textarea "x"
type textarea "Szia Mazs"
type textarea "x"
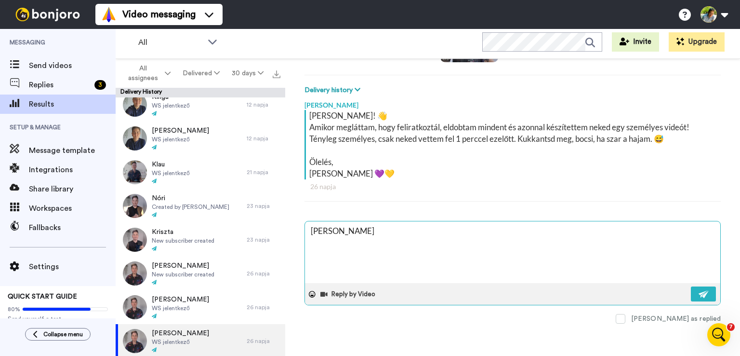
type textarea "Szia Mazso"
type textarea "x"
type textarea "Szia Mazsol"
type textarea "x"
type textarea "Szia Mazsola"
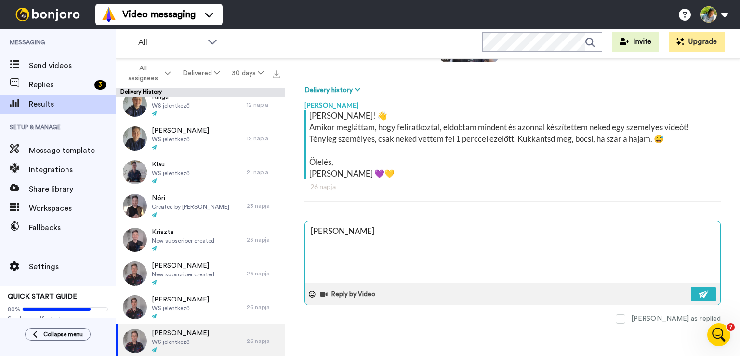
type textarea "x"
type textarea "Szia Mazsola,"
type textarea "x"
type textarea "Szia Mazsola,"
type textarea "x"
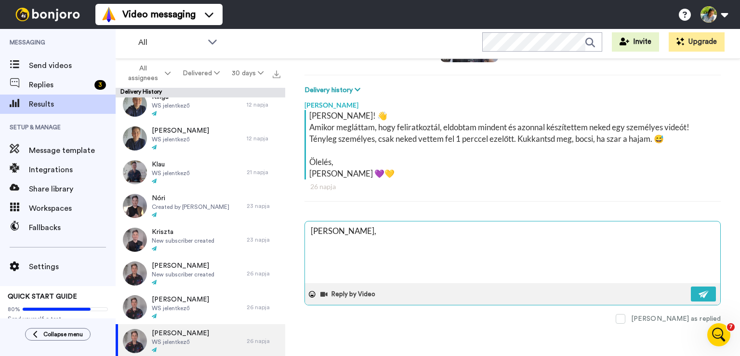
type textarea "Szia Mazsola,"
type textarea "x"
type textarea "Szia Mazsola, N"
type textarea "x"
type textarea "Szia Mazsola, Ne"
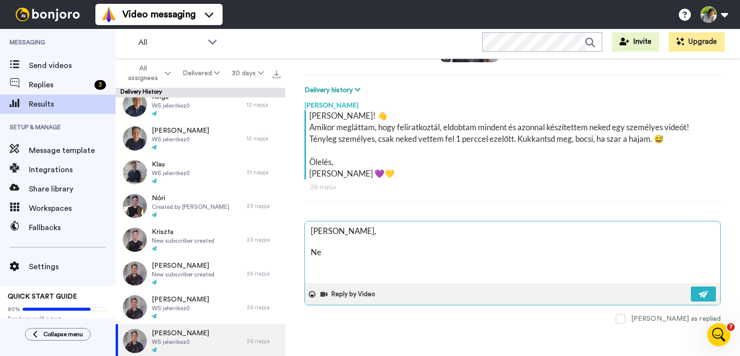
type textarea "x"
type textarea "Szia Mazsola, Nem"
type textarea "x"
type textarea "Szia Mazsola, Nem"
type textarea "x"
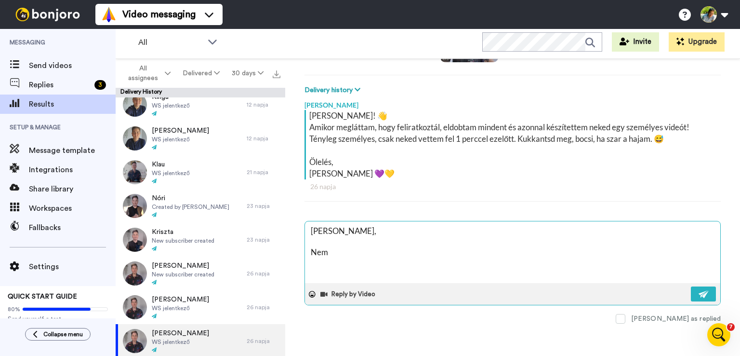
type textarea "Szia Mazsola, Nem t"
type textarea "x"
type textarea "Szia Mazsola, Nem tu"
type textarea "x"
type textarea "Szia Mazsola, Nem tud"
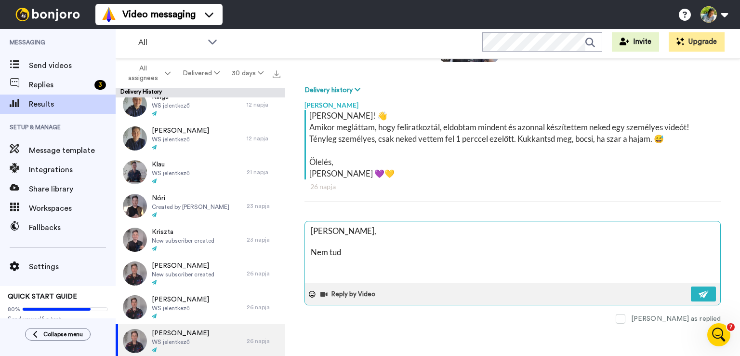
type textarea "x"
type textarea "Szia Mazsola, Nem tudom"
type textarea "x"
type textarea "Szia Mazsola, Nem tudom,"
type textarea "x"
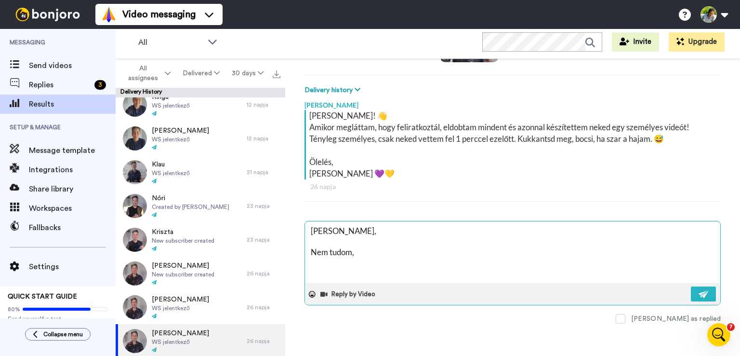
type textarea "Szia Mazsola, Nem tudom,"
type textarea "x"
type textarea "Szia Mazsola, Nem tudom, h"
type textarea "x"
type textarea "Szia Mazsola, Nem tudom, ho"
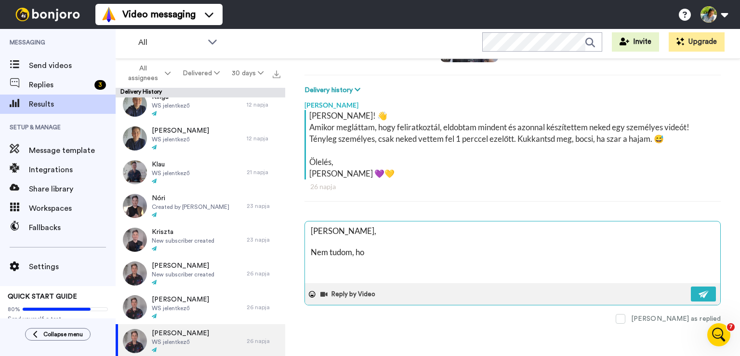
type textarea "x"
type textarea "Szia Mazsola, Nem tudom, hog"
type textarea "x"
type textarea "Szia Mazsola, Nem tudom, hogy"
type textarea "x"
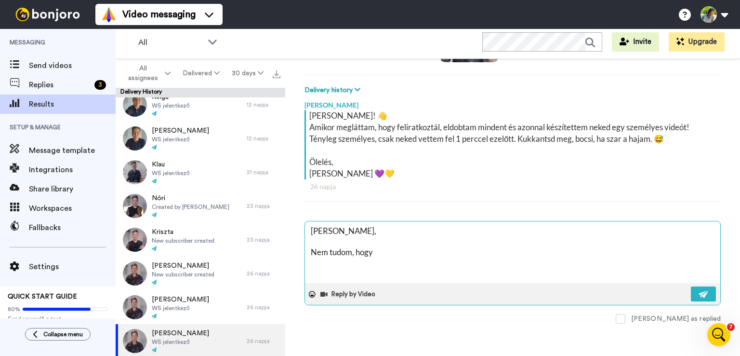
type textarea "Szia Mazsola, Nem tudom, hogy"
type textarea "x"
type textarea "Szia Mazsola, Nem tudom, hogy e"
type textarea "x"
type textarea "Szia Mazsola, Nem tudom, hogy el"
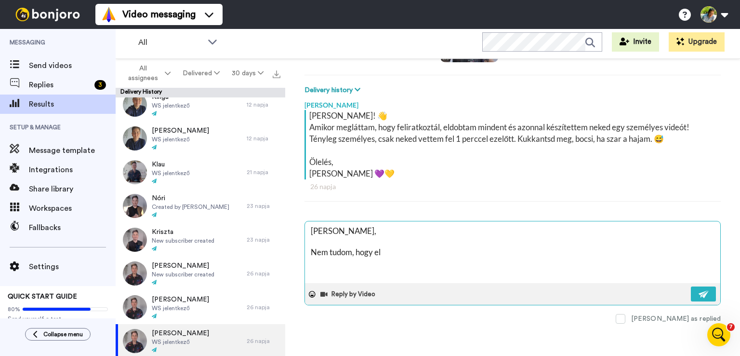
type textarea "x"
type textarea "Szia Mazsola, Nem tudom, hogy elk"
type textarea "x"
type textarea "Szia Mazsola, Nem tudom, hogy elke"
type textarea "x"
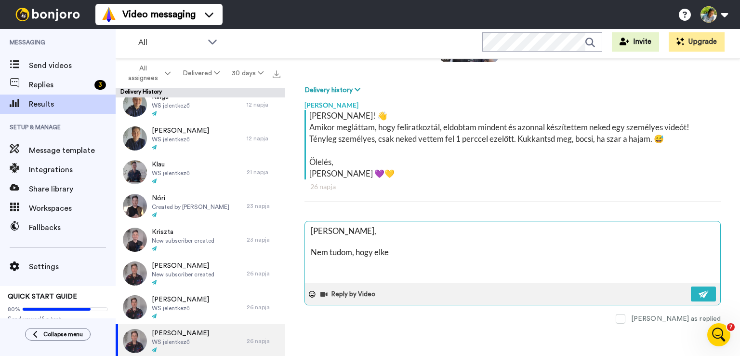
type textarea "Szia Mazsola, Nem tudom, hogy elker"
type textarea "x"
type textarea "Szia Mazsola, Nem tudom, hogy elkerü"
type textarea "x"
type textarea "Szia Mazsola, Nem tudom, hogy elkerül"
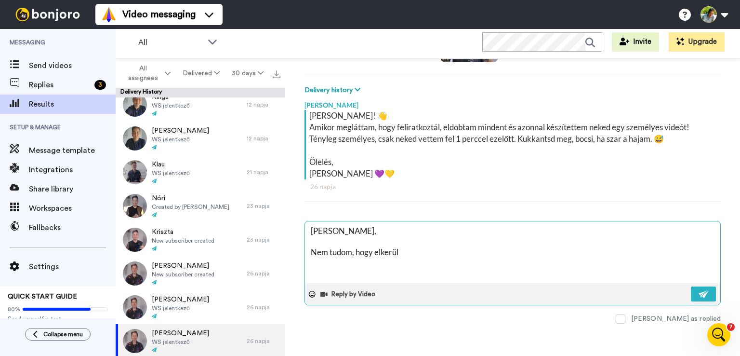
type textarea "x"
type textarea "Szia Mazsola, Nem tudom, hogy elkerült"
type textarea "x"
type textarea "Szia Mazsola, Nem tudom, hogy elkerülte"
type textarea "x"
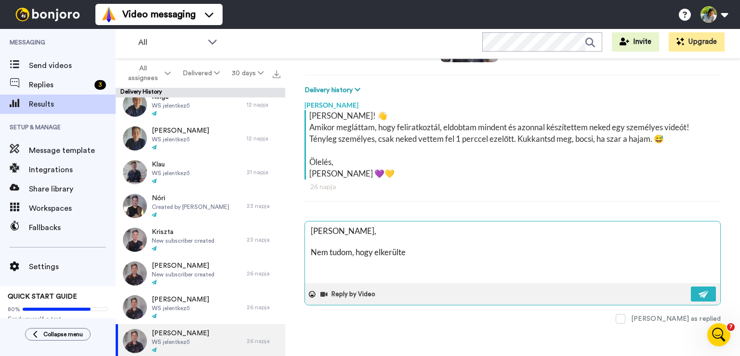
type textarea "Szia Mazsola, Nem tudom, hogy elkerülte-"
type textarea "x"
type textarea "Szia Mazsola, Nem tudom, hogy elkerülte-e"
type textarea "x"
type textarea "Szia Mazsola, Nem tudom, hogy elkerülte-e"
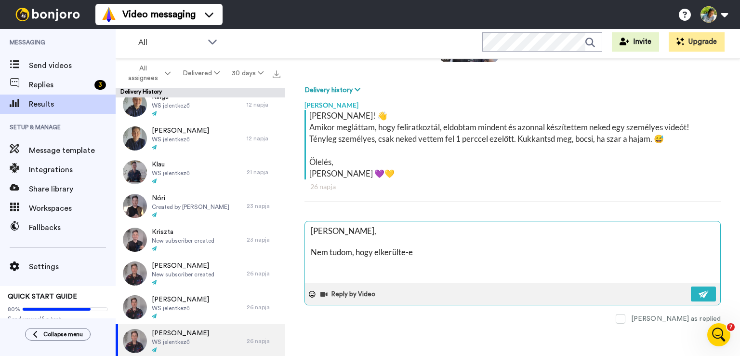
type textarea "x"
type textarea "Szia Mazsola, Nem tudom, hogy elkerülte-e a"
type textarea "x"
type textarea "Szia Mazsola, Nem tudom, hogy elkerülte-e a"
type textarea "x"
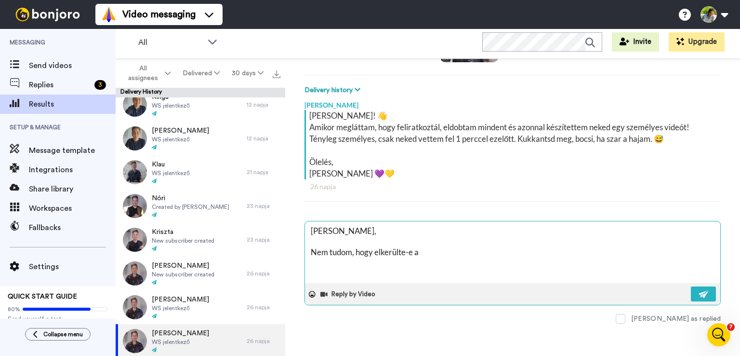
type textarea "Szia Mazsola, Nem tudom, hogy elkerülte-e a f"
type textarea "x"
type textarea "Szia Mazsola, Nem tudom, hogy elkerülte-e a fi"
type textarea "x"
type textarea "Szia Mazsola, Nem tudom, hogy elkerülte-e a fig"
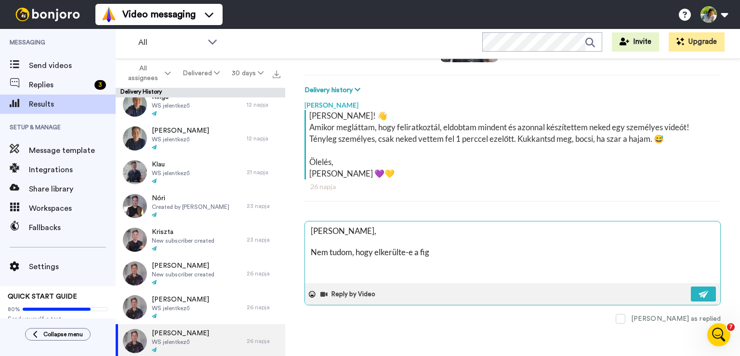
type textarea "x"
type textarea "Szia Mazsola, Nem tudom, hogy elkerülte-e a figy"
type textarea "x"
type textarea "Szia Mazsola, Nem tudom, hogy elkerülte-e a figyel"
type textarea "x"
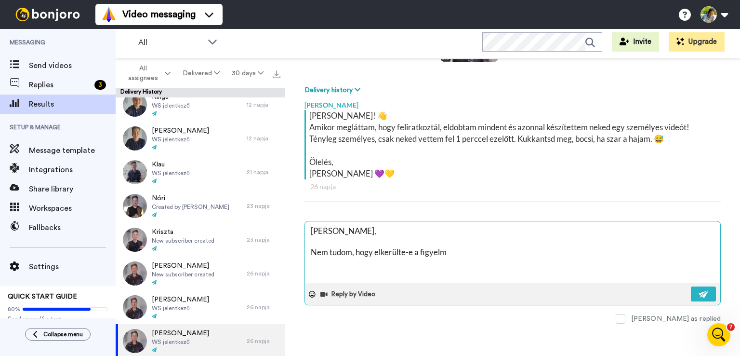
type textarea "Szia Mazsola, Nem tudom, hogy elkerülte-e a figyelme"
type textarea "x"
type textarea "Szia Mazsola, Nem tudom, hogy elkerülte-e a figyelmed"
type textarea "x"
type textarea "Szia Mazsola, Nem tudom, hogy elkerülte-e a figyelmed"
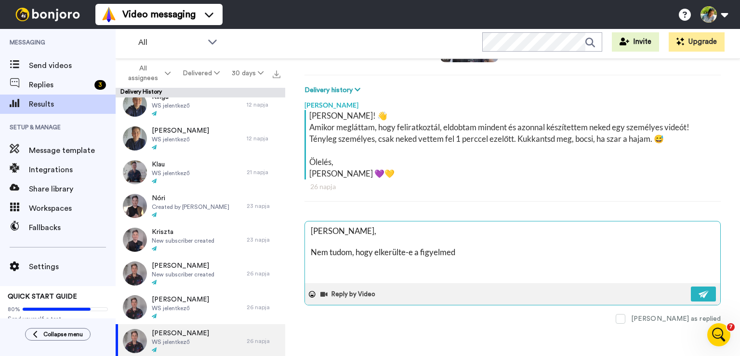
type textarea "x"
type textarea "Szia Mazsola, Nem tudom, hogy elkerülte-e a figyelmed a"
type textarea "x"
type textarea "Szia Mazsola, Nem tudom, hogy elkerülte-e a figyelmed az"
type textarea "x"
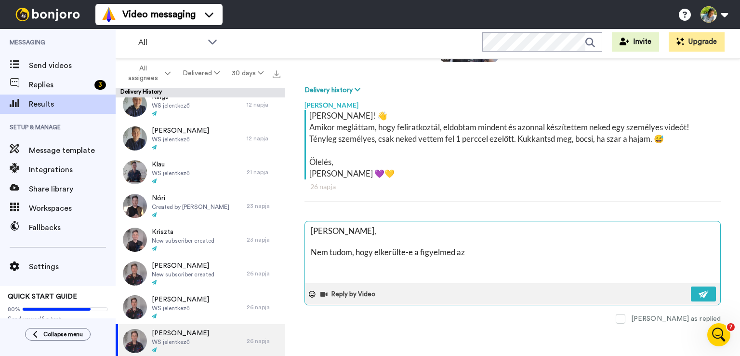
type textarea "Szia Mazsola, Nem tudom, hogy elkerülte-e a figyelmed az"
type textarea "x"
type textarea "Szia Mazsola, Nem tudom, hogy elkerülte-e a figyelmed az ü"
type textarea "x"
type textarea "Szia Mazsola, Nem tudom, hogy elkerülte-e a figyelmed az üz"
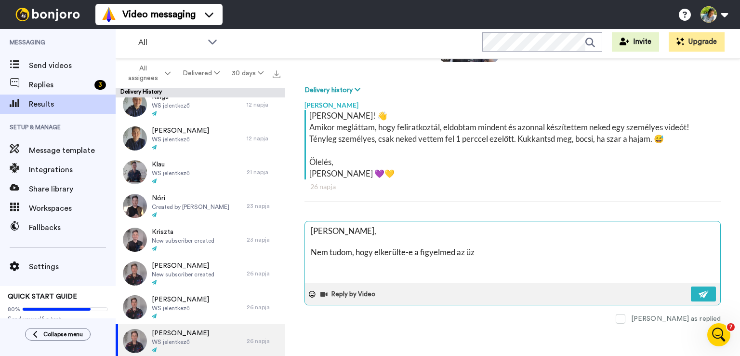
type textarea "x"
type textarea "Szia Mazsola, Nem tudom, hogy elkerülte-e a figyelmed az üze"
type textarea "x"
type textarea "Szia Mazsola, Nem tudom, hogy elkerülte-e a figyelmed az üzene"
type textarea "x"
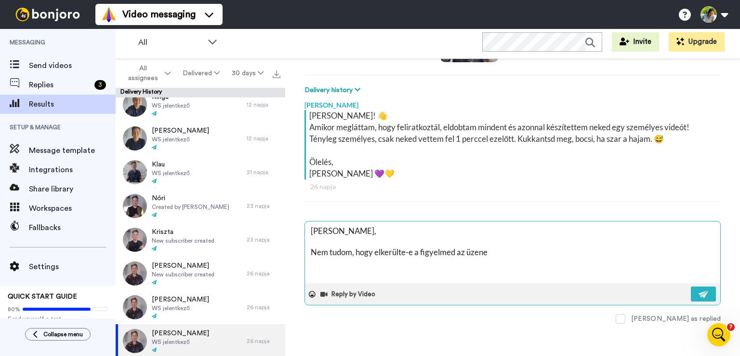
type textarea "Szia Mazsola, Nem tudom, hogy elkerülte-e a figyelmed az üzenet"
type textarea "x"
type textarea "Szia Mazsola, Nem tudom, hogy elkerülte-e a figyelmed az üzenete"
type textarea "x"
type textarea "Szia Mazsola, Nem tudom, hogy elkerülte-e a figyelmed az üzenetem"
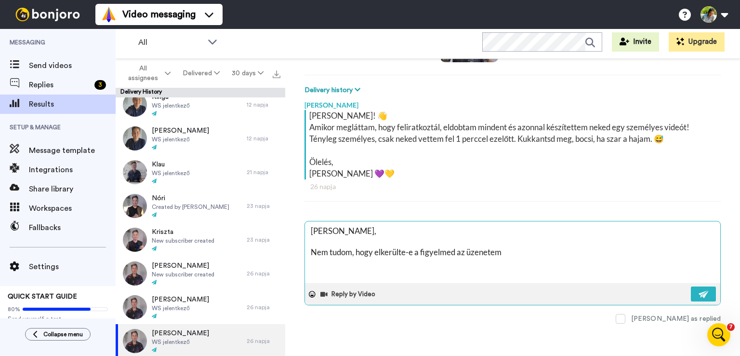
type textarea "x"
type textarea "Szia Mazsola, Nem tudom, hogy elkerülte-e a figyelmed az üzenetem"
type textarea "x"
type textarea "Szia Mazsola, Nem tudom, hogy elkerülte-e a figyelmed az üzenetem v"
type textarea "x"
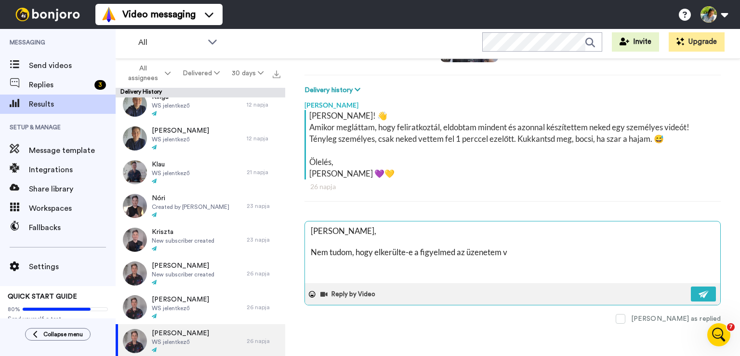
type textarea "Szia Mazsola, Nem tudom, hogy elkerülte-e a figyelmed az üzenetem va"
type textarea "x"
type textarea "Szia Mazsola, Nem tudom, hogy elkerülte-e a figyelmed az üzenetem vag"
type textarea "x"
type textarea "Szia Mazsola, Nem tudom, hogy elkerülte-e a figyelmed az üzenetem vagy"
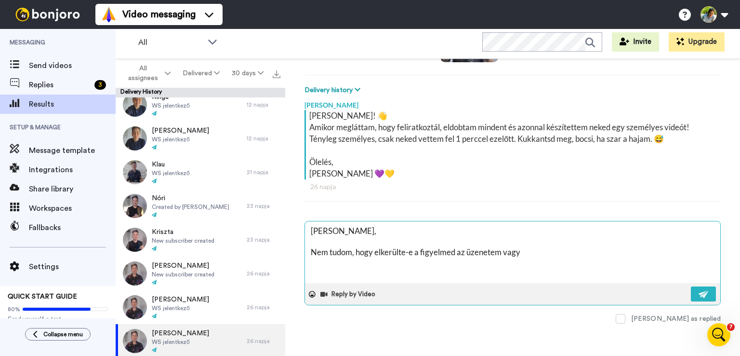
type textarea "x"
type textarea "Szia Mazsola, Nem tudom, hogy elkerülte-e a figyelmed az üzenetem vagy"
type textarea "x"
type textarea "Szia Mazsola, Nem tudom, hogy elkerülte-e a figyelmed az üzenetem vagy s"
type textarea "x"
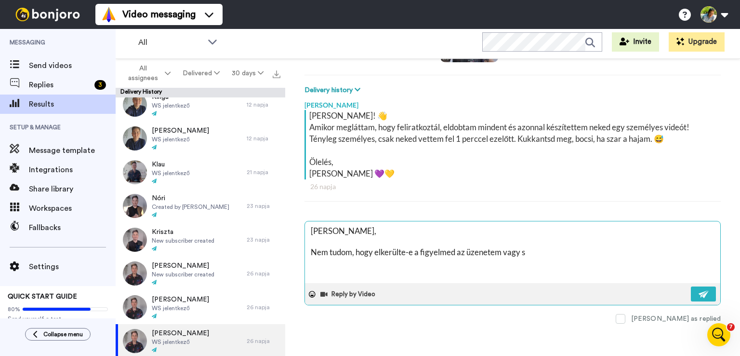
type textarea "Szia Mazsola, Nem tudom, hogy elkerülte-e a figyelmed az üzenetem vagy"
type textarea "x"
type textarea "Szia Mazsola, Nem tudom, hogy elkerülte-e a figyelmed az üzenetem vagy a"
type textarea "x"
type textarea "Szia Mazsola, Nem tudom, hogy elkerülte-e a figyelmed az üzenetem vagy a"
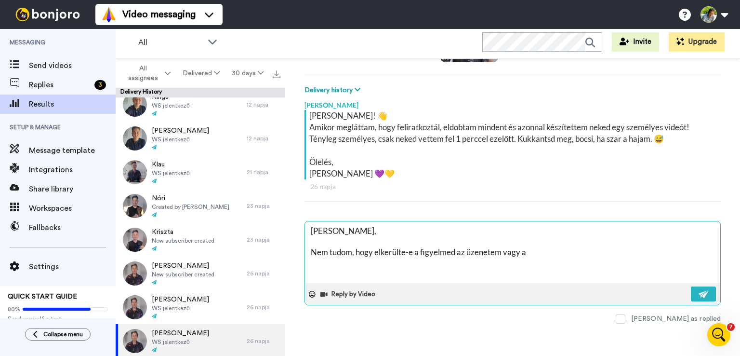
type textarea "x"
type textarea "Szia Mazsola, Nem tudom, hogy elkerülte-e a figyelmed az üzenetem vagy a s"
type textarea "x"
type textarea "Szia Mazsola, Nem tudom, hogy elkerülte-e a figyelmed az üzenetem vagy a sp"
type textarea "x"
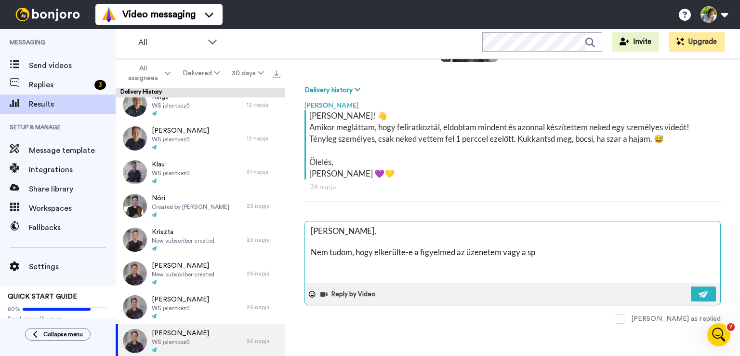
type textarea "Szia Mazsola, Nem tudom, hogy elkerülte-e a figyelmed az üzenetem vagy a spa"
type textarea "x"
type textarea "Szia Mazsola, Nem tudom, hogy elkerülte-e a figyelmed az üzenetem vagy a spam"
type textarea "x"
type textarea "Szia Mazsola, Nem tudom, hogy elkerülte-e a figyelmed az üzenetem vagy a spam"
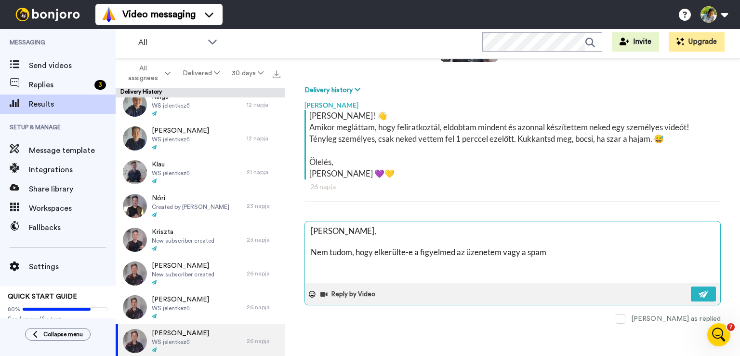
type textarea "x"
type textarea "Szia Mazsola, Nem tudom, hogy elkerülte-e a figyelmed az üzenetem vagy a spam m"
type textarea "x"
type textarea "Szia Mazsola, Nem tudom, hogy elkerülte-e a figyelmed az üzenetem vagy a spam ma"
type textarea "x"
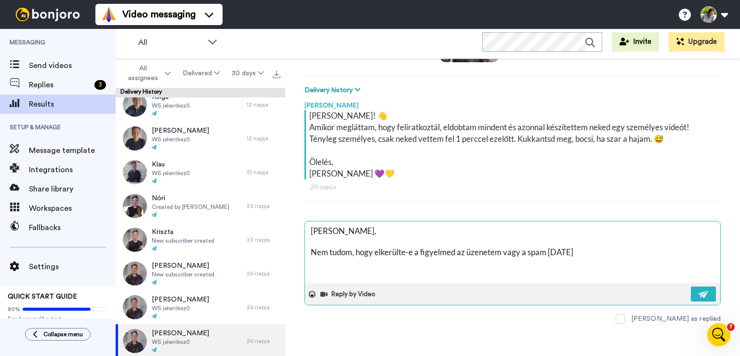
type textarea "Szia Mazsola, Nem tudom, hogy elkerülte-e a figyelmed az üzenetem vagy a spam m…"
type textarea "x"
type textarea "Szia Mazsola, Nem tudom, hogy elkerülte-e a figyelmed az üzenetem vagy a spam m…"
type textarea "x"
type textarea "Szia Mazsola, Nem tudom, hogy elkerülte-e a figyelmed az üzenetem vagy a spam m…"
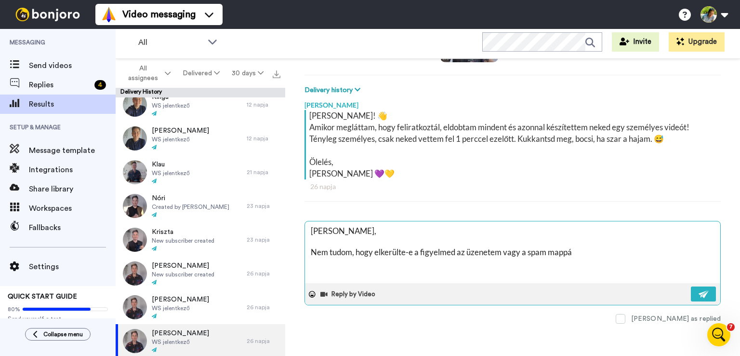
type textarea "x"
type textarea "Szia Mazsola, Nem tudom, hogy elkerülte-e a figyelmed az üzenetem vagy a spam m…"
type textarea "x"
type textarea "Szia Mazsola, Nem tudom, hogy elkerülte-e a figyelmed az üzenetem vagy a spam m…"
type textarea "x"
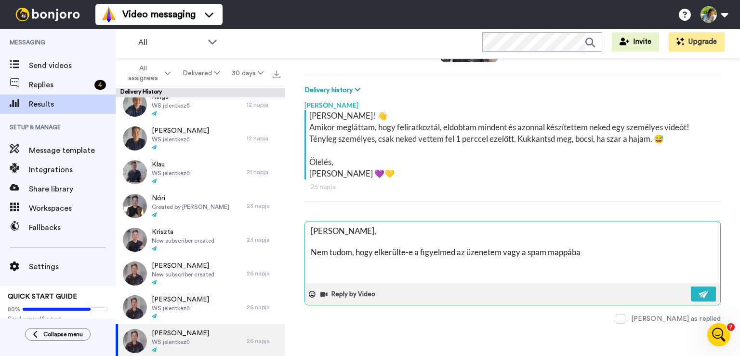
type textarea "Szia Mazsola, Nem tudom, hogy elkerülte-e a figyelmed az üzenetem vagy a spam m…"
type textarea "x"
type textarea "Szia Mazsola, Nem tudom, hogy elkerülte-e a figyelmed az üzenetem vagy a spam m…"
type textarea "x"
type textarea "Szia Mazsola, Nem tudom, hogy elkerülte-e a figyelmed az üzenetem vagy a spam m…"
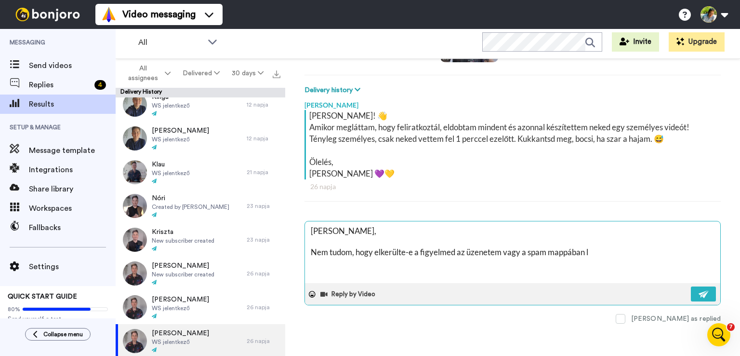
type textarea "x"
type textarea "Szia Mazsola, Nem tudom, hogy elkerülte-e a figyelmed az üzenetem vagy a spam m…"
type textarea "x"
type textarea "Szia Mazsola, Nem tudom, hogy elkerülte-e a figyelmed az üzenetem vagy a spam m…"
type textarea "x"
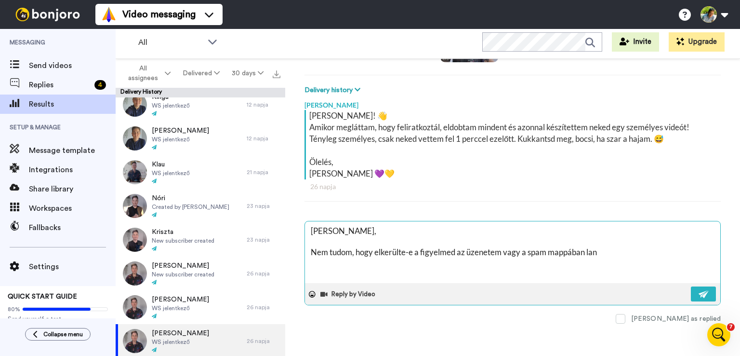
type textarea "Szia Mazsola, Nem tudom, hogy elkerülte-e a figyelmed az üzenetem vagy a spam m…"
type textarea "x"
type textarea "Szia Mazsola, Nem tudom, hogy elkerülte-e a figyelmed az üzenetem vagy a spam m…"
type textarea "x"
type textarea "Szia Mazsola, Nem tudom, hogy elkerülte-e a figyelmed az üzenetem vagy a spam m…"
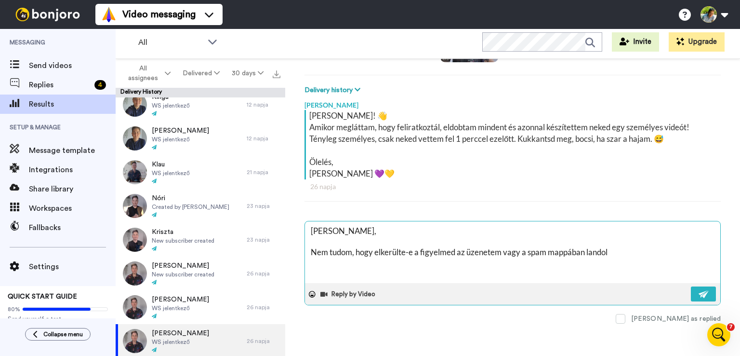
type textarea "x"
type textarea "Szia Mazsola, Nem tudom, hogy elkerülte-e a figyelmed az üzenetem vagy a spam m…"
type textarea "x"
type textarea "Szia Mazsola, Nem tudom, hogy elkerülte-e a figyelmed az üzenetem vagy a spam m…"
type textarea "x"
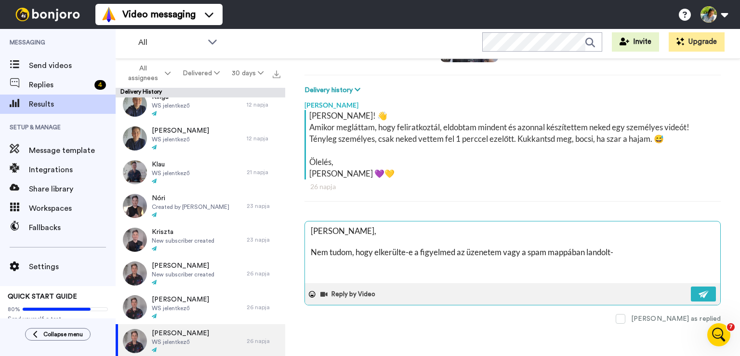
type textarea "Szia Mazsola, Nem tudom, hogy elkerülte-e a figyelmed az üzenetem vagy a spam m…"
type textarea "x"
type textarea "Szia Mazsola, Nem tudom, hogy elkerülte-e a figyelmed az üzenetem vagy a spam m…"
type textarea "x"
type textarea "Szia Mazsola, Nem tudom, hogy elkerülte-e a figyelmed az üzenetem vagy a spam m…"
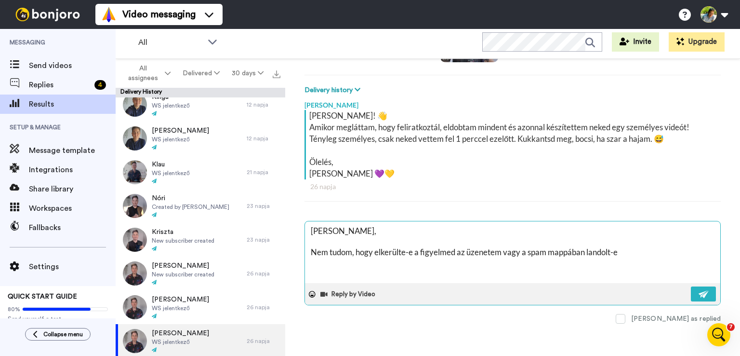
type textarea "x"
type textarea "Szia Mazsola, Nem tudom, hogy elkerülte-e a figyelmed az üzenetem vagy a spam m…"
type textarea "x"
click at [314, 293] on icon at bounding box center [312, 293] width 7 height 7
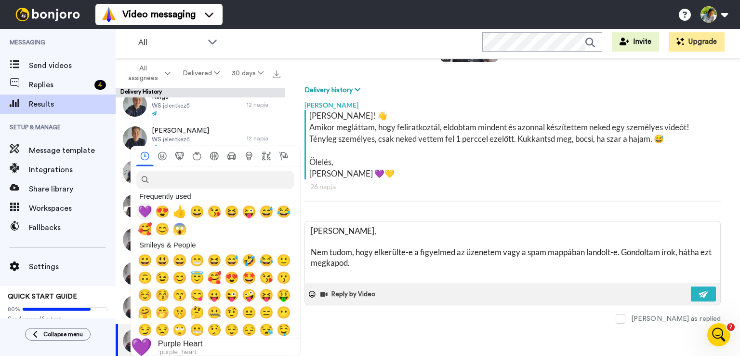
click at [150, 211] on span "💜" at bounding box center [145, 210] width 14 height 13
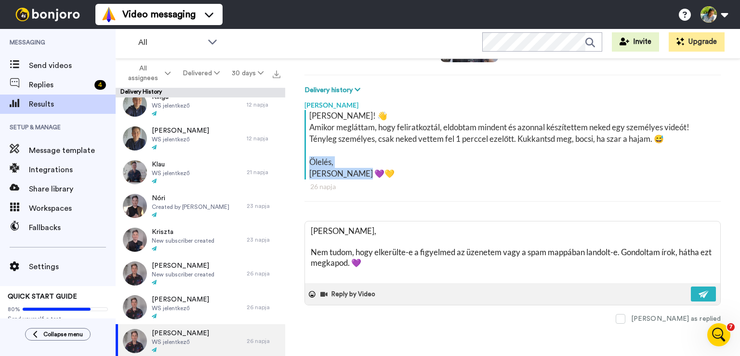
drag, startPoint x: 381, startPoint y: 170, endPoint x: 302, endPoint y: 159, distance: 80.1
click at [302, 159] on div "Mazsola Rádai Kaiserin Delete Open original Resend WS jelentkező : 26 napja fun…" at bounding box center [512, 208] width 455 height 298
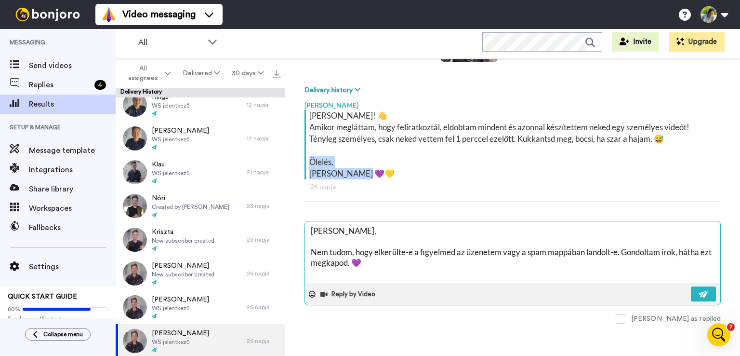
copy div "Ölelés, Jennifer 💜💛"
click at [396, 259] on textarea "Szia Mazsola, Nem tudom, hogy elkerülte-e a figyelmed az üzenetem vagy a spam m…" at bounding box center [512, 252] width 415 height 62
paste textarea "Ölelés, Jennifer 💜💛"
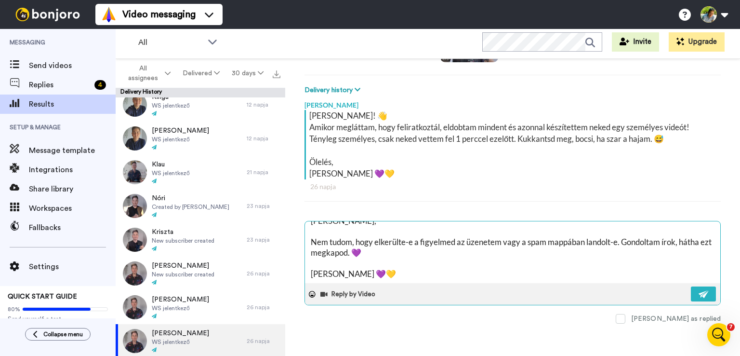
scroll to position [0, 0]
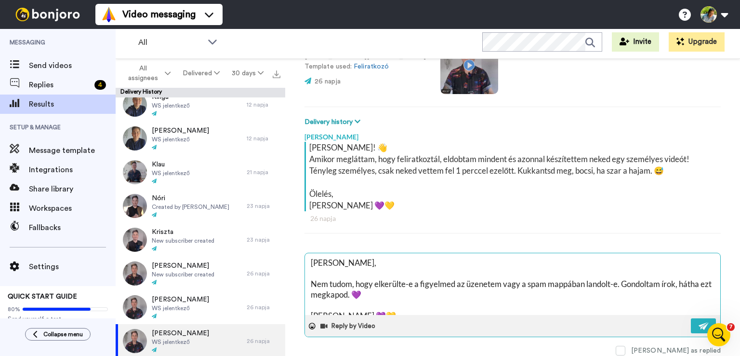
click at [388, 260] on div "Delejtű Jennifer Szia Mazsola! 👋 Amikor megláttam, hogy feliratkoztál, eldobtam…" at bounding box center [512, 241] width 416 height 228
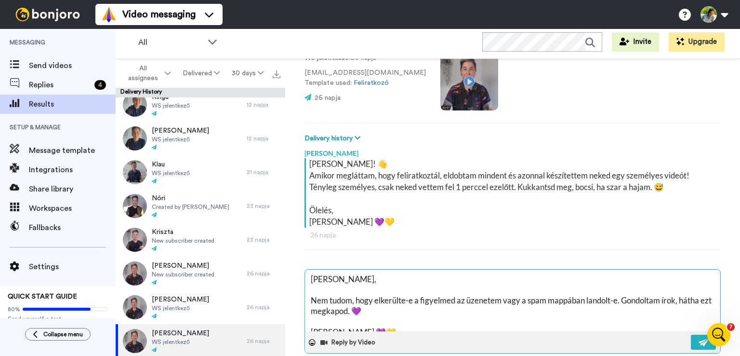
click at [381, 311] on textarea "Szia Mazsola, Nem tudom, hogy elkerülte-e a figyelmed az üzenetem vagy a spam m…" at bounding box center [512, 300] width 415 height 62
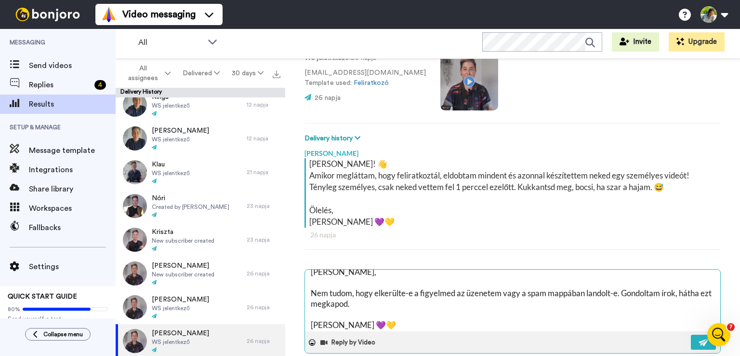
scroll to position [0, 0]
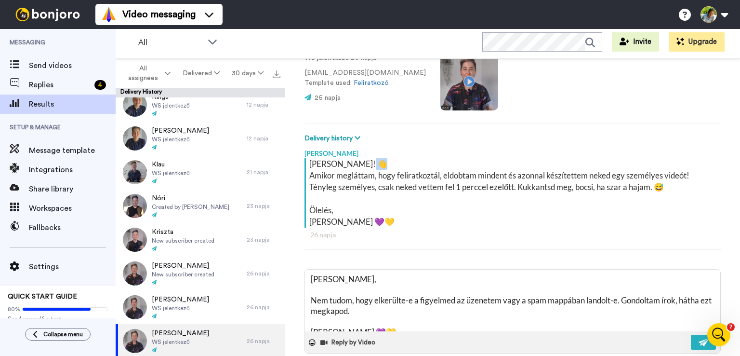
drag, startPoint x: 372, startPoint y: 158, endPoint x: 362, endPoint y: 160, distance: 10.4
click at [362, 160] on div "Szia Mazsola! 👋 Amikor megláttam, hogy feliratkoztál, eldobtam mindent és azonn…" at bounding box center [513, 192] width 409 height 69
copy div "👋"
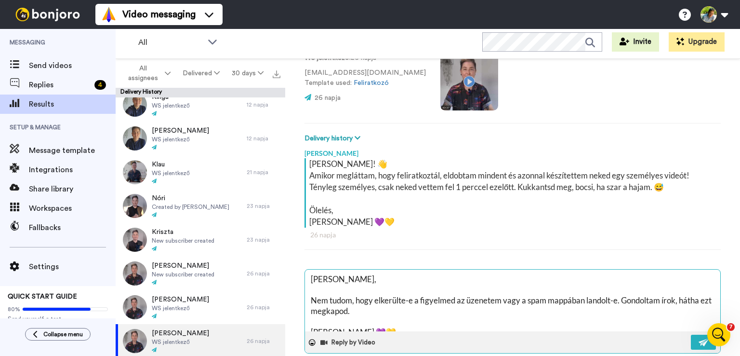
click at [367, 278] on textarea "Szia Mazsola, Nem tudom, hogy elkerülte-e a figyelmed az üzenetem vagy a spam m…" at bounding box center [512, 300] width 415 height 62
paste textarea "👋"
click at [360, 279] on textarea "Szia Mazsola, 👋 Nem tudom, hogy elkerülte-e a figyelmed az üzenetem vagy a spam…" at bounding box center [512, 300] width 415 height 62
click at [699, 339] on img at bounding box center [704, 342] width 11 height 8
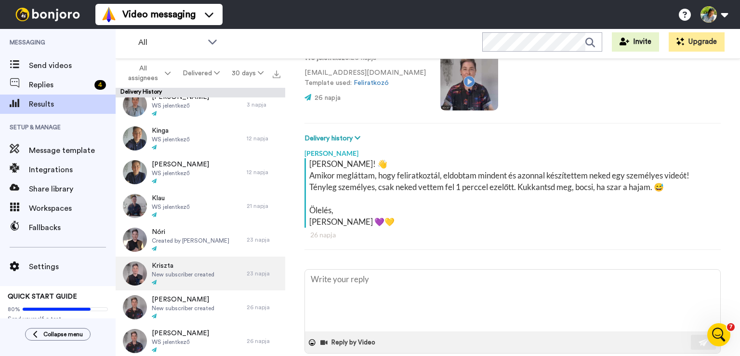
scroll to position [448, 0]
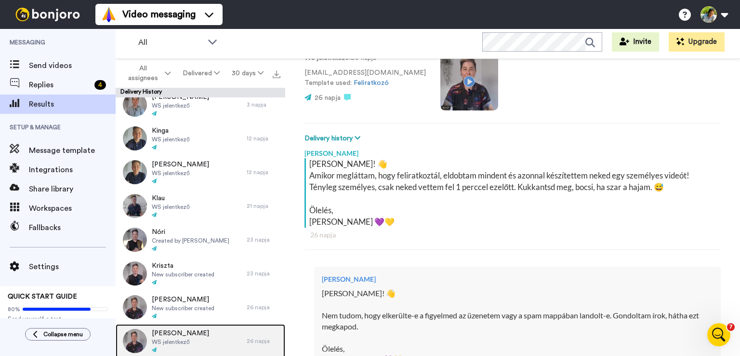
click at [206, 335] on div "Rózsa Széman WS jelentkező" at bounding box center [181, 341] width 131 height 34
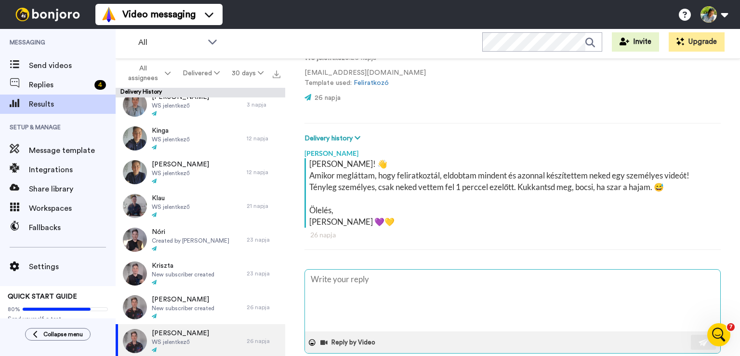
click at [376, 300] on textarea at bounding box center [512, 300] width 415 height 62
paste textarea "Szia Mazsola! 👋 Nem tudom, hogy elkerülte-e a figyelmed az üzenetem vagy a spam…"
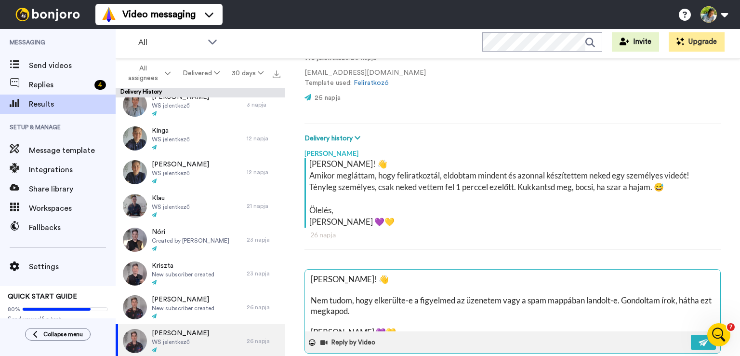
click at [356, 278] on textarea "Szia Mazsola! 👋 Nem tudom, hogy elkerülte-e a figyelmed az üzenetem vagy a spam…" at bounding box center [512, 300] width 415 height 62
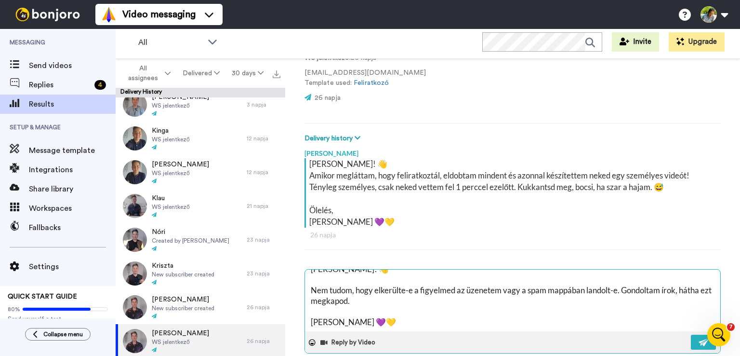
scroll to position [20, 0]
click at [697, 336] on button at bounding box center [703, 341] width 25 height 15
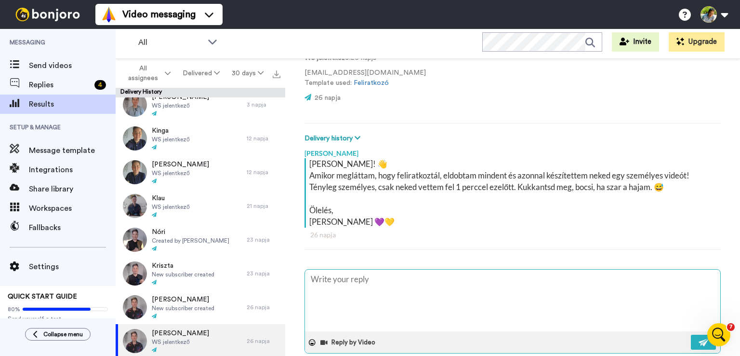
scroll to position [0, 0]
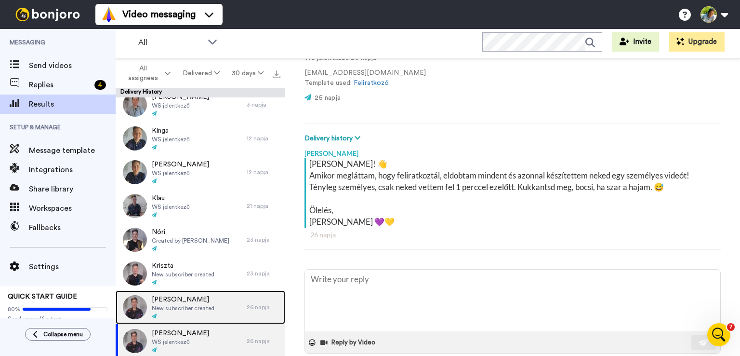
click at [202, 299] on span "[PERSON_NAME]" at bounding box center [183, 299] width 63 height 10
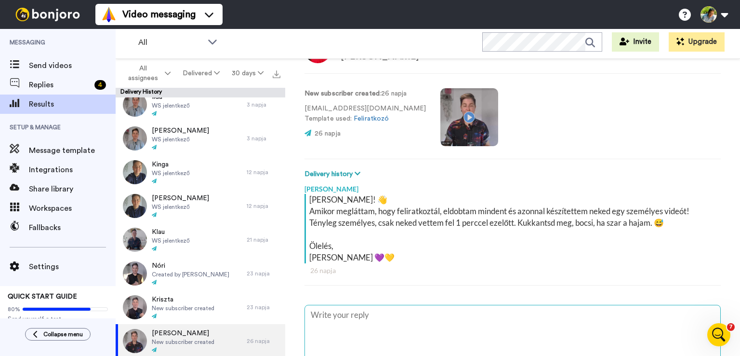
scroll to position [126, 0]
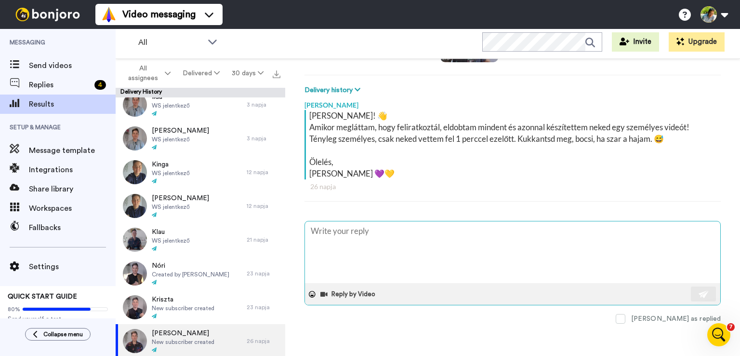
click at [362, 250] on textarea at bounding box center [512, 252] width 415 height 62
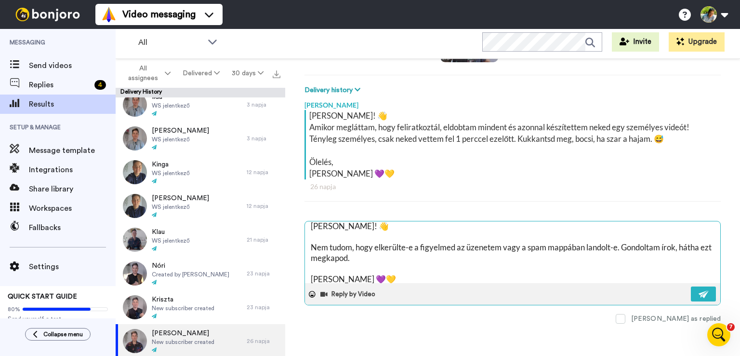
scroll to position [0, 0]
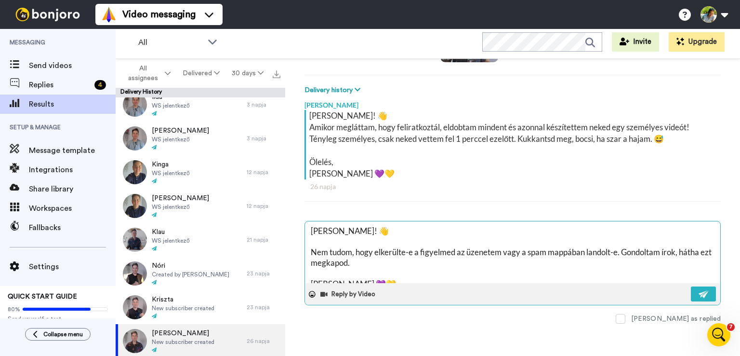
drag, startPoint x: 356, startPoint y: 231, endPoint x: 328, endPoint y: 231, distance: 27.9
click at [328, 231] on textarea "Szia Mazsola! 👋 Nem tudom, hogy elkerülte-e a figyelmed az üzenetem vagy a spam…" at bounding box center [512, 252] width 415 height 62
click at [699, 290] on img at bounding box center [704, 294] width 11 height 8
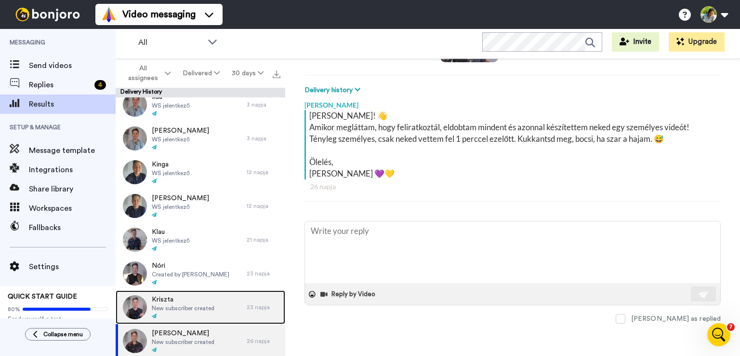
click at [219, 304] on div "Kriszta New subscriber created" at bounding box center [181, 307] width 131 height 34
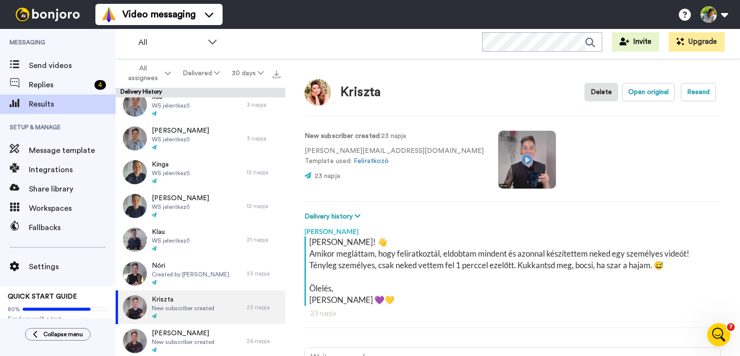
scroll to position [96, 0]
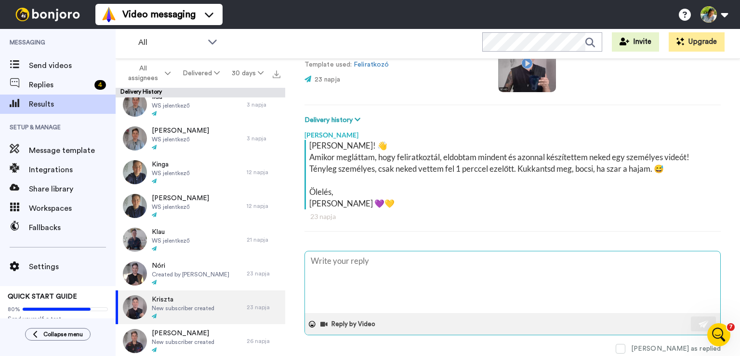
click at [383, 277] on textarea at bounding box center [512, 282] width 415 height 62
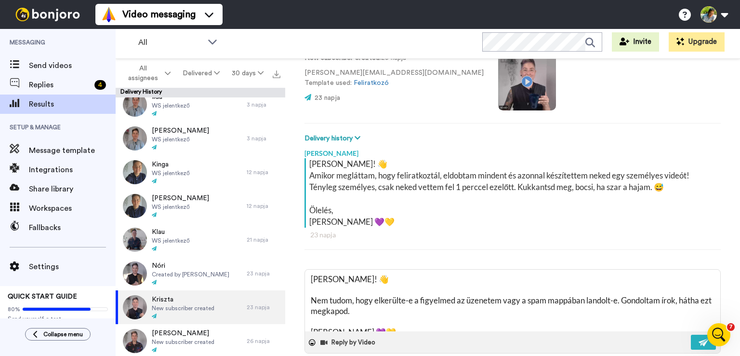
scroll to position [126, 0]
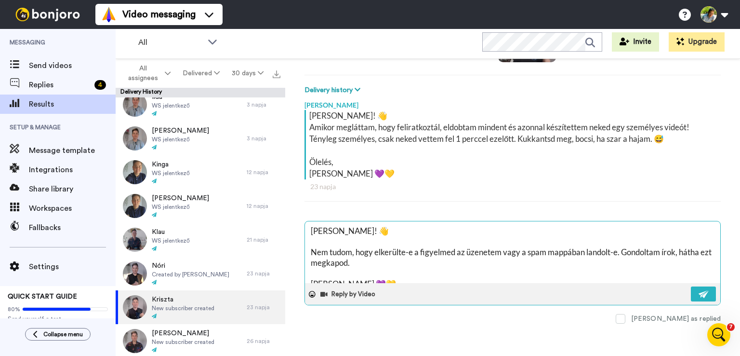
drag, startPoint x: 355, startPoint y: 231, endPoint x: 328, endPoint y: 232, distance: 27.0
click at [328, 232] on textarea "Szia Mazsola! 👋 Nem tudom, hogy elkerülte-e a figyelmed az üzenetem vagy a spam…" at bounding box center [512, 252] width 415 height 62
click at [699, 293] on img at bounding box center [704, 294] width 11 height 8
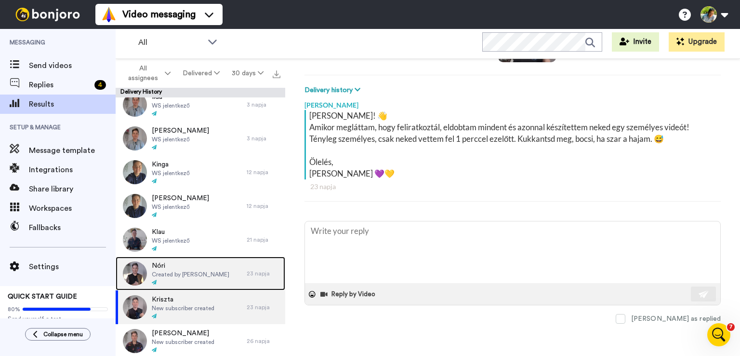
click at [200, 270] on span "Created by [PERSON_NAME]" at bounding box center [191, 274] width 78 height 8
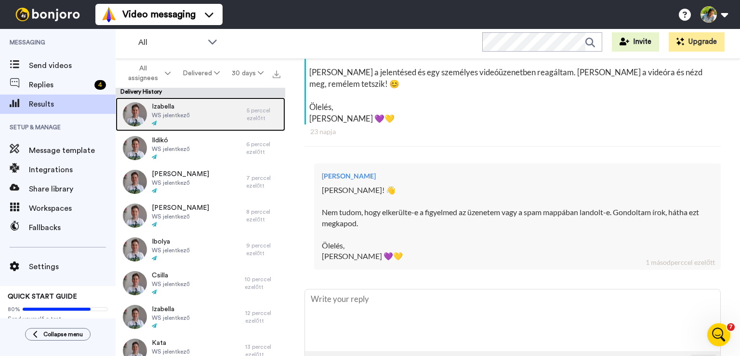
click at [201, 113] on div "Izabella WS jelentkező" at bounding box center [181, 114] width 131 height 34
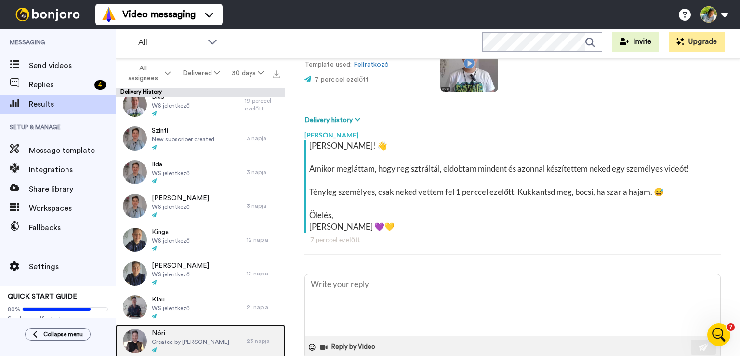
click at [207, 332] on span "Nóri" at bounding box center [191, 333] width 78 height 10
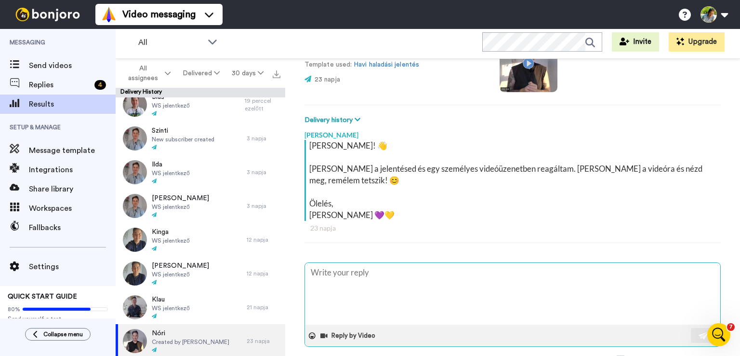
click at [365, 306] on textarea at bounding box center [512, 294] width 415 height 62
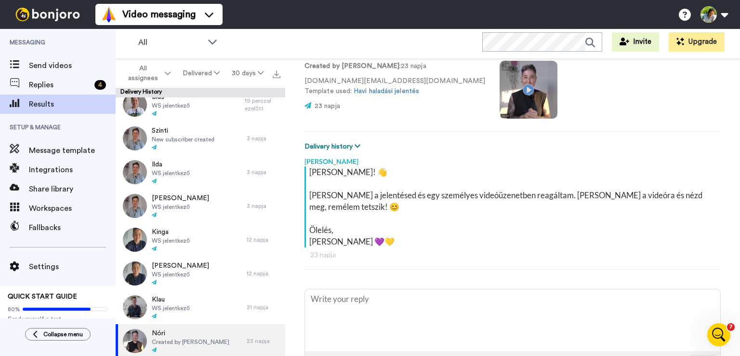
scroll to position [48, 0]
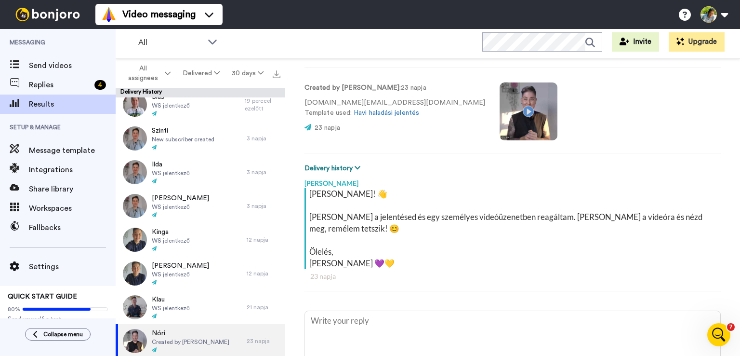
click at [349, 166] on button "Delivery history" at bounding box center [333, 168] width 59 height 11
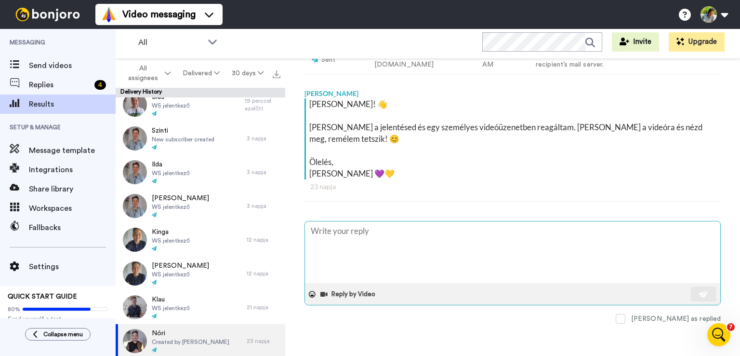
click at [356, 242] on textarea at bounding box center [512, 252] width 415 height 62
paste textarea "Szia Mazsola! 👋 Nem tudom, hogy elkerülte-e a figyelmed az üzenetem vagy a spam…"
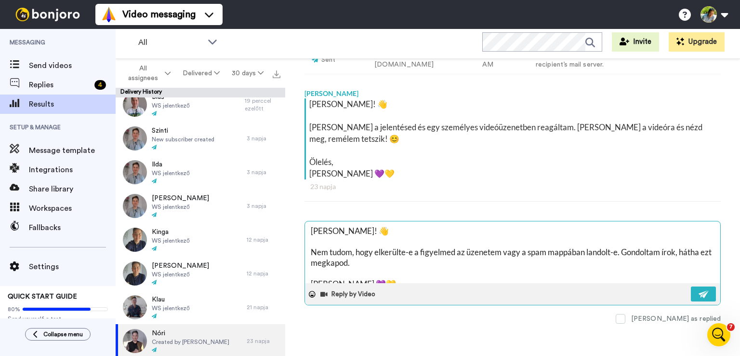
drag, startPoint x: 355, startPoint y: 230, endPoint x: 329, endPoint y: 230, distance: 25.5
click at [329, 230] on textarea "Szia Mazsola! 👋 Nem tudom, hogy elkerülte-e a figyelmed az üzenetem vagy a spam…" at bounding box center [512, 252] width 415 height 62
click at [702, 292] on button at bounding box center [703, 293] width 25 height 15
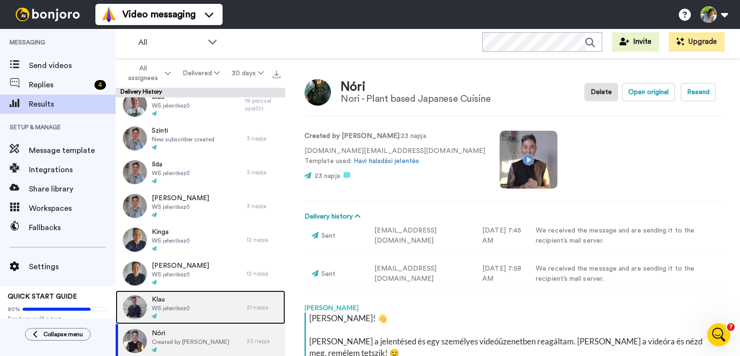
click at [187, 305] on span "WS jelentkező" at bounding box center [171, 308] width 38 height 8
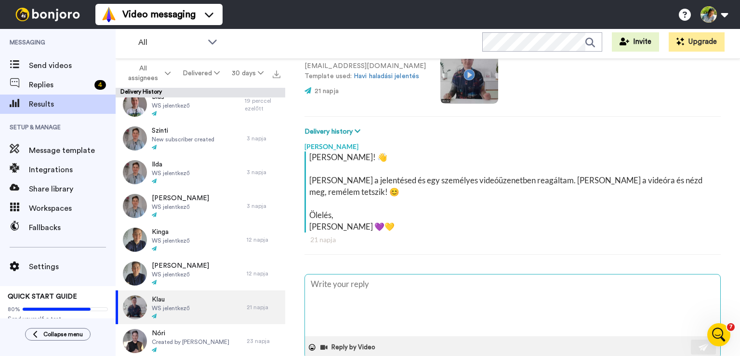
click at [383, 290] on textarea at bounding box center [512, 305] width 415 height 62
click at [378, 289] on textarea at bounding box center [512, 305] width 415 height 62
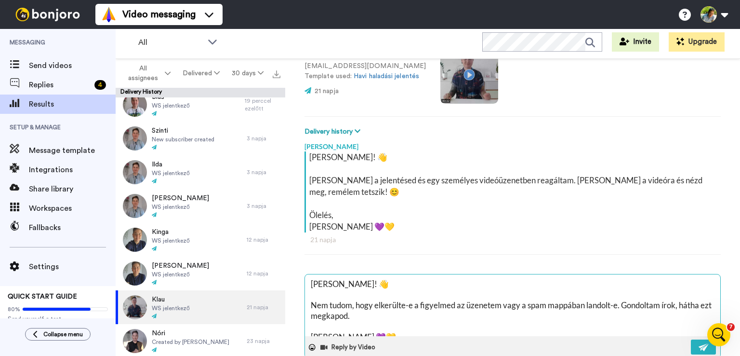
drag, startPoint x: 355, startPoint y: 284, endPoint x: 324, endPoint y: 285, distance: 30.8
click at [324, 285] on textarea "Szia Mazsola! 👋 Nem tudom, hogy elkerülte-e a figyelmed az üzenetem vagy a spam…" at bounding box center [512, 305] width 415 height 62
click at [701, 345] on button at bounding box center [703, 346] width 25 height 15
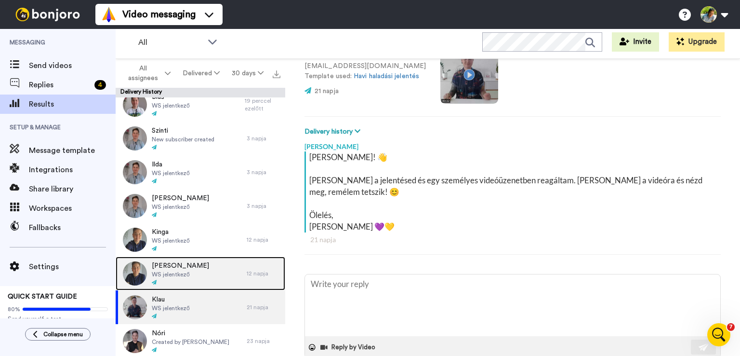
click at [200, 265] on div "[PERSON_NAME] WS jelentkező" at bounding box center [181, 273] width 131 height 34
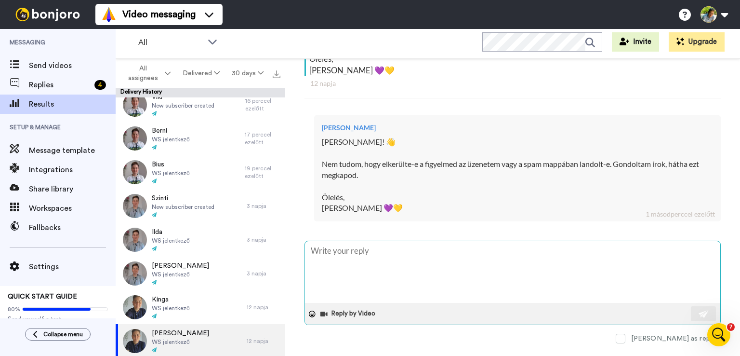
scroll to position [37, 0]
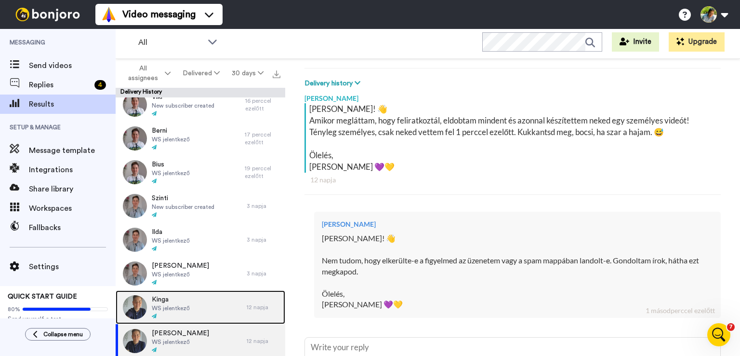
click at [170, 304] on span "WS jelentkező" at bounding box center [171, 308] width 38 height 8
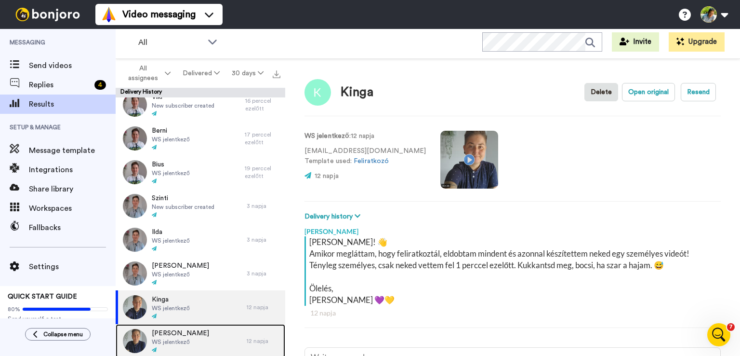
click at [190, 331] on div "[PERSON_NAME] WS jelentkező" at bounding box center [181, 341] width 131 height 34
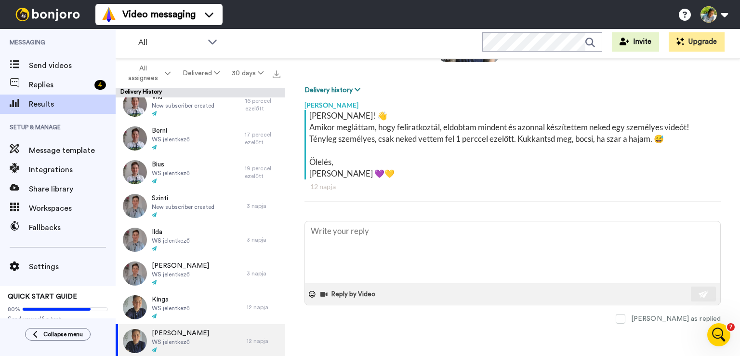
click at [349, 88] on button "Delivery history" at bounding box center [333, 90] width 59 height 11
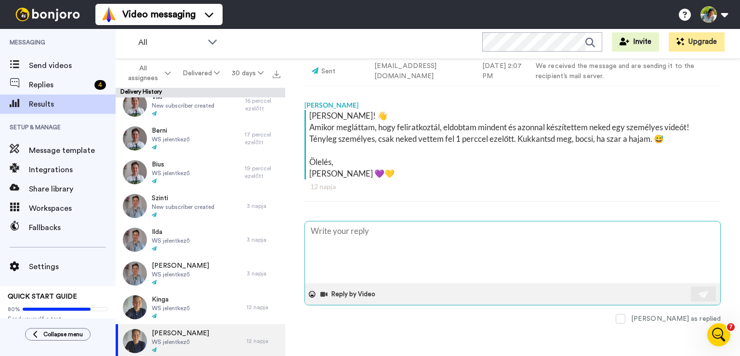
click at [376, 252] on textarea at bounding box center [512, 252] width 415 height 62
paste textarea "Szia Mazsola! 👋 Nem tudom, hogy elkerülte-e a figyelmed az üzenetem vagy a spam…"
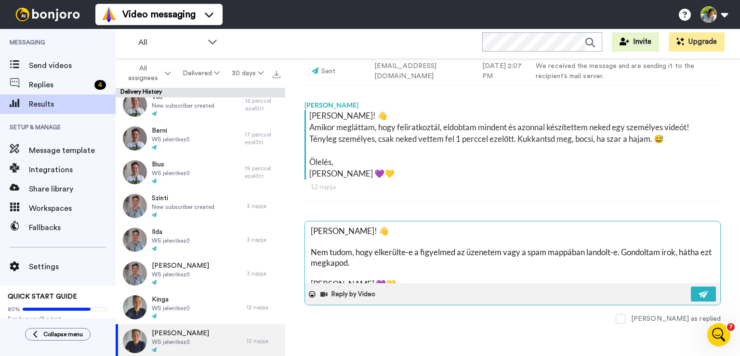
drag, startPoint x: 355, startPoint y: 232, endPoint x: 329, endPoint y: 234, distance: 25.6
click at [329, 234] on textarea "Szia Mazsola! 👋 Nem tudom, hogy elkerülte-e a figyelmed az üzenetem vagy a spam…" at bounding box center [512, 252] width 415 height 62
click at [699, 290] on img at bounding box center [704, 294] width 11 height 8
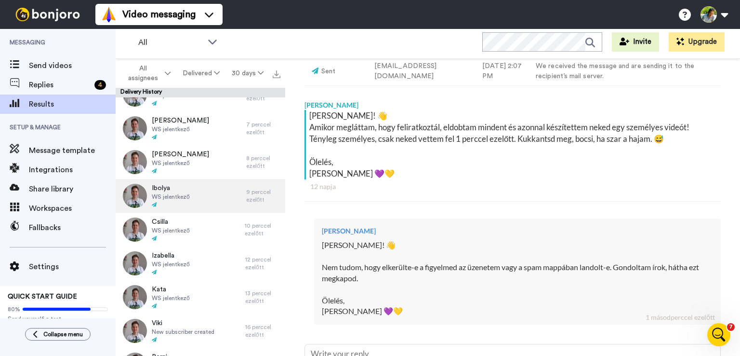
scroll to position [26, 0]
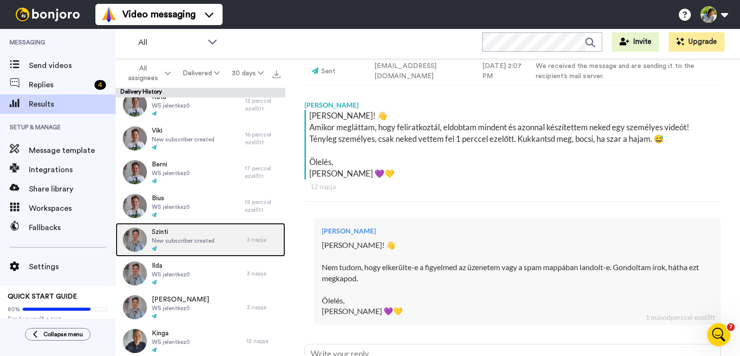
click at [197, 245] on div at bounding box center [183, 248] width 63 height 7
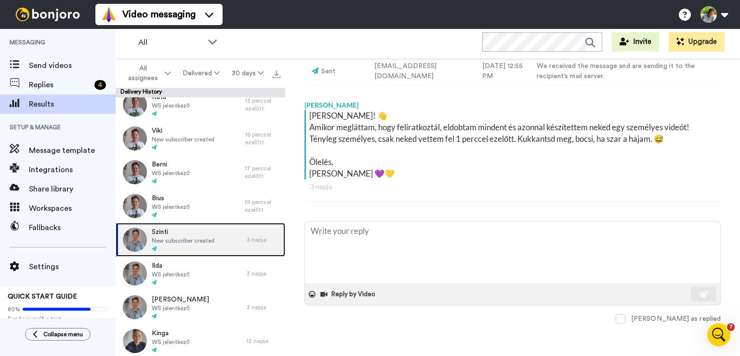
scroll to position [106, 0]
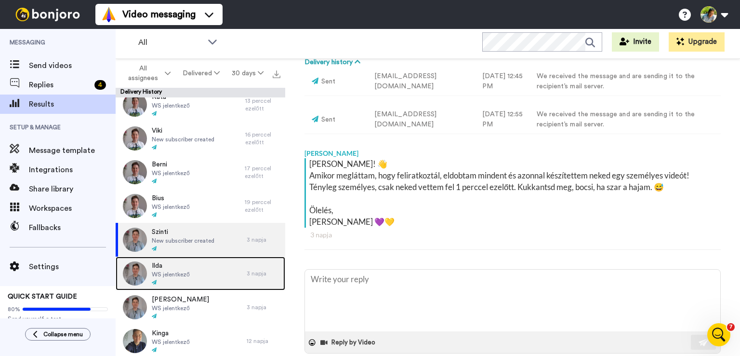
click at [217, 272] on div "Ilda WS jelentkező" at bounding box center [181, 273] width 131 height 34
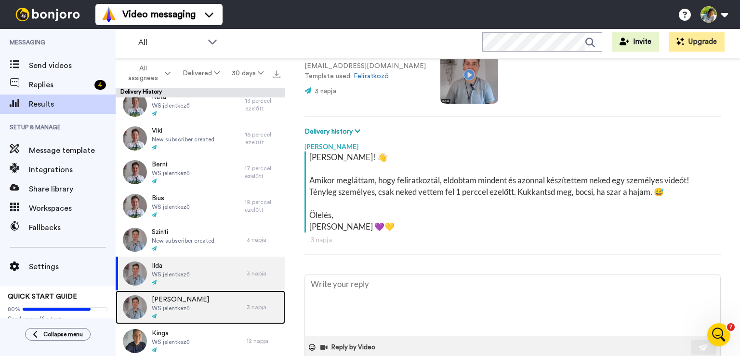
click at [204, 301] on div "Katalin WS jelentkező" at bounding box center [181, 307] width 131 height 34
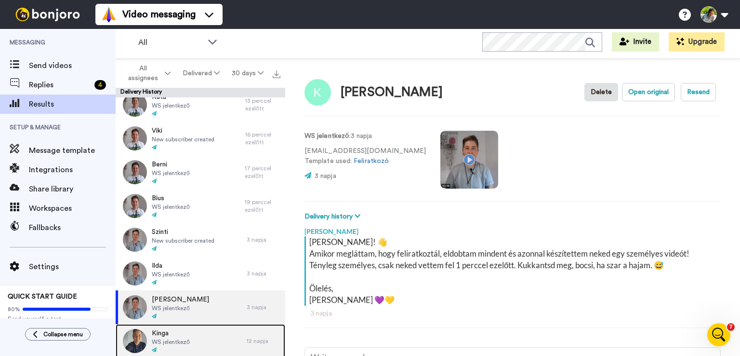
click at [203, 337] on div "Kinga WS jelentkező" at bounding box center [181, 341] width 131 height 34
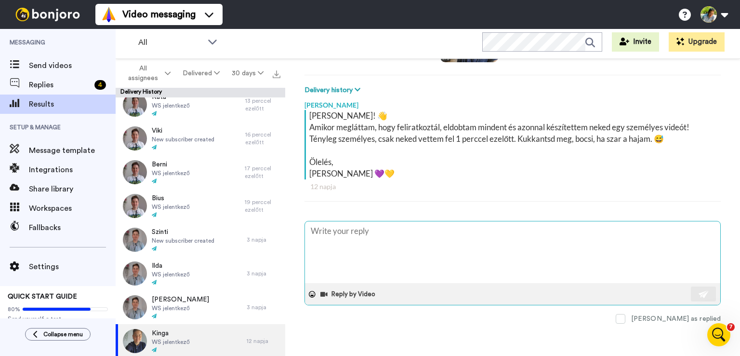
click at [343, 264] on textarea at bounding box center [512, 252] width 415 height 62
paste textarea "Szia Mazsola! 👋 Nem tudom, hogy elkerülte-e a figyelmed az üzenetem vagy a spam…"
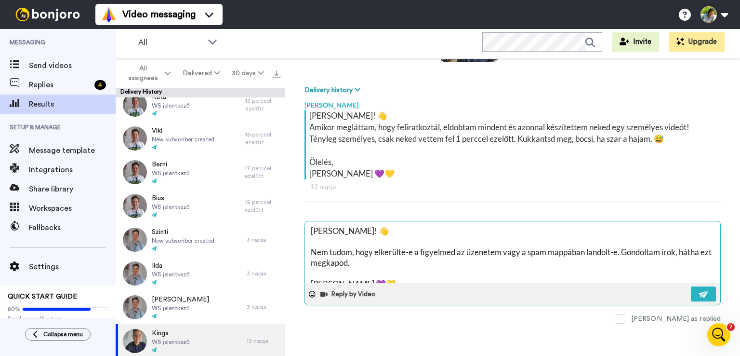
drag, startPoint x: 356, startPoint y: 232, endPoint x: 329, endPoint y: 232, distance: 26.0
click at [329, 232] on textarea "Szia Mazsola! 👋 Nem tudom, hogy elkerülte-e a figyelmed az üzenetem vagy a spam…" at bounding box center [512, 252] width 415 height 62
click at [696, 297] on button at bounding box center [703, 293] width 25 height 15
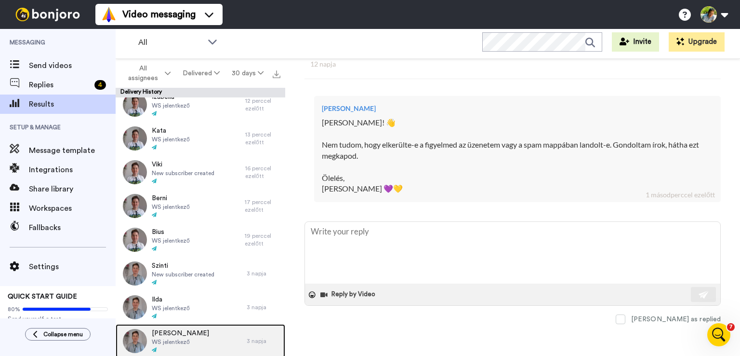
click at [197, 333] on div "Katalin WS jelentkező" at bounding box center [181, 341] width 131 height 34
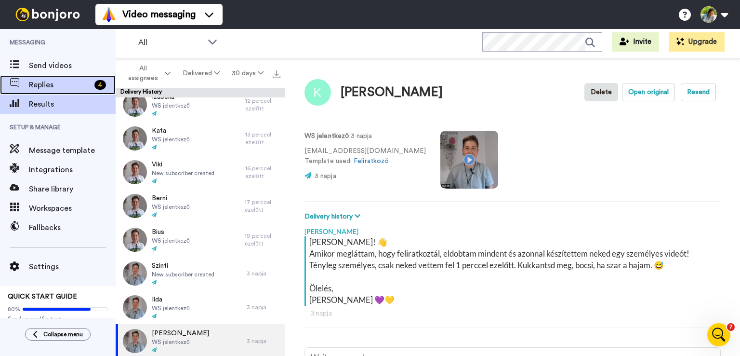
click at [32, 88] on span "Replies" at bounding box center [60, 85] width 62 height 12
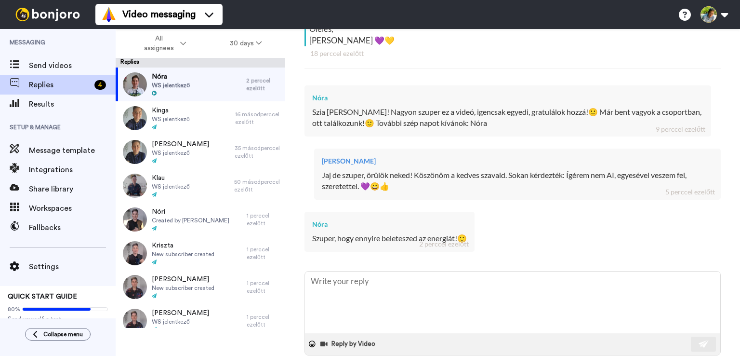
scroll to position [289, 0]
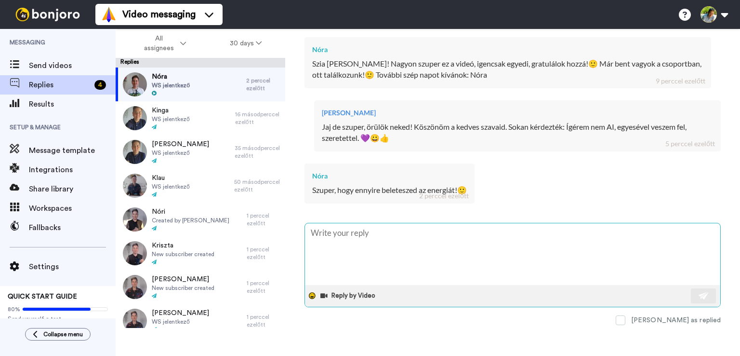
click at [312, 297] on icon at bounding box center [312, 295] width 7 height 7
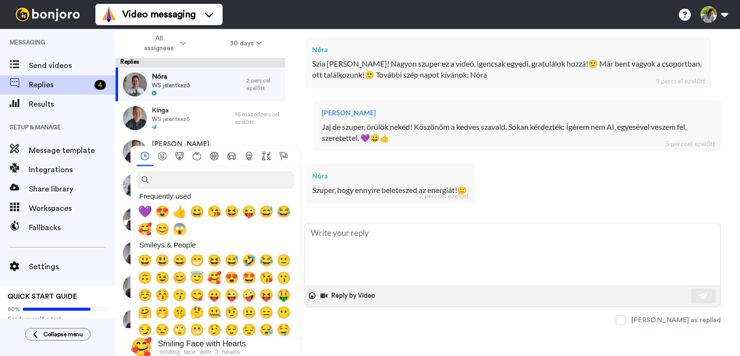
click at [215, 279] on span "🥰" at bounding box center [214, 276] width 14 height 13
type textarea "x"
type textarea "🥰"
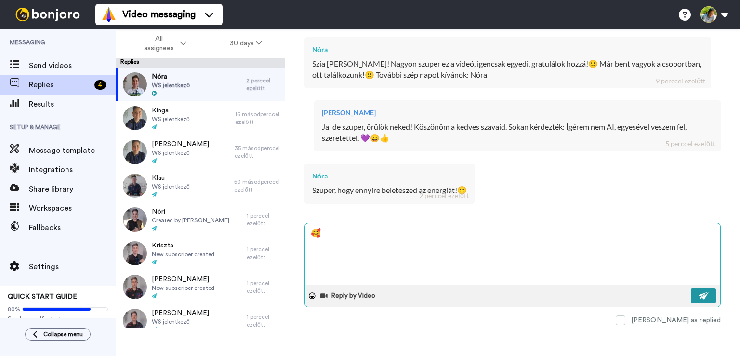
click at [699, 294] on img at bounding box center [704, 295] width 11 height 8
type textarea "x"
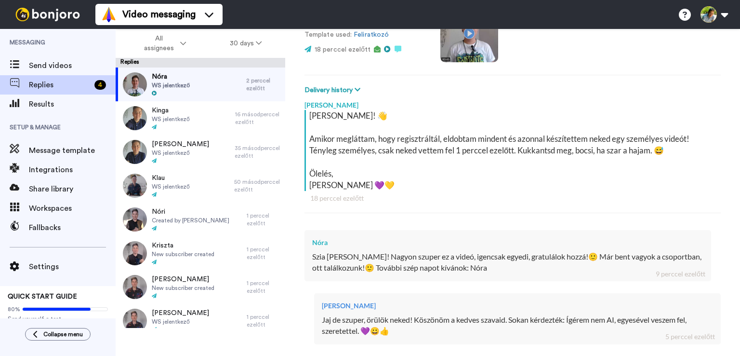
scroll to position [0, 0]
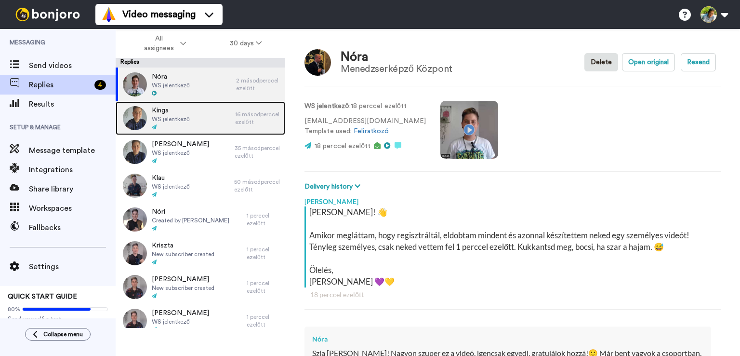
click at [192, 124] on div "Kinga WS jelentkező" at bounding box center [175, 118] width 119 height 34
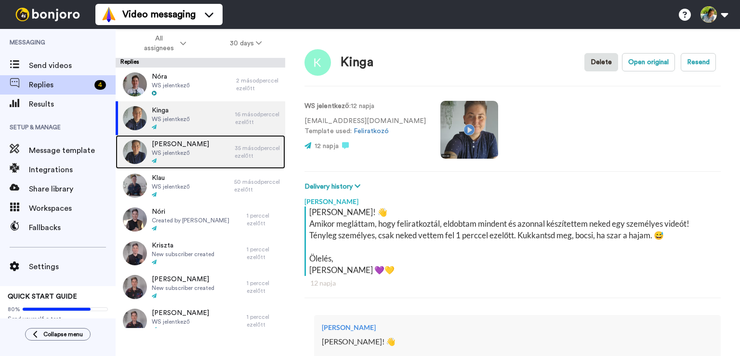
click at [196, 153] on div "[PERSON_NAME] WS jelentkező" at bounding box center [175, 152] width 119 height 34
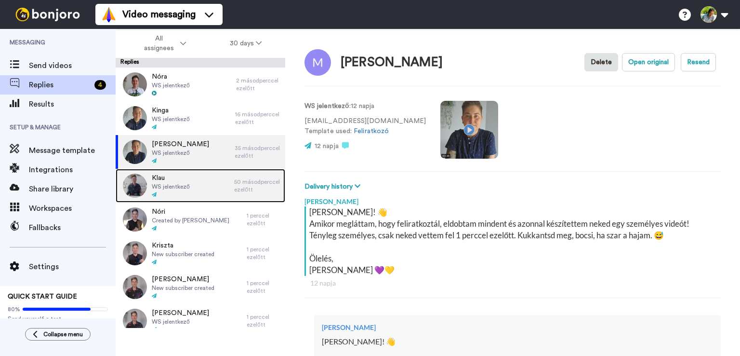
click at [183, 189] on span "WS jelentkező" at bounding box center [171, 187] width 38 height 8
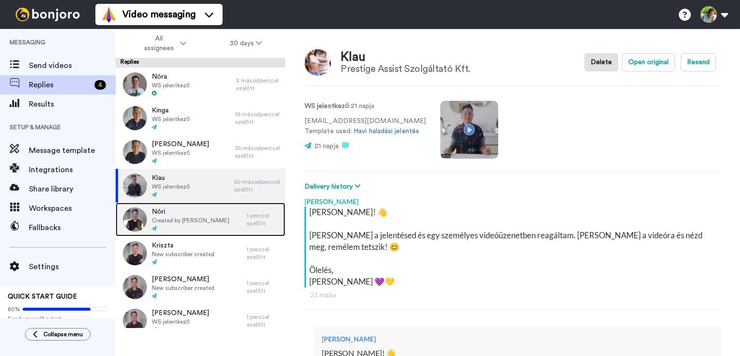
click at [181, 220] on span "Created by [PERSON_NAME]" at bounding box center [191, 220] width 78 height 8
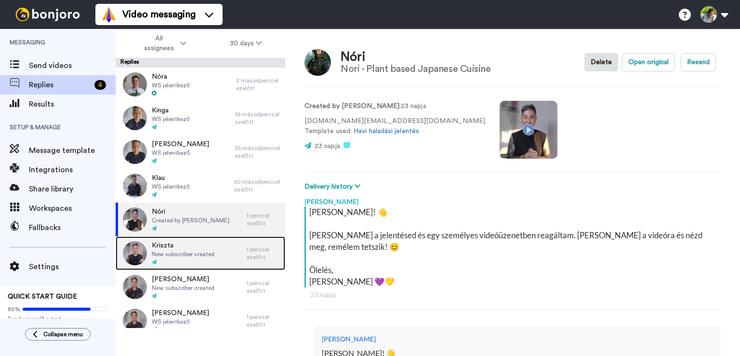
click at [187, 250] on span "New subscriber created" at bounding box center [183, 254] width 63 height 8
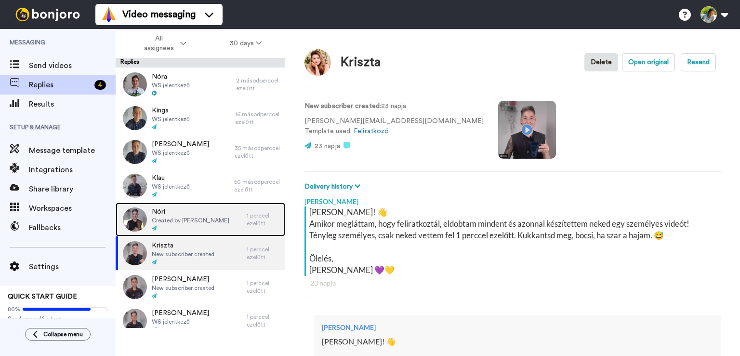
click at [183, 218] on span "Created by [PERSON_NAME]" at bounding box center [191, 220] width 78 height 8
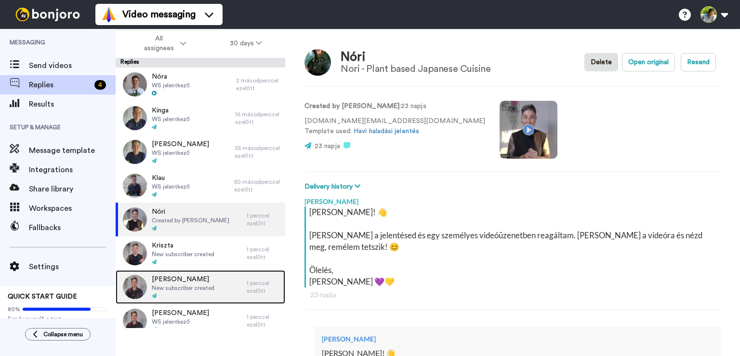
click at [193, 284] on span "New subscriber created" at bounding box center [183, 288] width 63 height 8
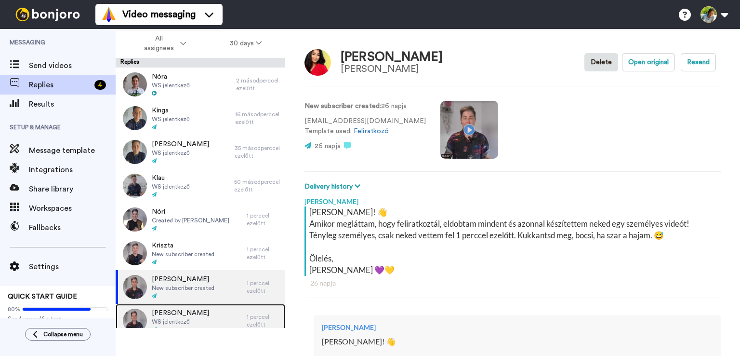
click at [190, 317] on span "WS jelentkező" at bounding box center [180, 321] width 57 height 8
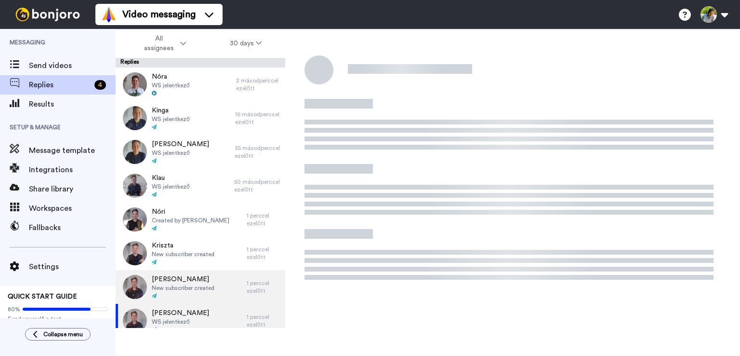
type textarea "x"
